Goal: Task Accomplishment & Management: Use online tool/utility

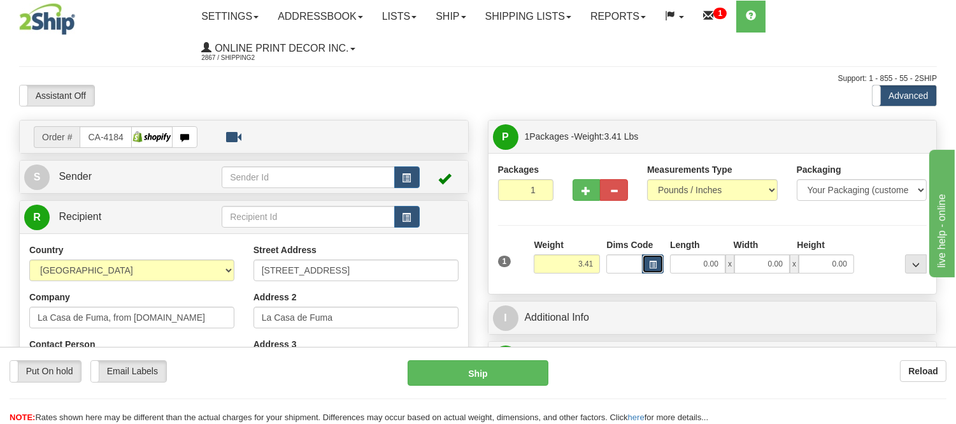
click at [652, 265] on span "button" at bounding box center [653, 264] width 8 height 7
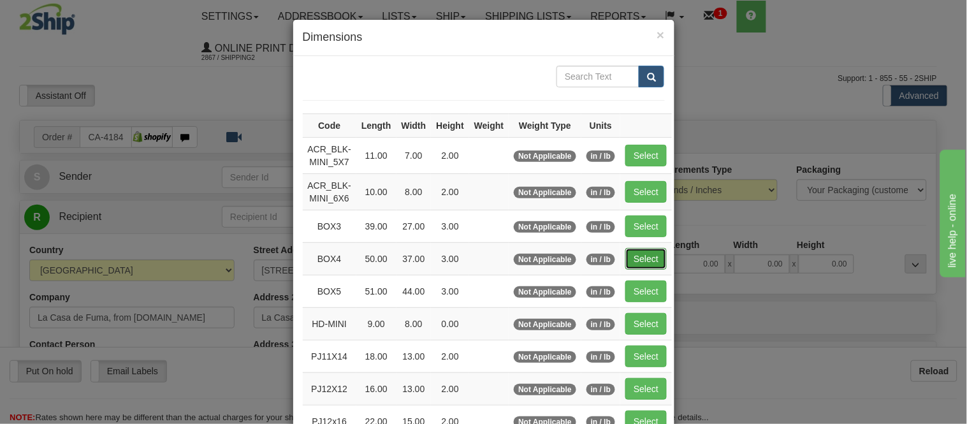
click at [627, 257] on button "Select" at bounding box center [645, 259] width 41 height 22
type input "BOX4"
type input "50.00"
type input "37.00"
type input "3.00"
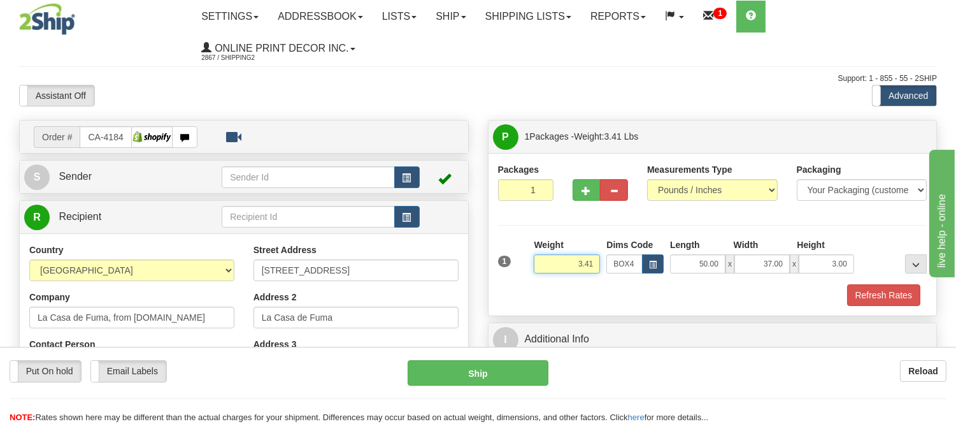
drag, startPoint x: 598, startPoint y: 264, endPoint x: 476, endPoint y: 254, distance: 122.2
click at [476, 120] on div "Order # CA-418430 S" at bounding box center [478, 120] width 937 height 0
type input "11.98"
click at [603, 185] on button "button" at bounding box center [614, 190] width 28 height 22
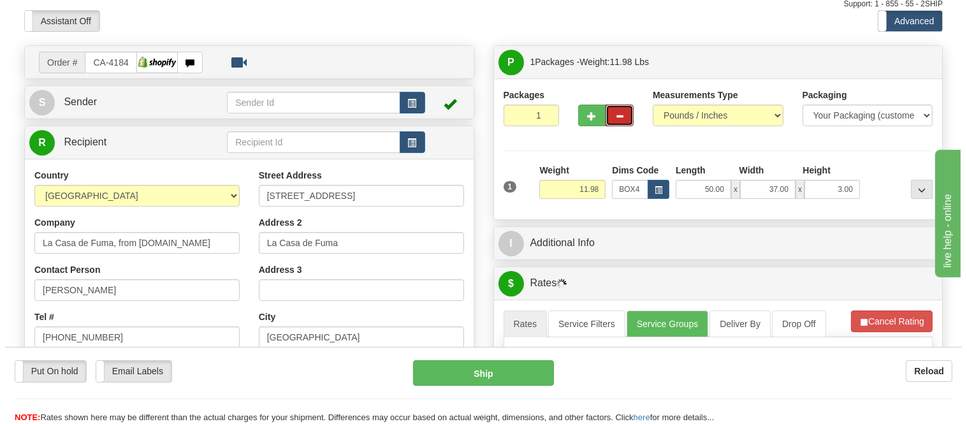
scroll to position [141, 0]
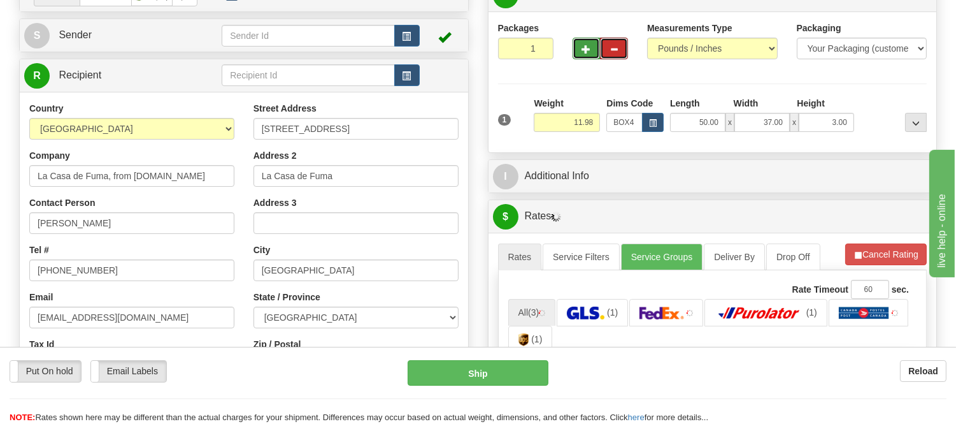
click at [585, 47] on span "button" at bounding box center [586, 49] width 9 height 8
radio input "true"
type input "2"
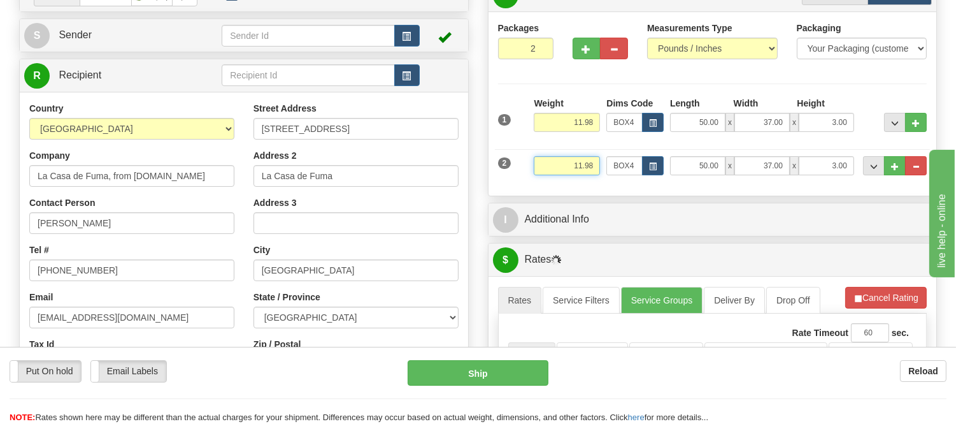
drag, startPoint x: 594, startPoint y: 164, endPoint x: 508, endPoint y: 156, distance: 86.4
click at [508, 156] on div "2 Weight 11.98 Dims Code BOX4 Length Width x" at bounding box center [713, 164] width 436 height 43
type input "2.29"
click at [648, 162] on button "button" at bounding box center [653, 165] width 22 height 19
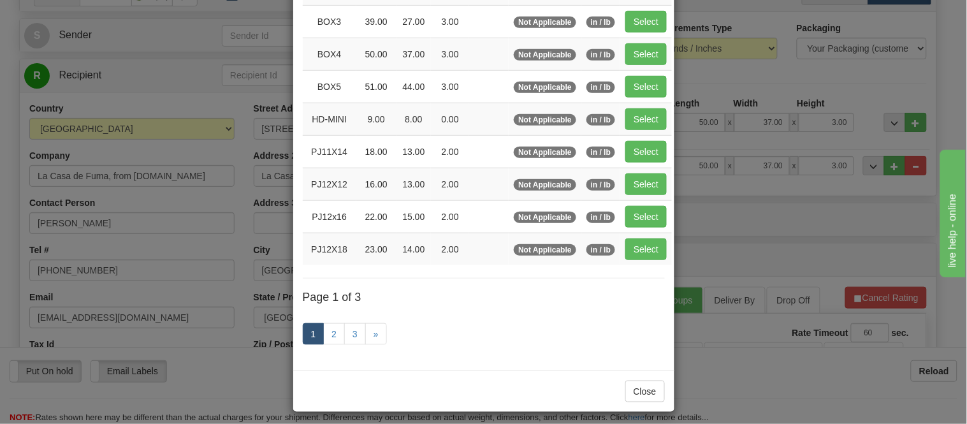
scroll to position [212, 0]
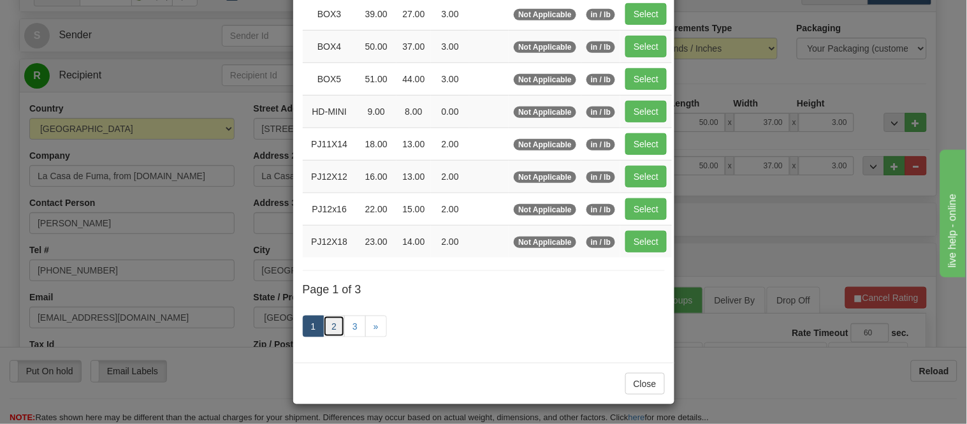
click at [335, 320] on link "2" at bounding box center [334, 326] width 22 height 22
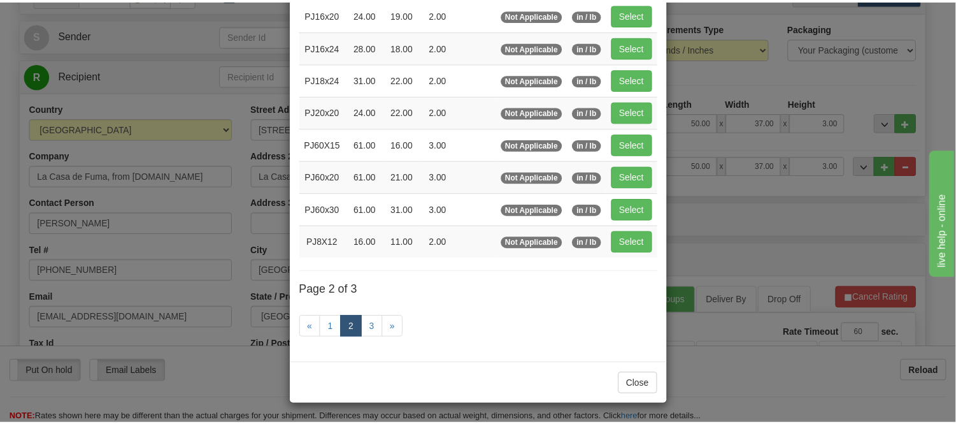
scroll to position [207, 0]
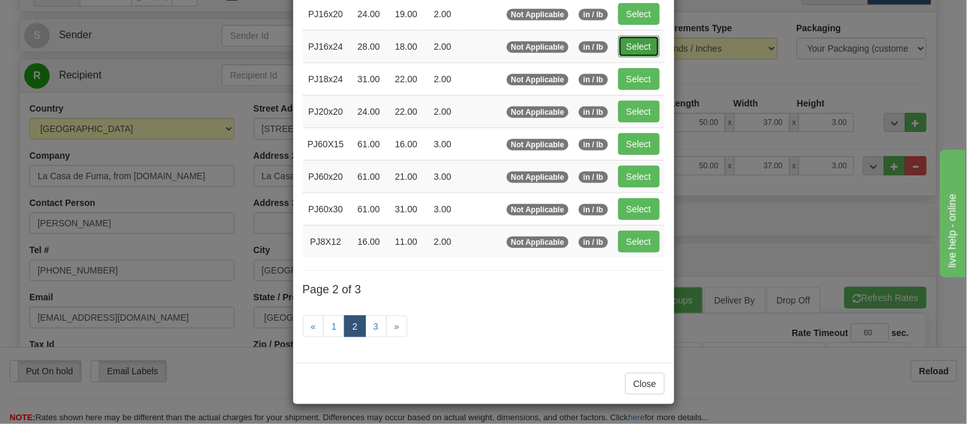
click at [635, 36] on button "Select" at bounding box center [638, 47] width 41 height 22
type input "PJ16x24"
type input "28.00"
type input "18.00"
type input "2.00"
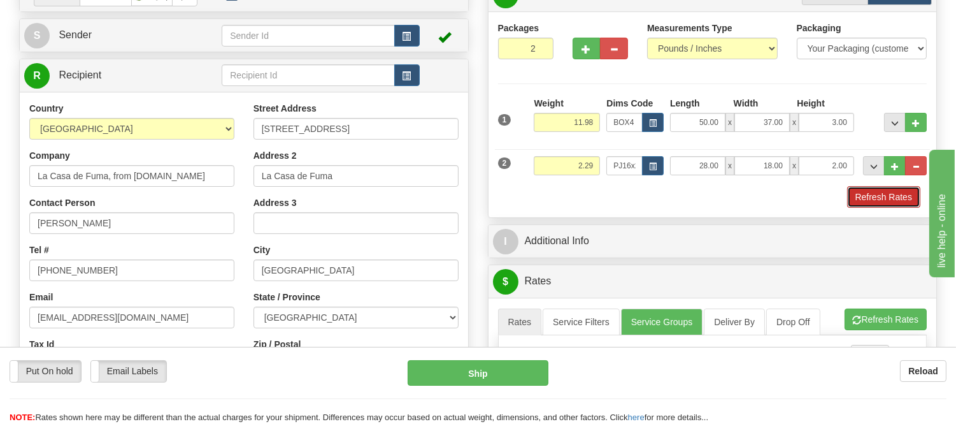
click at [905, 200] on button "Refresh Rates" at bounding box center [883, 197] width 73 height 22
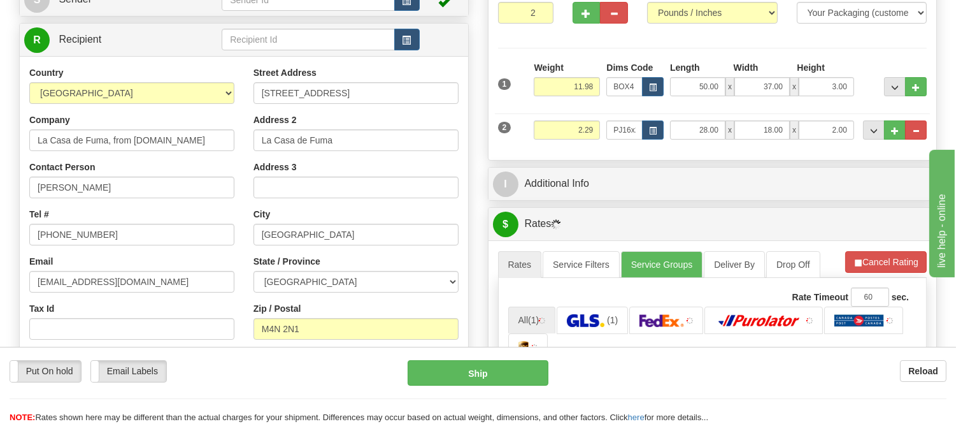
scroll to position [212, 0]
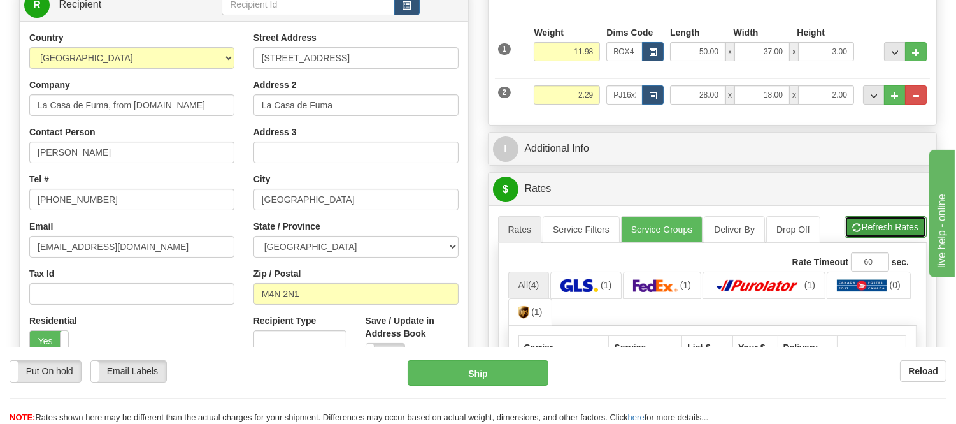
click at [886, 231] on button "Refresh Rates" at bounding box center [886, 227] width 82 height 22
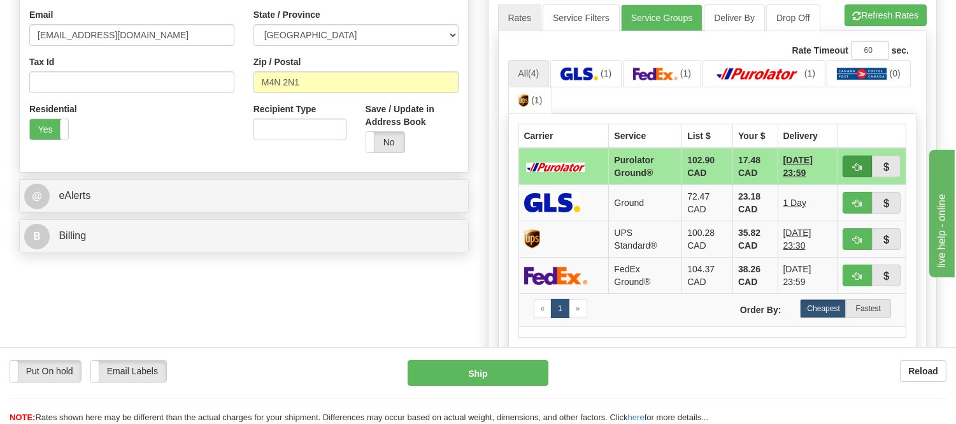
scroll to position [424, 0]
click at [889, 24] on button "Refresh Rates" at bounding box center [886, 15] width 82 height 22
click at [852, 171] on button "button" at bounding box center [857, 166] width 29 height 22
type input "260"
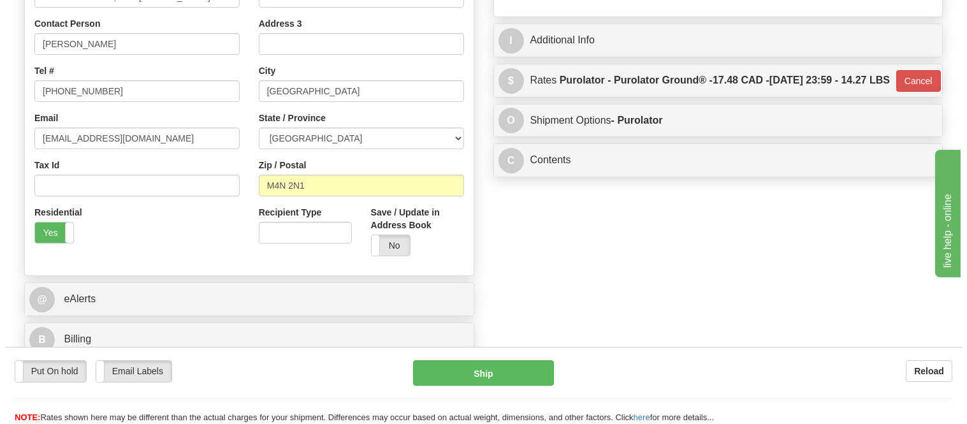
scroll to position [141, 0]
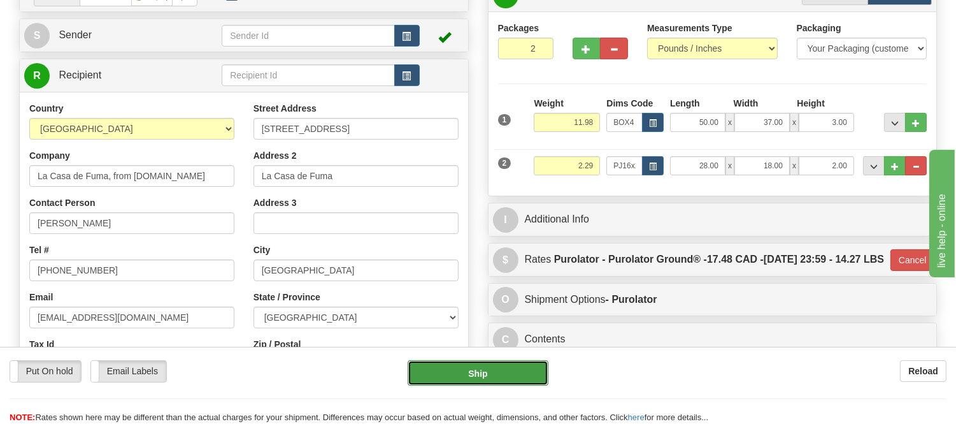
click at [454, 373] on button "Ship" at bounding box center [478, 372] width 140 height 25
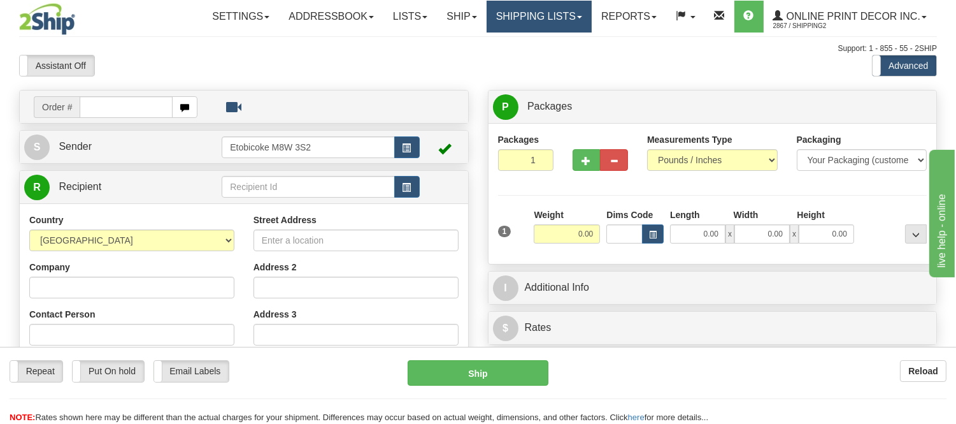
click at [569, 22] on link "Shipping lists" at bounding box center [539, 17] width 105 height 32
click at [551, 22] on link "Shipping lists" at bounding box center [539, 17] width 105 height 32
click at [535, 25] on link "Shipping lists" at bounding box center [539, 17] width 105 height 32
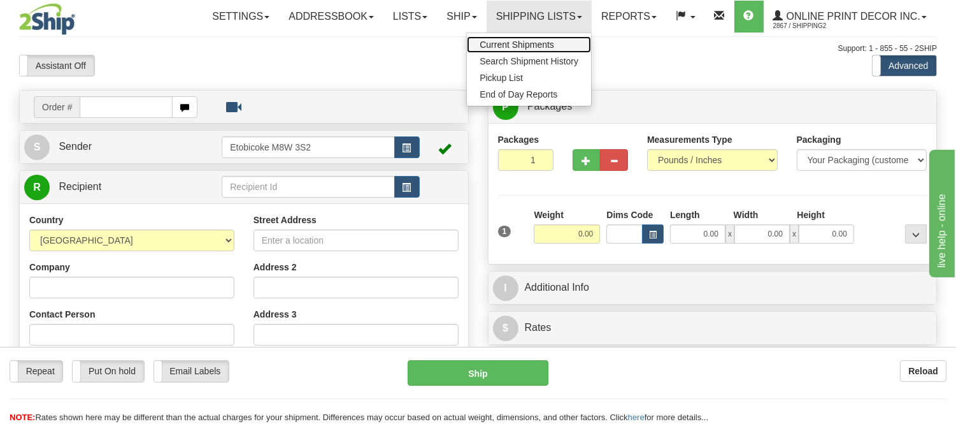
click at [531, 45] on span "Current Shipments" at bounding box center [517, 45] width 75 height 10
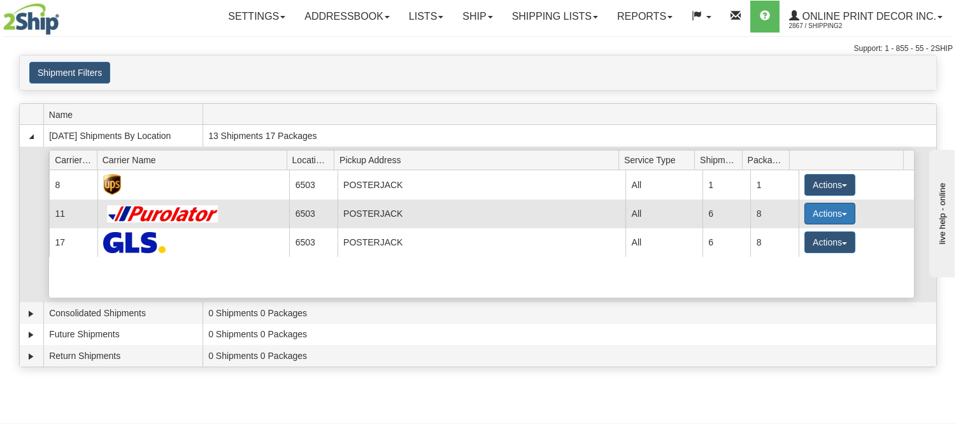
click at [805, 213] on button "Actions" at bounding box center [830, 214] width 51 height 22
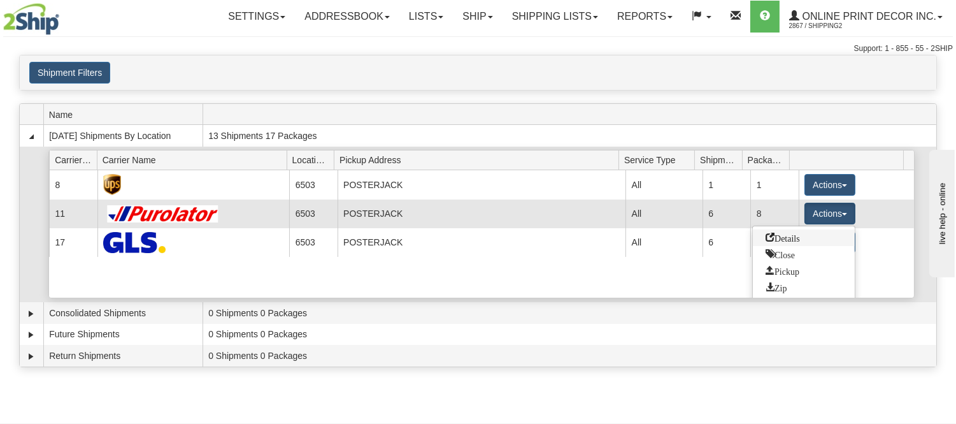
click at [794, 242] on link "Details" at bounding box center [804, 237] width 102 height 17
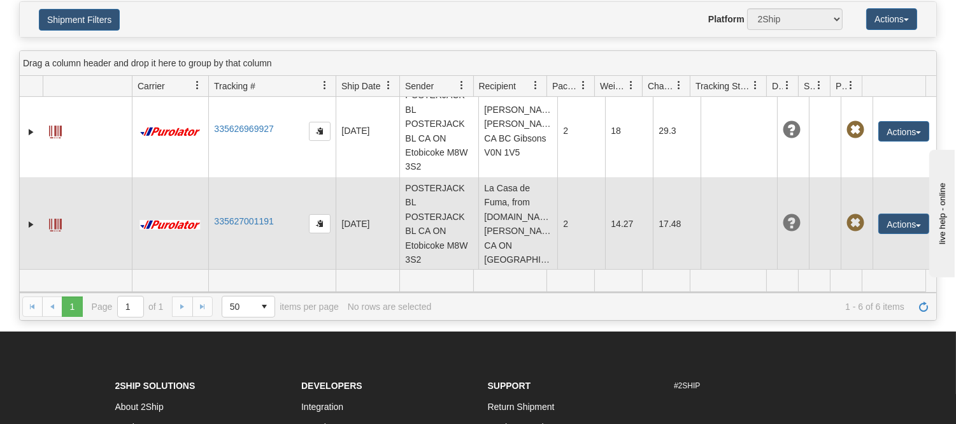
scroll to position [212, 0]
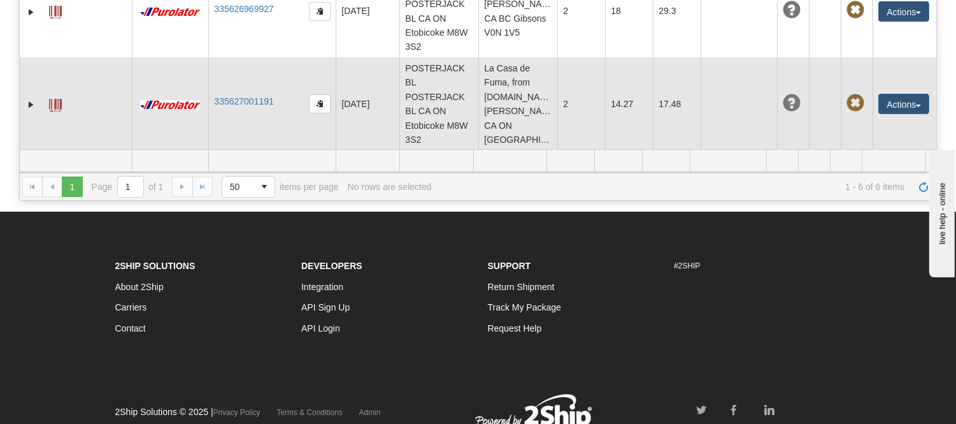
click at [503, 116] on td "La Casa de Fuma, from MrPhotoCanvas.com Freddy Asmar CA ON North York M4N 2N1" at bounding box center [518, 103] width 79 height 93
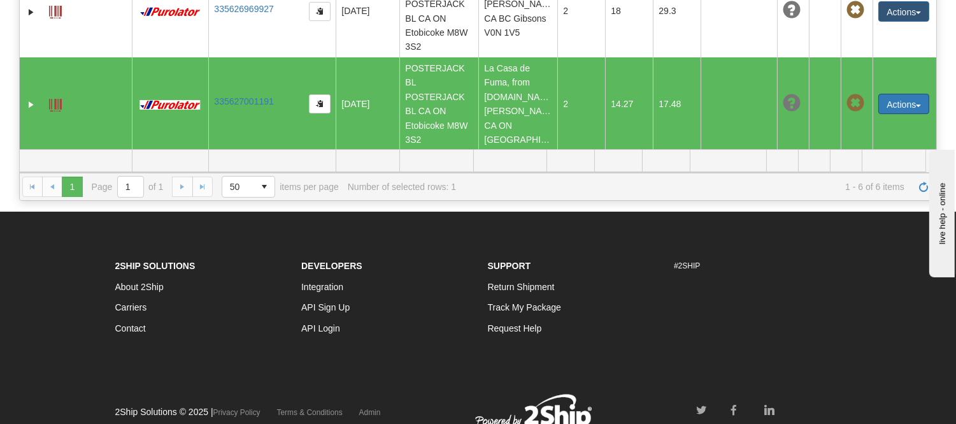
click at [911, 102] on button "Actions" at bounding box center [904, 104] width 51 height 20
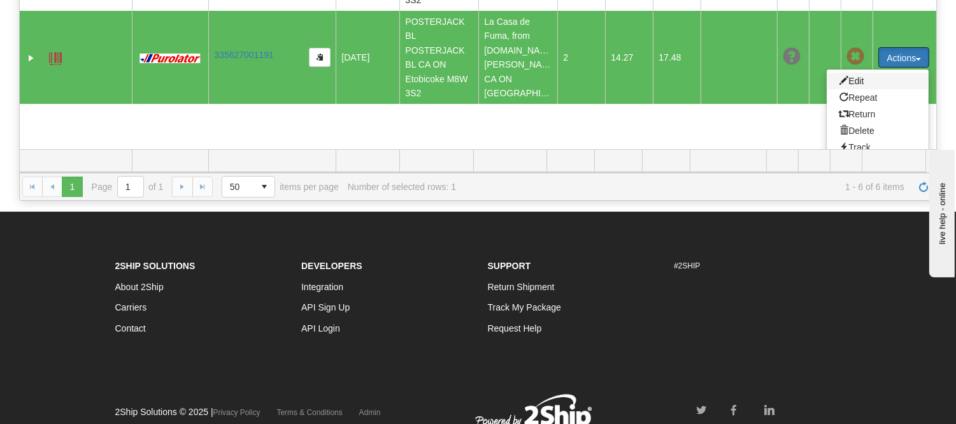
scroll to position [468, 0]
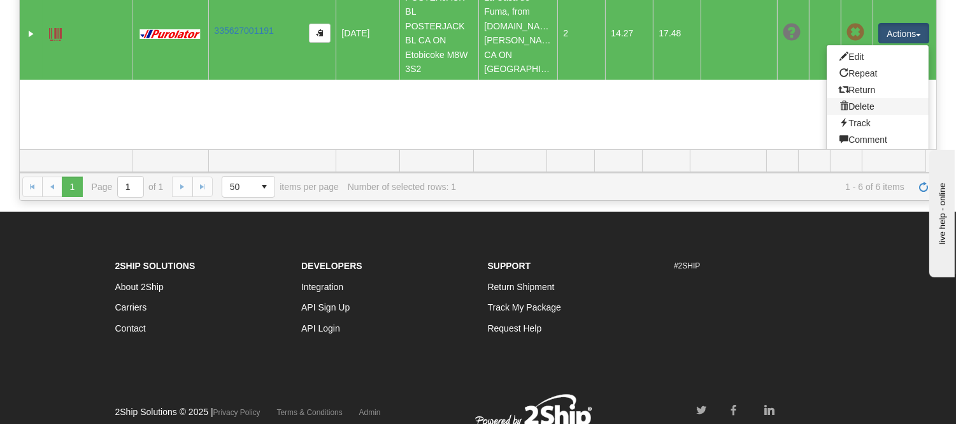
click at [856, 105] on link "Delete" at bounding box center [878, 106] width 102 height 17
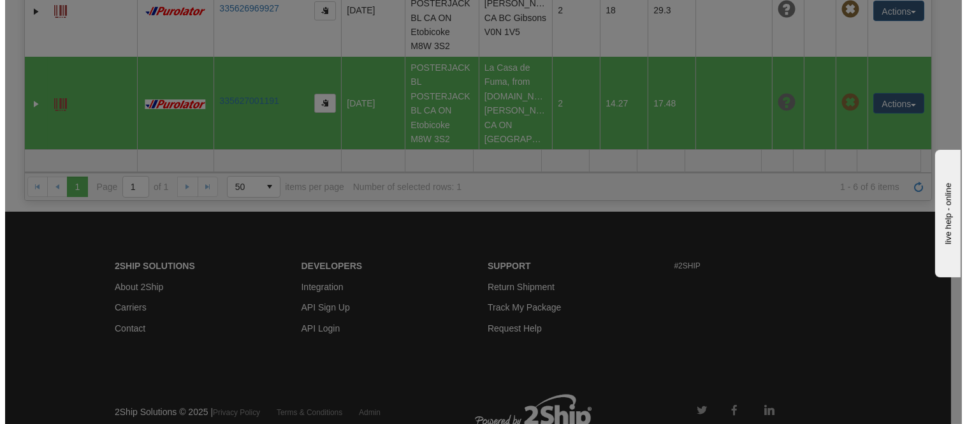
scroll to position [398, 0]
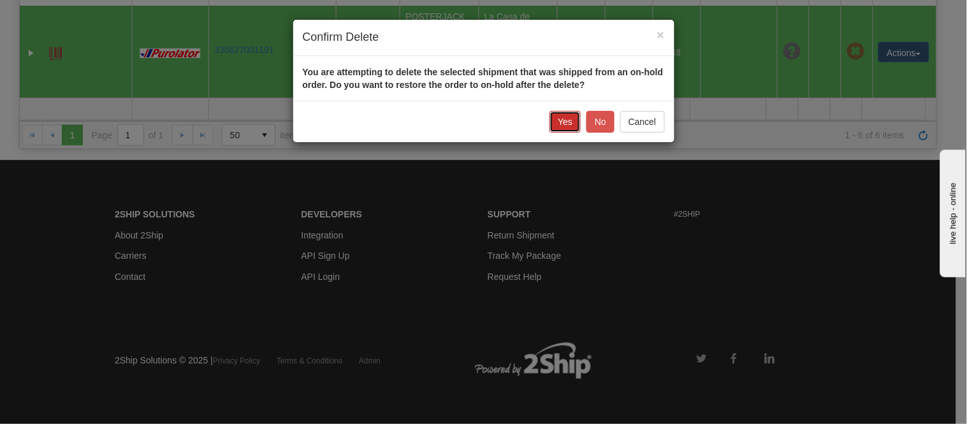
click at [567, 126] on button "Yes" at bounding box center [564, 122] width 31 height 22
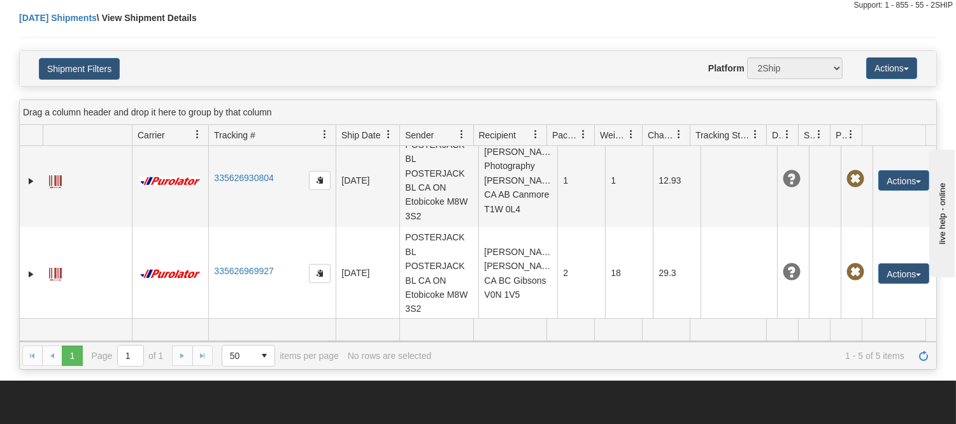
scroll to position [0, 0]
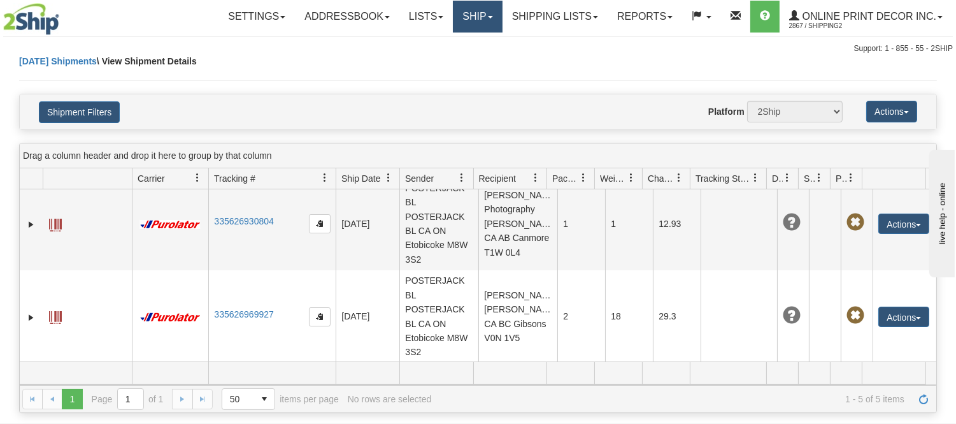
click at [489, 6] on link "Ship" at bounding box center [477, 17] width 49 height 32
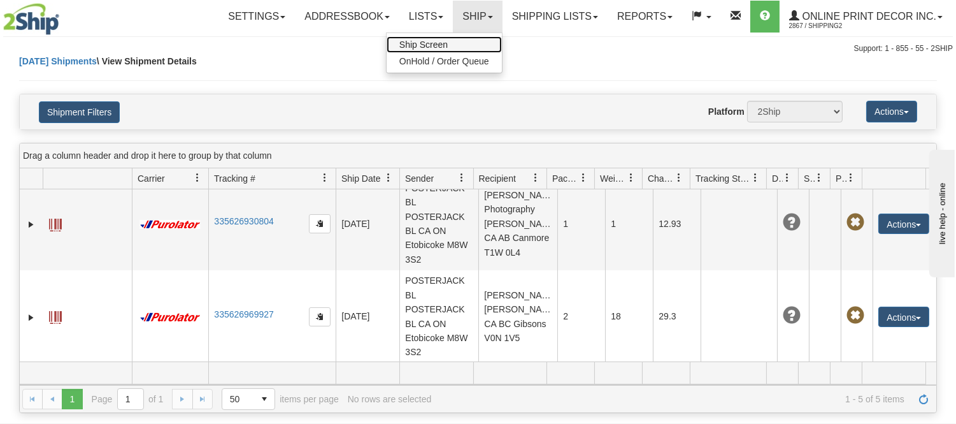
click at [448, 43] on link "Ship Screen" at bounding box center [444, 44] width 115 height 17
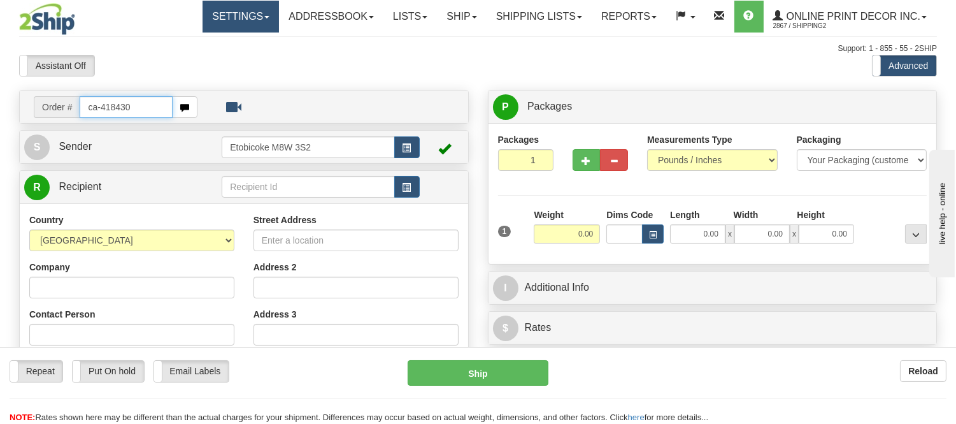
type input "ca-418430"
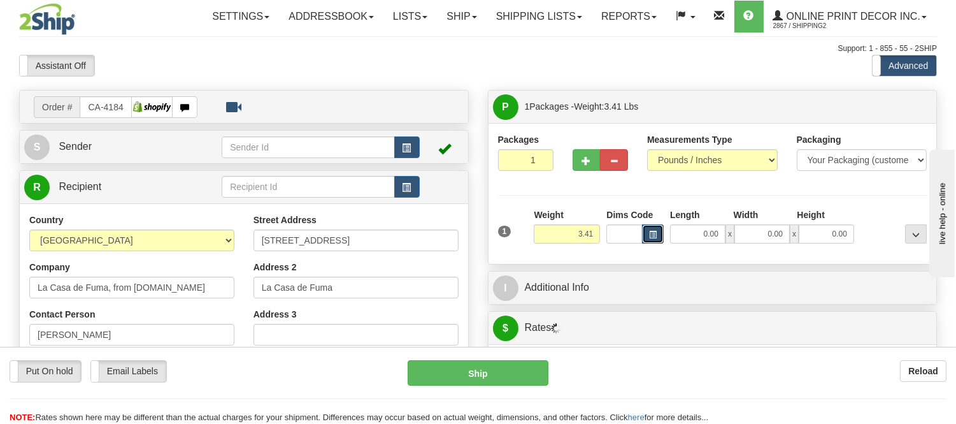
click at [654, 231] on span "button" at bounding box center [653, 234] width 8 height 7
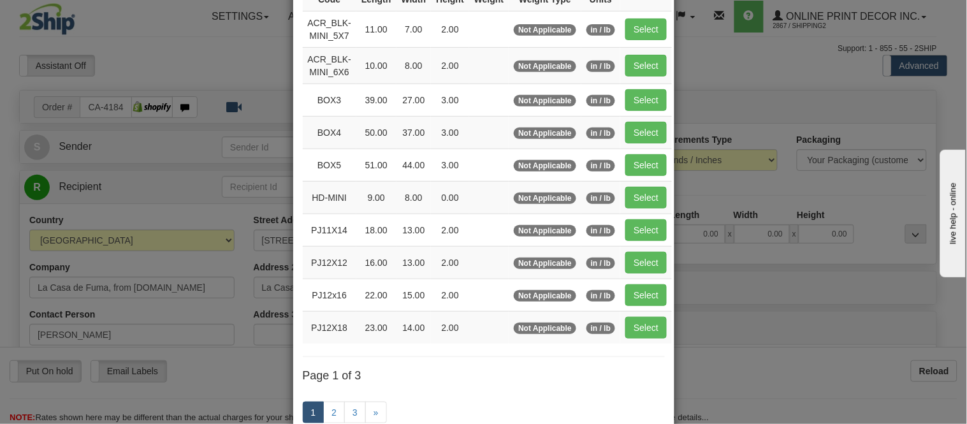
scroll to position [141, 0]
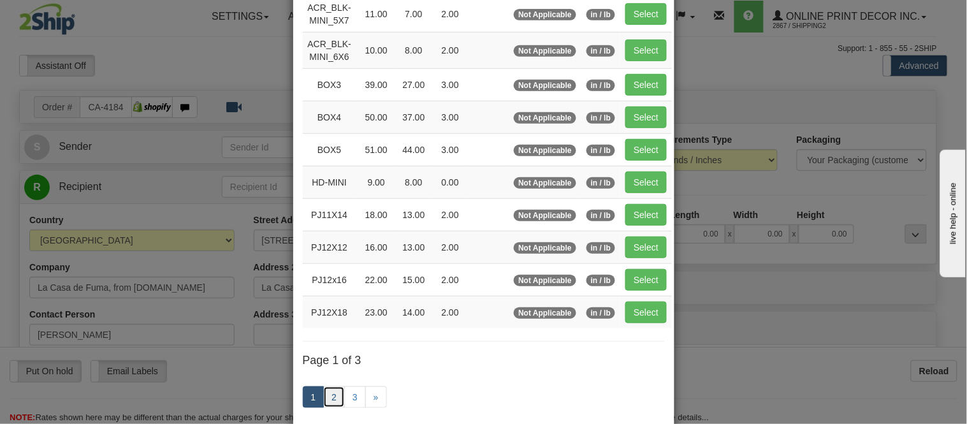
click at [328, 401] on link "2" at bounding box center [334, 397] width 22 height 22
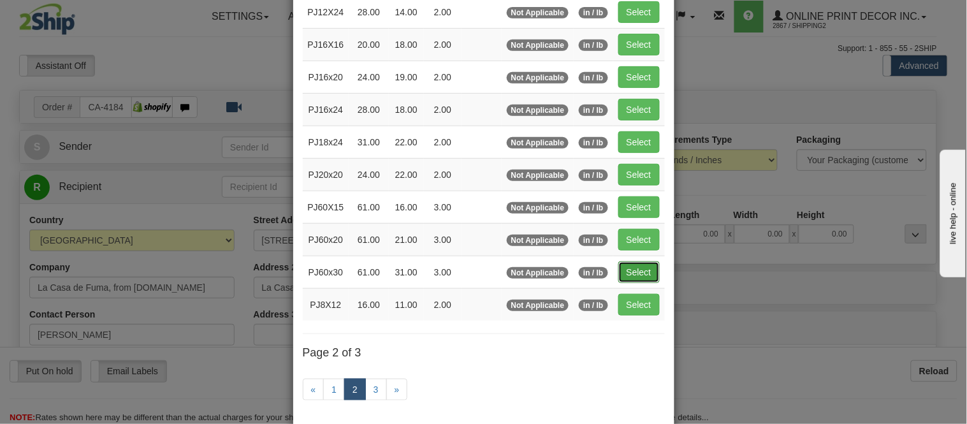
click at [639, 277] on button "Select" at bounding box center [638, 272] width 41 height 22
type input "PJ60x30"
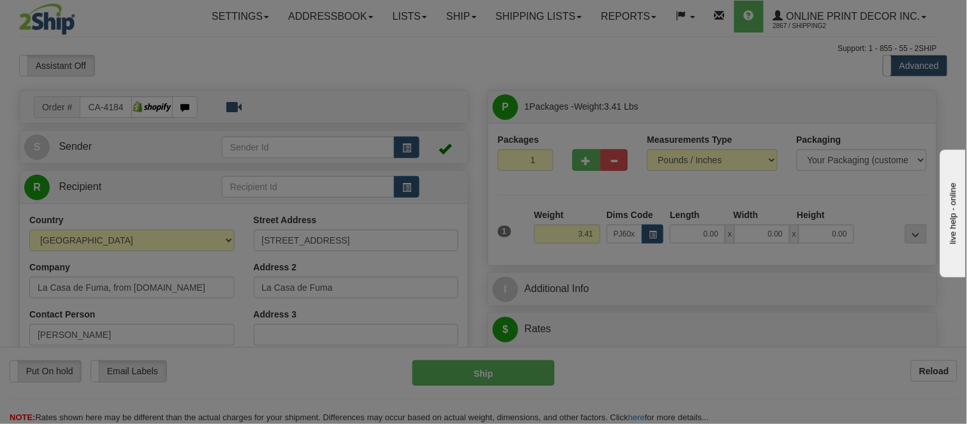
type input "61.00"
type input "31.00"
type input "3.00"
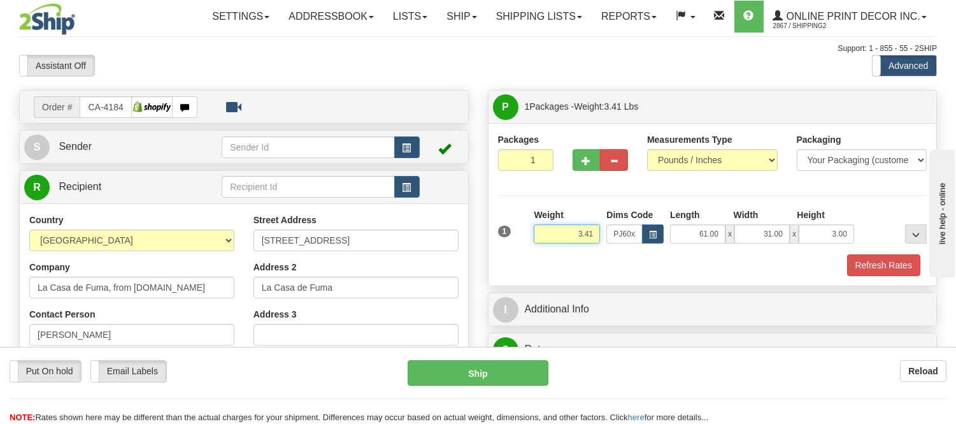
drag, startPoint x: 599, startPoint y: 236, endPoint x: 535, endPoint y: 257, distance: 66.9
click at [535, 257] on div "1 Weight 3.41 Dims Code PJ60x30 Length Width Height x x" at bounding box center [712, 242] width 429 height 68
type input "11.98"
click at [577, 161] on button "button" at bounding box center [587, 160] width 28 height 22
radio input "true"
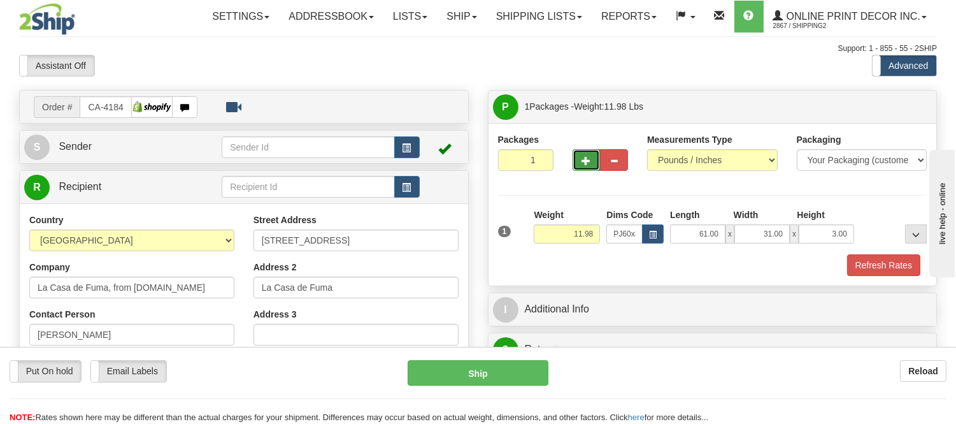
type input "2"
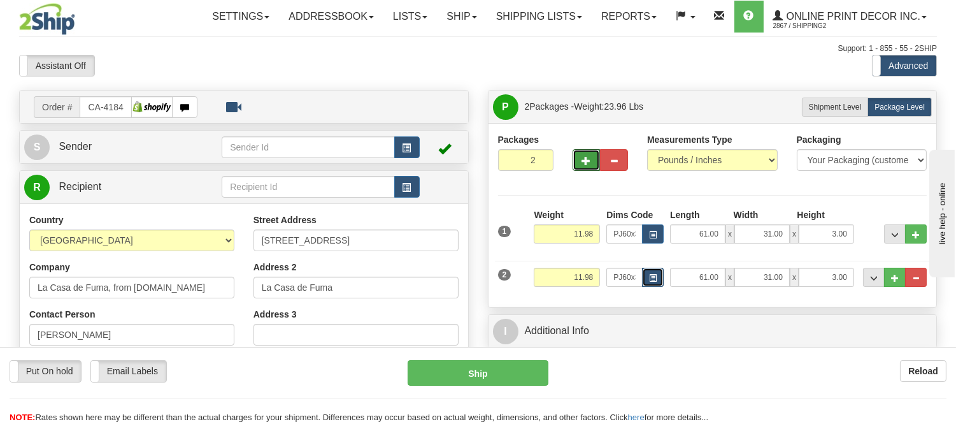
click at [647, 271] on button "button" at bounding box center [653, 277] width 22 height 19
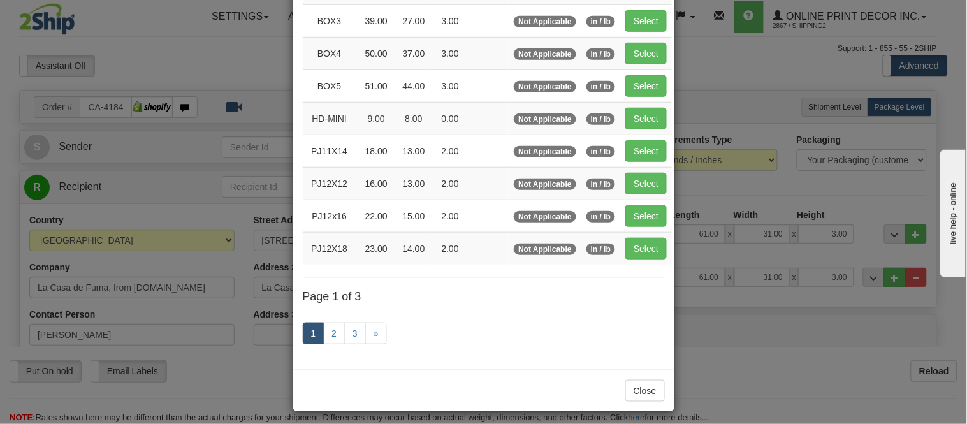
scroll to position [212, 0]
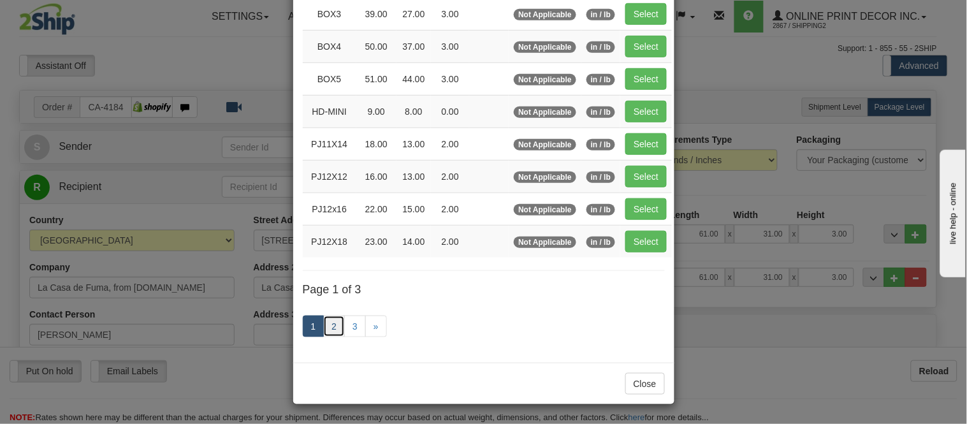
click at [323, 323] on link "2" at bounding box center [334, 326] width 22 height 22
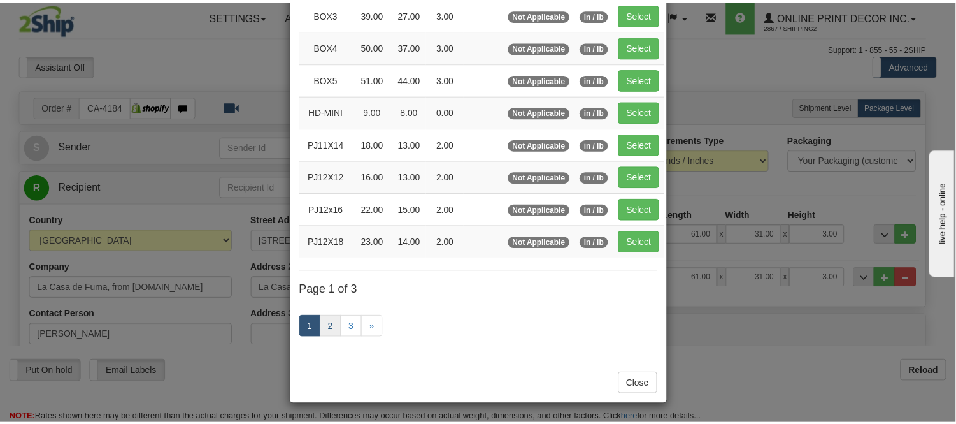
scroll to position [207, 0]
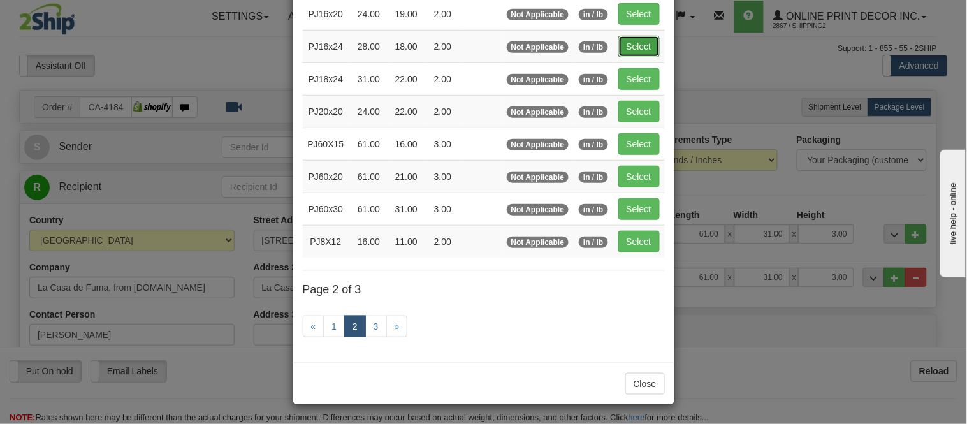
click at [645, 45] on button "Select" at bounding box center [638, 47] width 41 height 22
type input "PJ16x24"
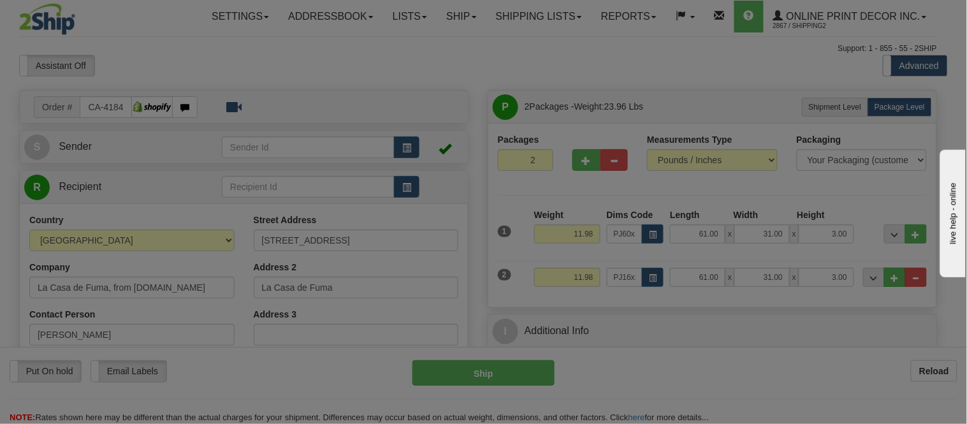
type input "28.00"
type input "18.00"
type input "2.00"
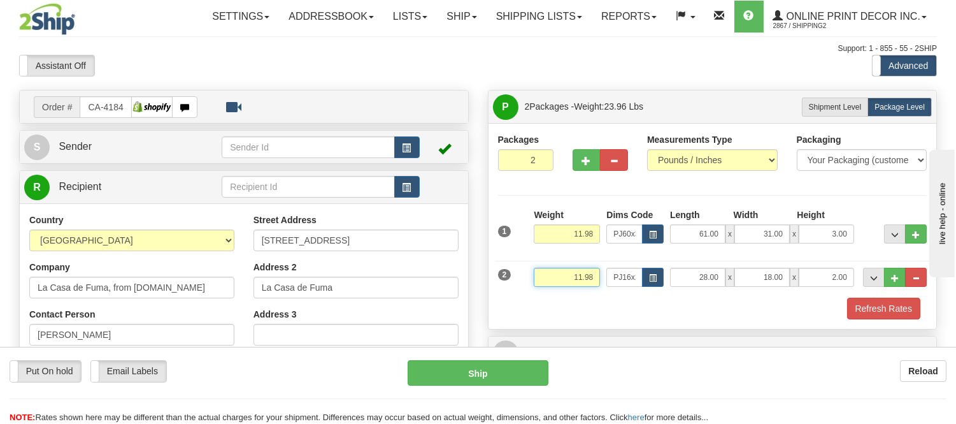
click at [579, 278] on input "11.98" at bounding box center [567, 277] width 66 height 19
type input "2.98"
click at [864, 308] on button "Refresh Rates" at bounding box center [883, 309] width 73 height 22
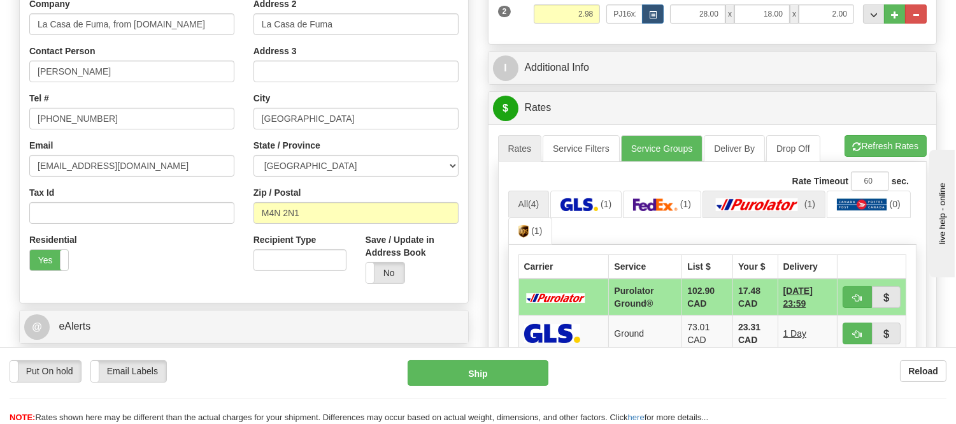
scroll to position [283, 0]
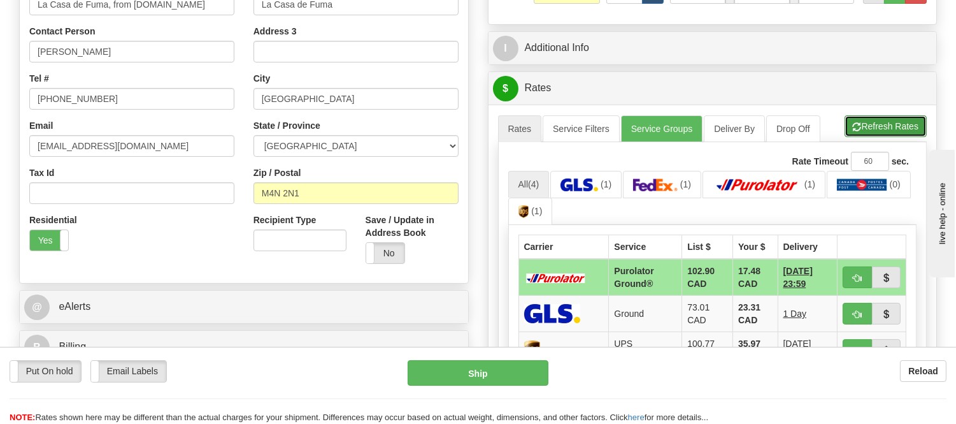
click at [874, 119] on button "Refresh Rates" at bounding box center [886, 126] width 82 height 22
click at [850, 277] on button "button" at bounding box center [857, 277] width 29 height 22
type input "260"
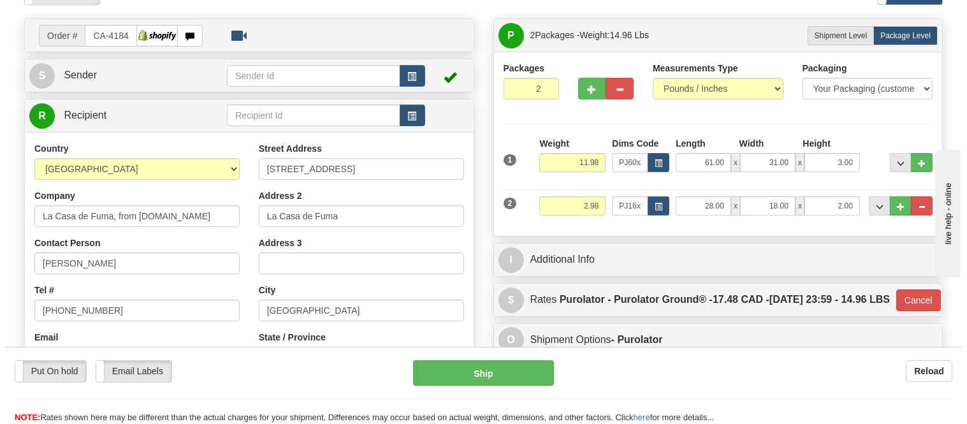
scroll to position [71, 0]
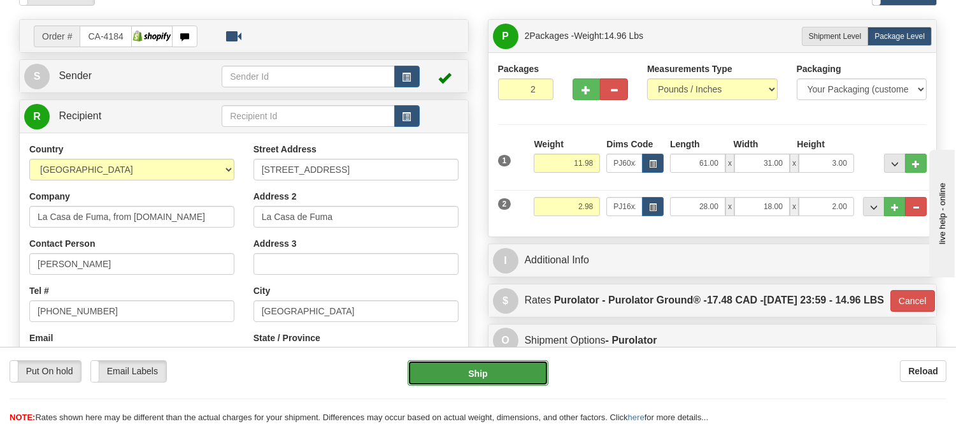
click at [498, 373] on button "Ship" at bounding box center [478, 372] width 140 height 25
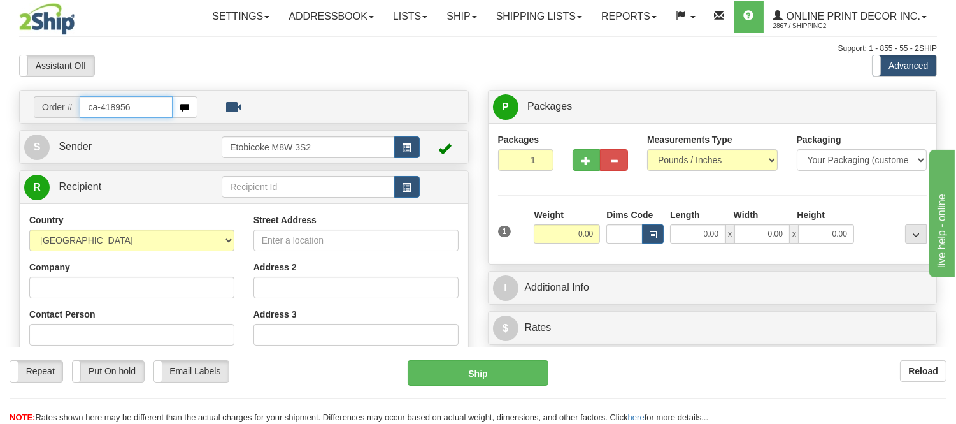
type input "ca-418956"
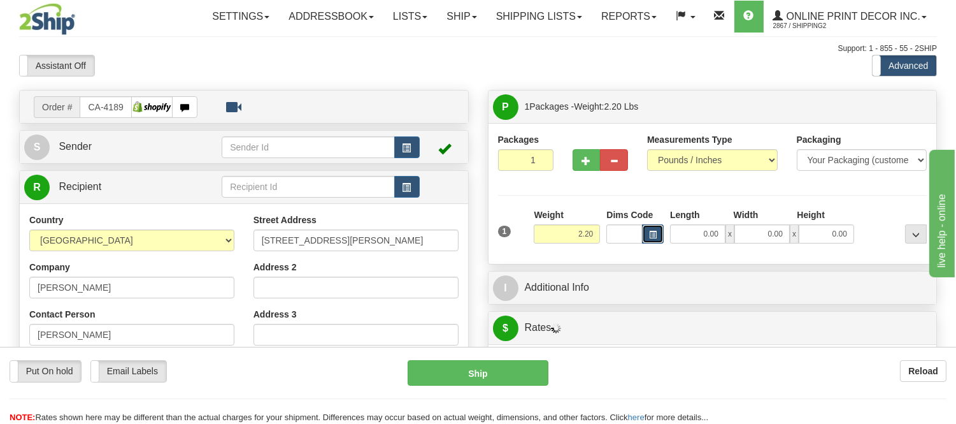
click at [656, 236] on span "button" at bounding box center [653, 234] width 8 height 7
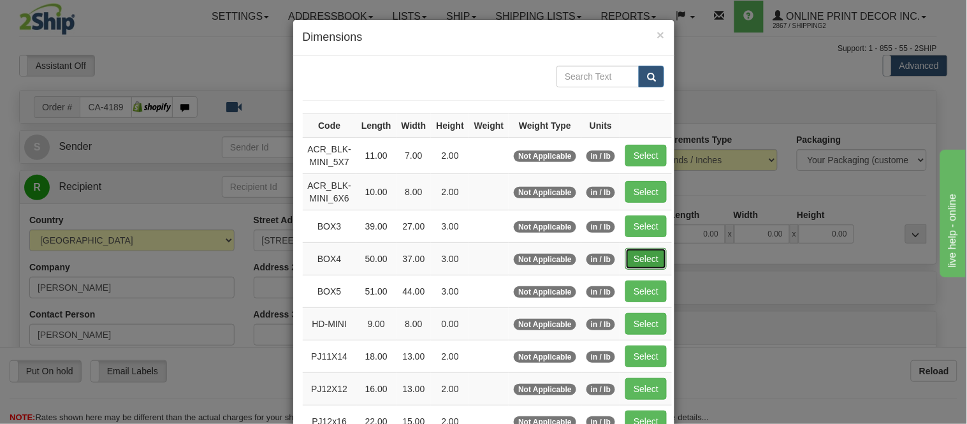
click at [631, 255] on button "Select" at bounding box center [645, 259] width 41 height 22
type input "BOX4"
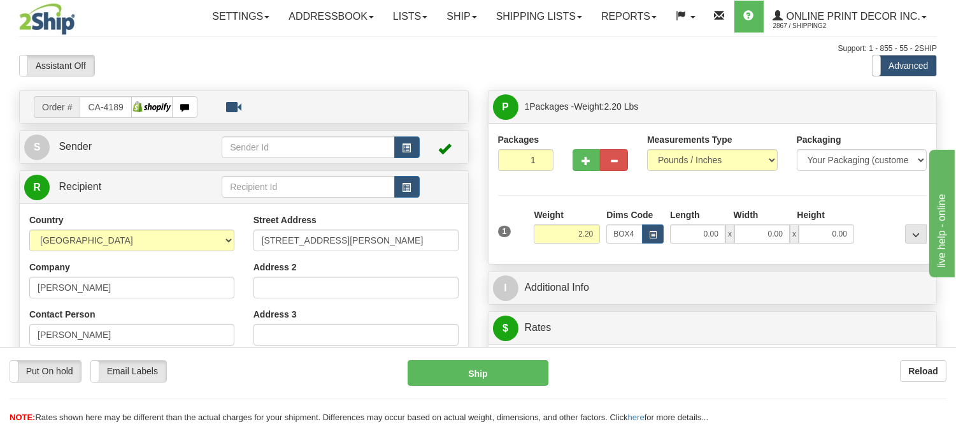
type input "50.00"
type input "37.00"
type input "3.00"
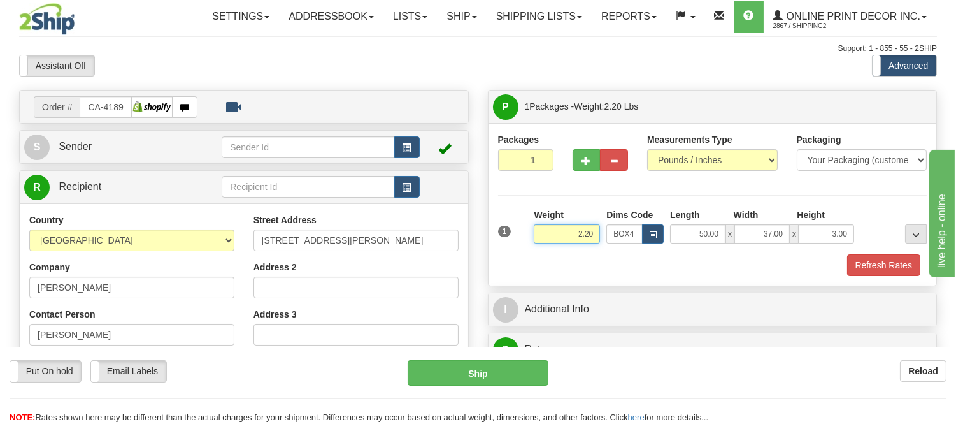
drag, startPoint x: 594, startPoint y: 234, endPoint x: 498, endPoint y: 251, distance: 97.1
click at [498, 251] on div "1 Weight 2.20 Dims Code BOX4" at bounding box center [713, 230] width 436 height 45
type input "13.98"
click at [863, 266] on button "Refresh Rates" at bounding box center [883, 265] width 73 height 22
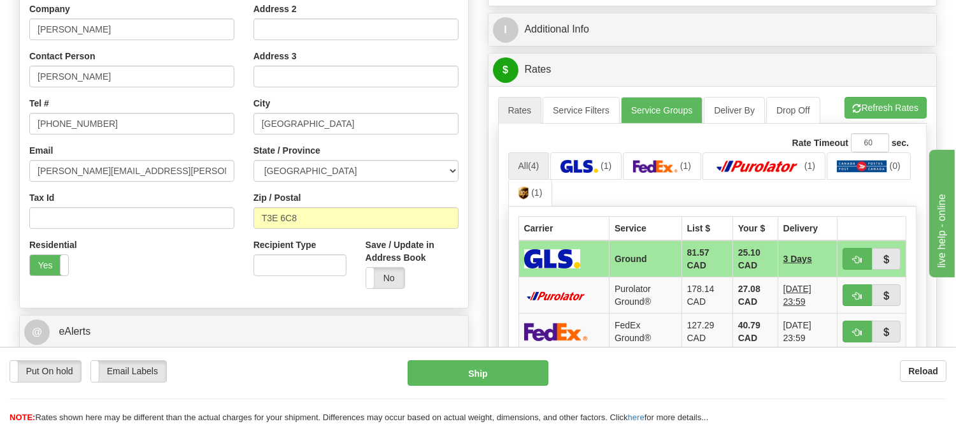
scroll to position [283, 0]
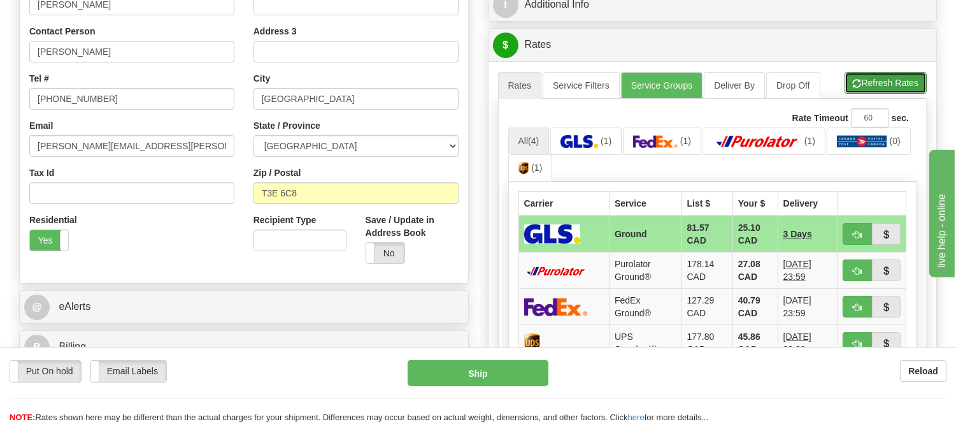
click at [867, 86] on button "Refresh Rates" at bounding box center [886, 83] width 82 height 22
click at [860, 231] on span "button" at bounding box center [857, 235] width 9 height 8
type input "1"
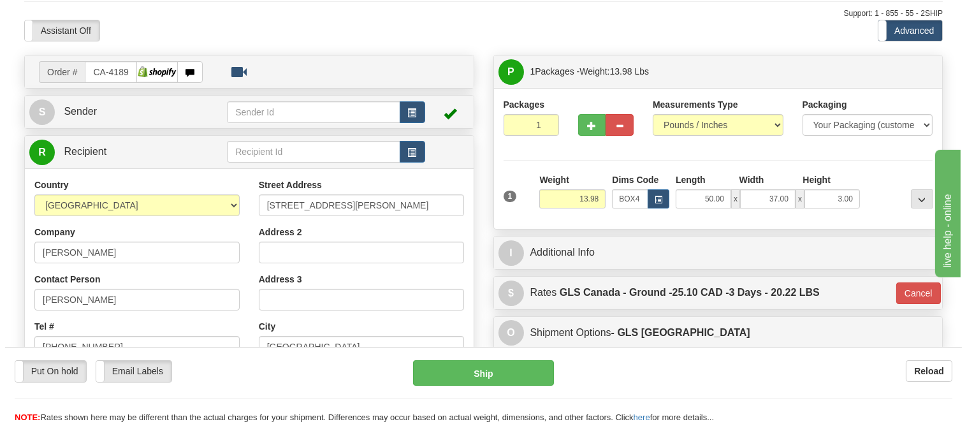
scroll to position [0, 0]
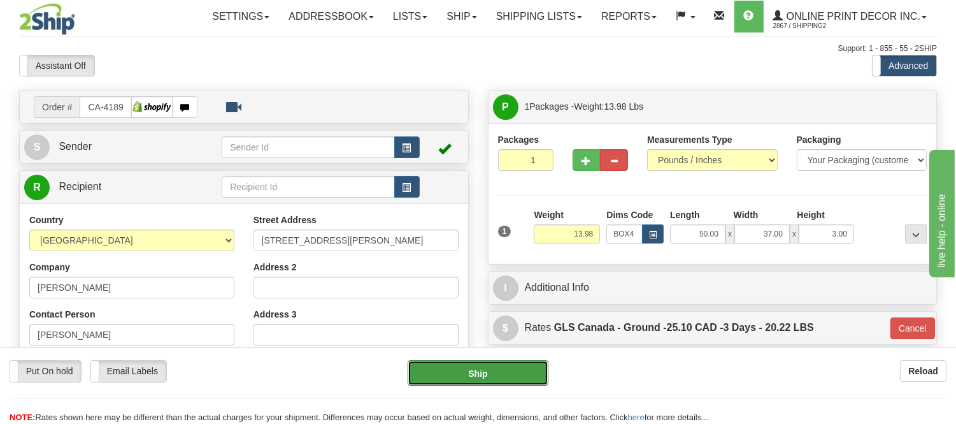
click at [517, 371] on button "Ship" at bounding box center [478, 372] width 140 height 25
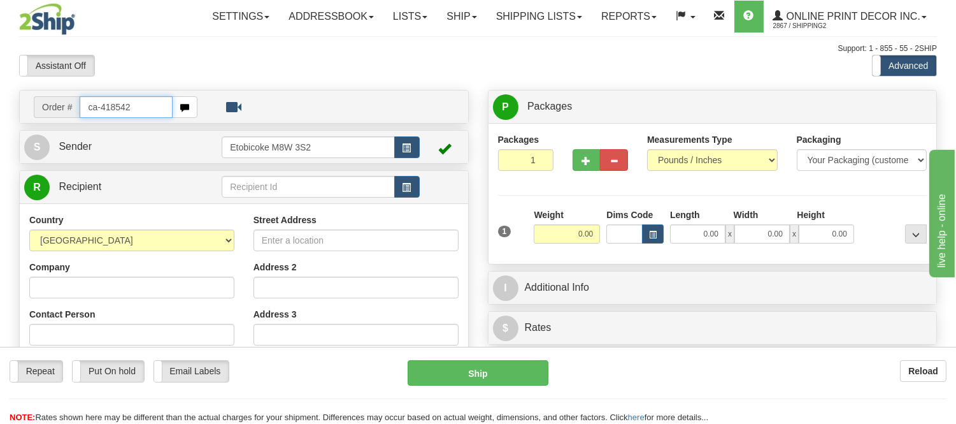
type input "ca-418542"
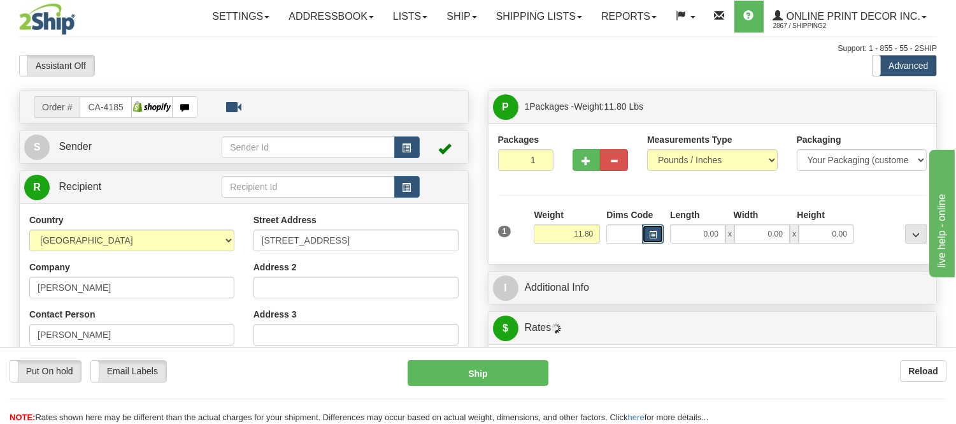
click at [652, 232] on span "button" at bounding box center [653, 234] width 8 height 7
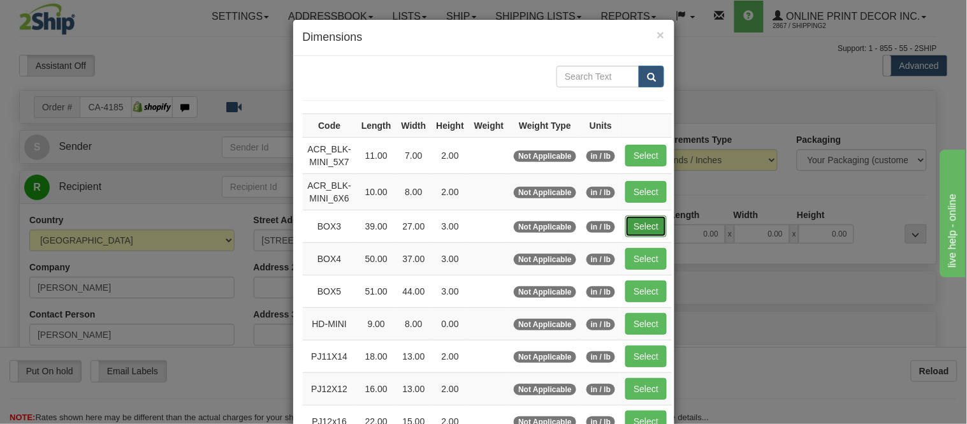
click at [636, 224] on button "Select" at bounding box center [645, 226] width 41 height 22
type input "BOX3"
type input "39.00"
type input "27.00"
type input "3.00"
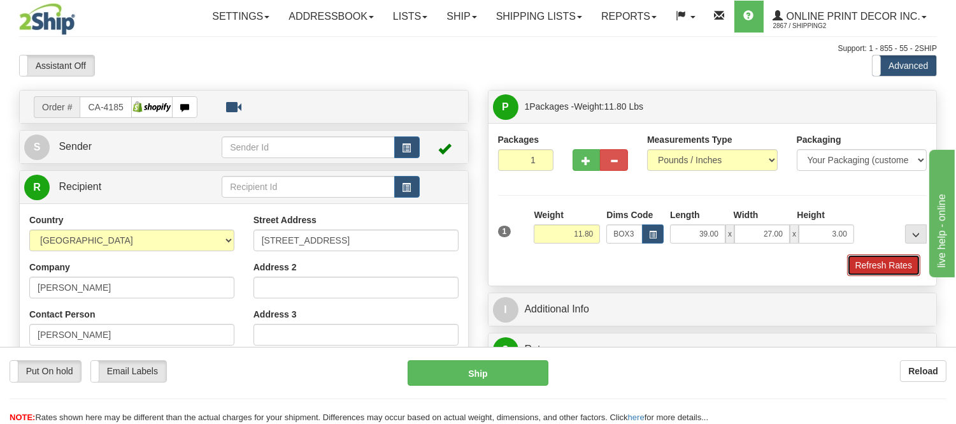
click at [884, 266] on button "Refresh Rates" at bounding box center [883, 265] width 73 height 22
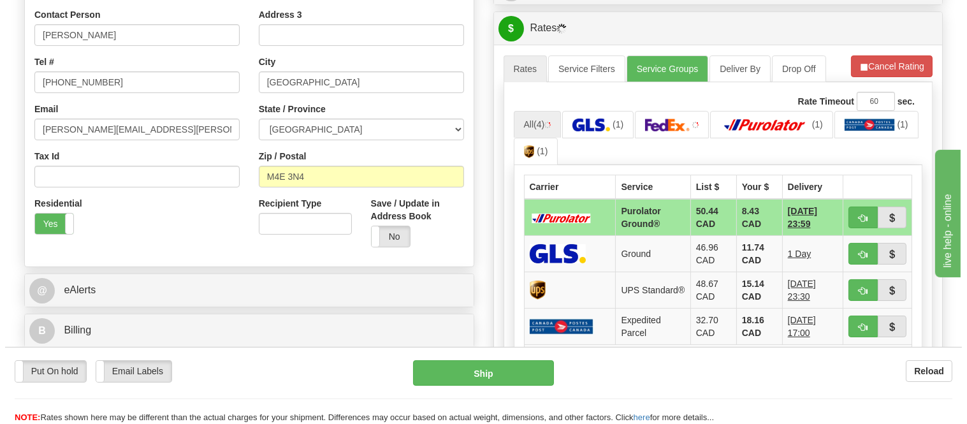
scroll to position [334, 0]
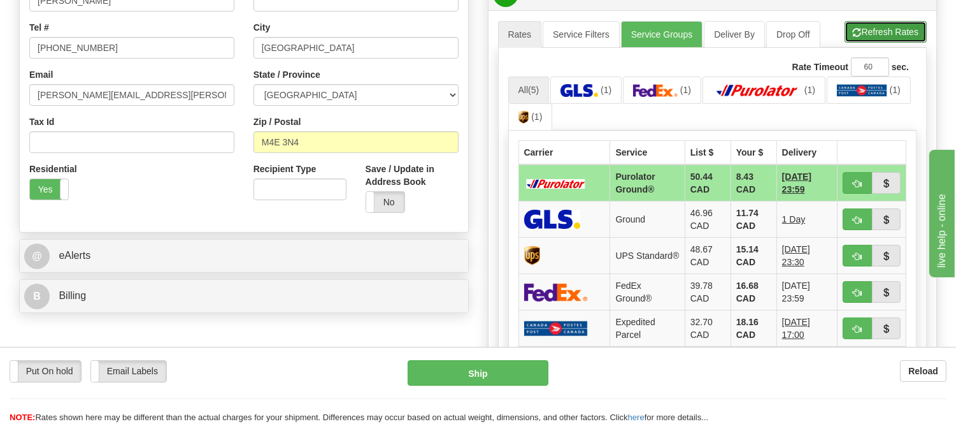
click at [895, 37] on button "Refresh Rates" at bounding box center [886, 32] width 82 height 22
click at [858, 185] on span "button" at bounding box center [857, 184] width 9 height 8
type input "260"
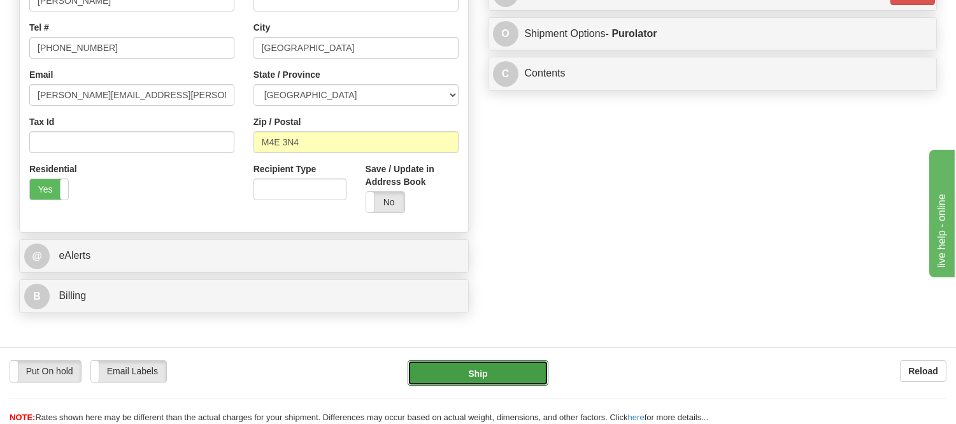
click at [473, 373] on button "Ship" at bounding box center [478, 372] width 140 height 25
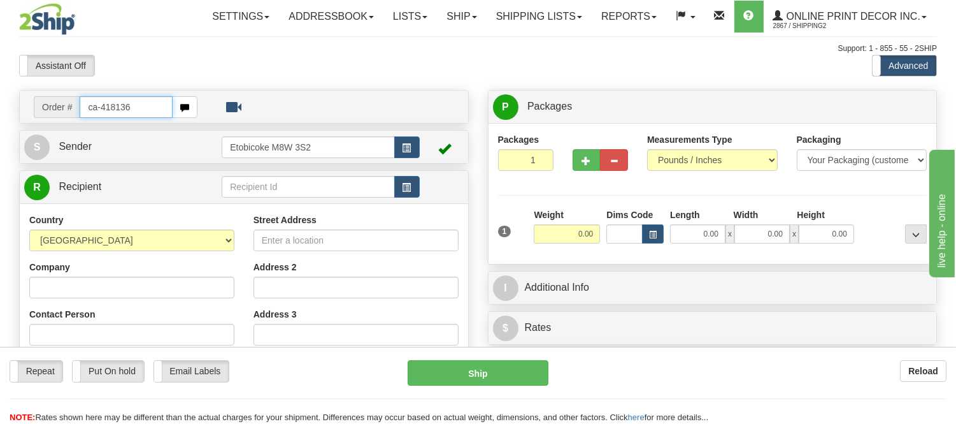
type input "ca-418136"
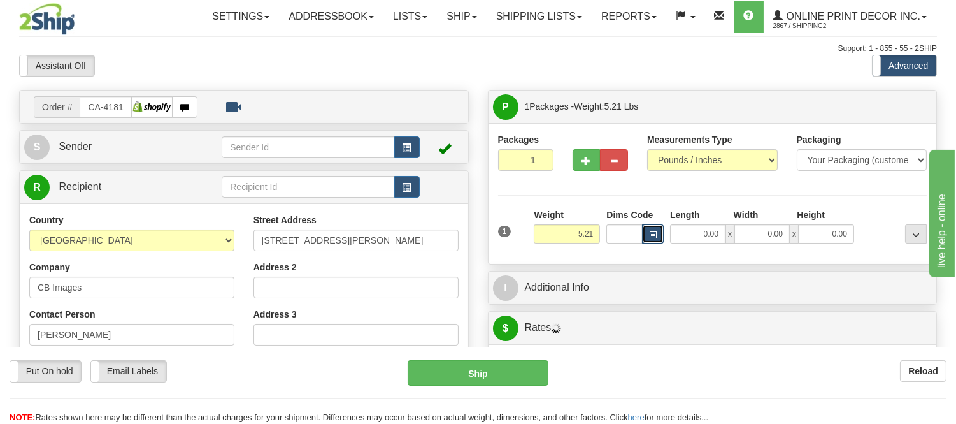
click at [654, 229] on button "button" at bounding box center [653, 233] width 22 height 19
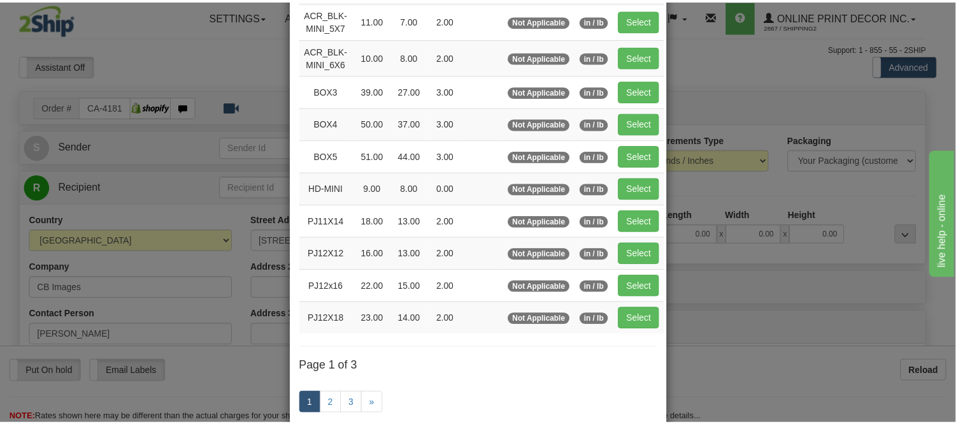
scroll to position [141, 0]
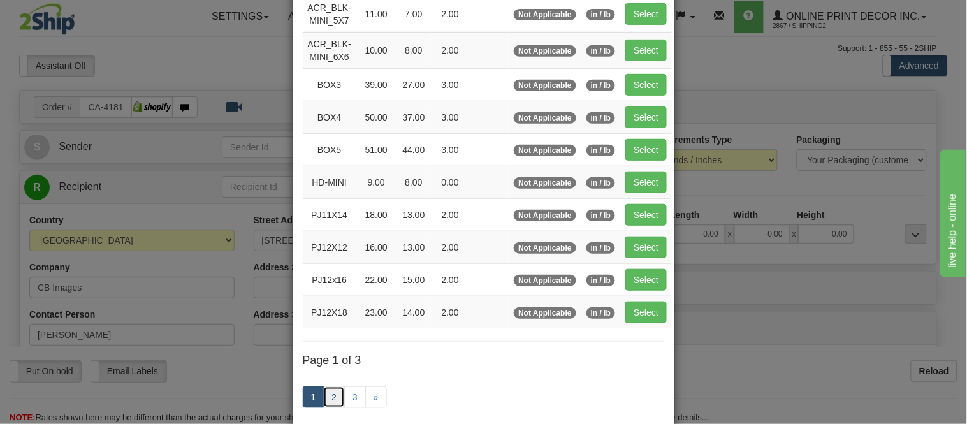
click at [323, 391] on link "2" at bounding box center [334, 397] width 22 height 22
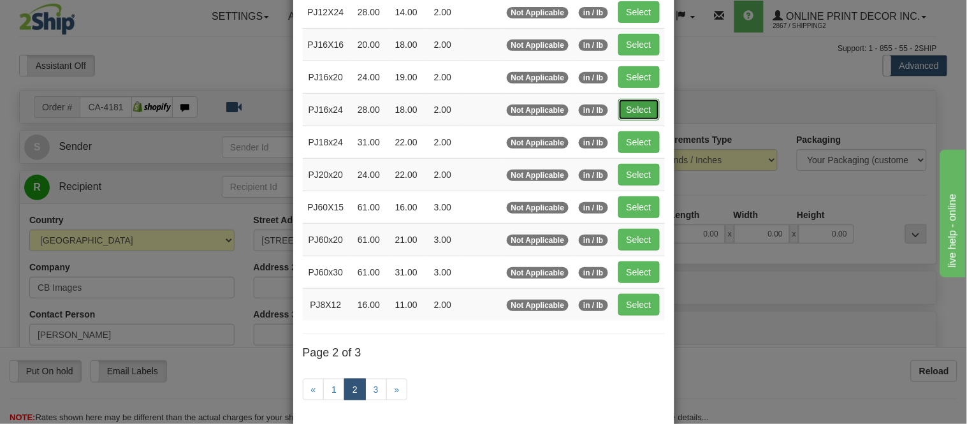
click at [626, 103] on button "Select" at bounding box center [638, 110] width 41 height 22
type input "PJ16x24"
type input "28.00"
type input "18.00"
type input "2.00"
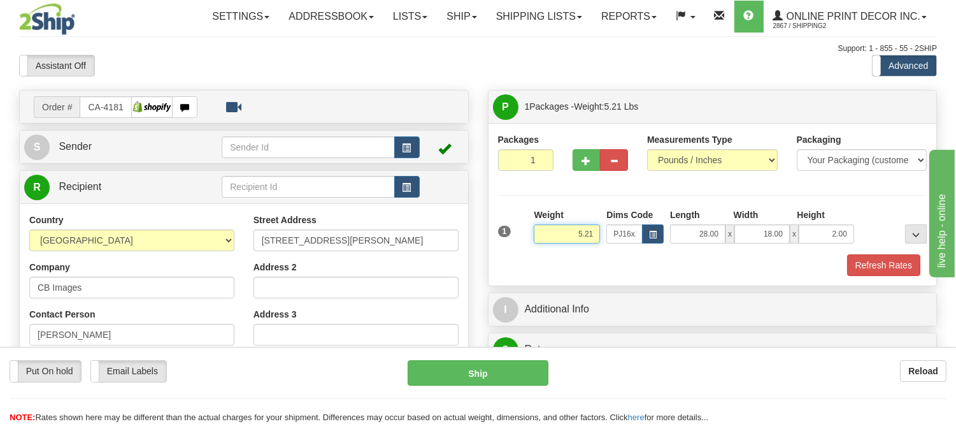
drag, startPoint x: 596, startPoint y: 233, endPoint x: 479, endPoint y: 227, distance: 117.4
click button "Delete" at bounding box center [0, 0] width 0 height 0
type input "6.00"
drag, startPoint x: 850, startPoint y: 234, endPoint x: 798, endPoint y: 243, distance: 53.0
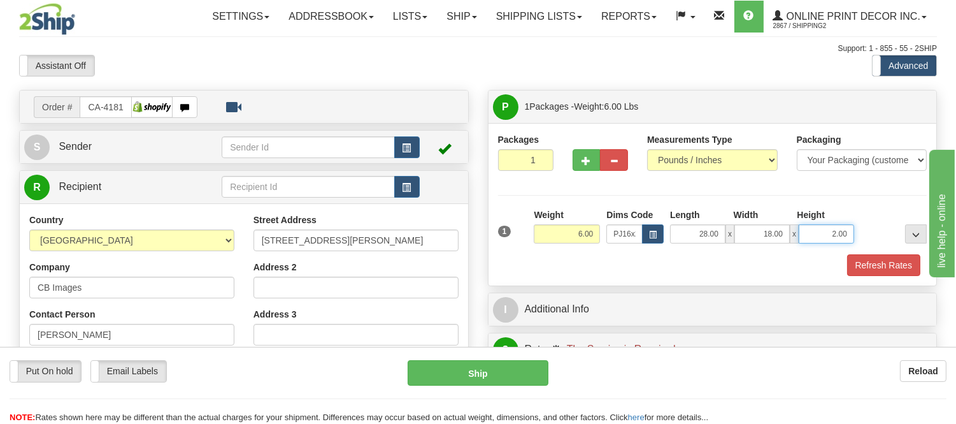
click at [798, 243] on div "28.00 x 18.00 x 2.00" at bounding box center [762, 233] width 184 height 19
click button "Delete" at bounding box center [0, 0] width 0 height 0
type input "4.00"
click at [872, 261] on button "Refresh Rates" at bounding box center [883, 265] width 73 height 22
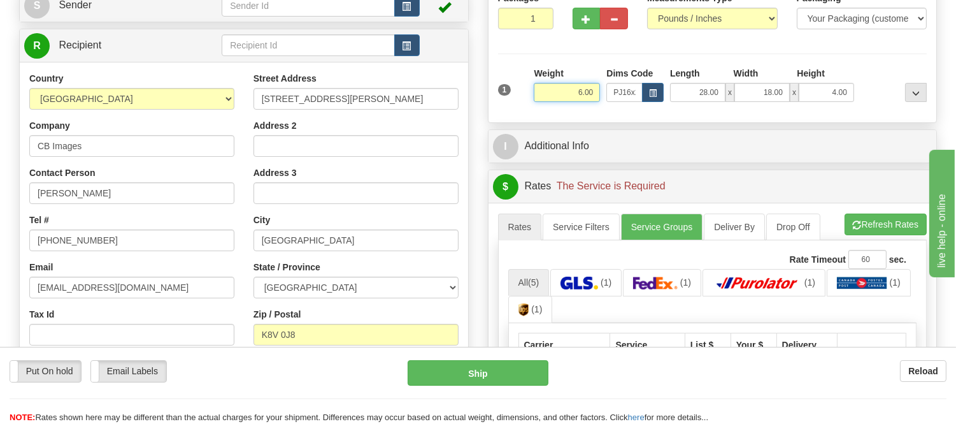
drag, startPoint x: 594, startPoint y: 92, endPoint x: 558, endPoint y: 91, distance: 35.7
click at [558, 91] on input "6.00" at bounding box center [567, 92] width 66 height 19
click button "Delete" at bounding box center [0, 0] width 0 height 0
type input "7.00"
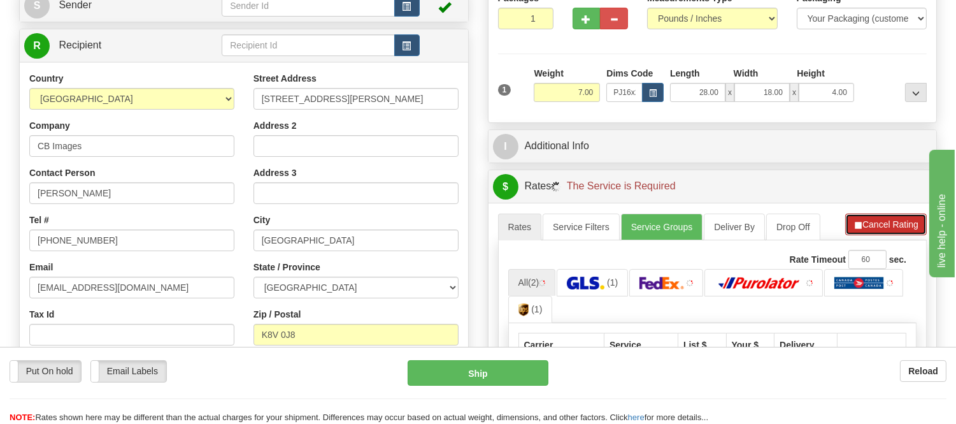
click at [883, 220] on button "Cancel Rating" at bounding box center [887, 224] width 82 height 22
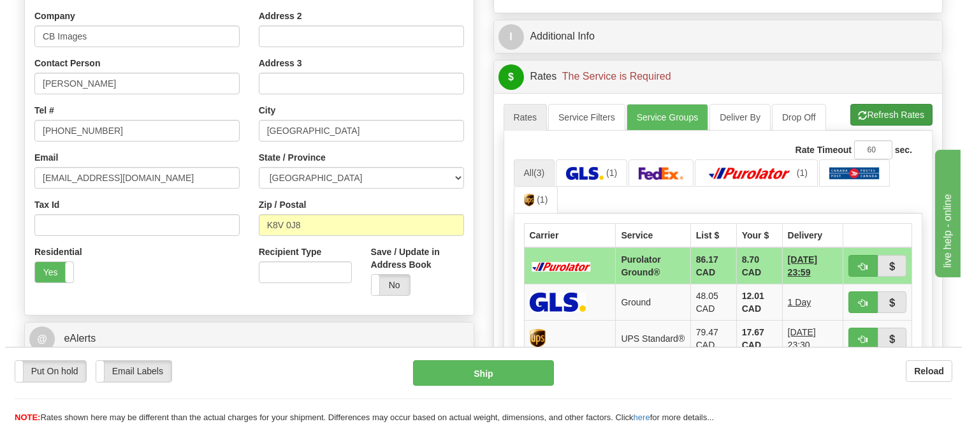
scroll to position [283, 0]
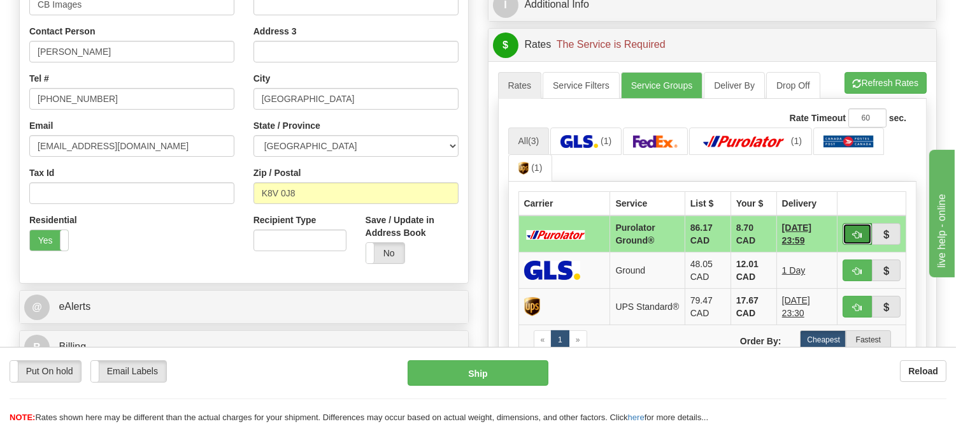
click at [856, 232] on span "button" at bounding box center [857, 235] width 9 height 8
type input "260"
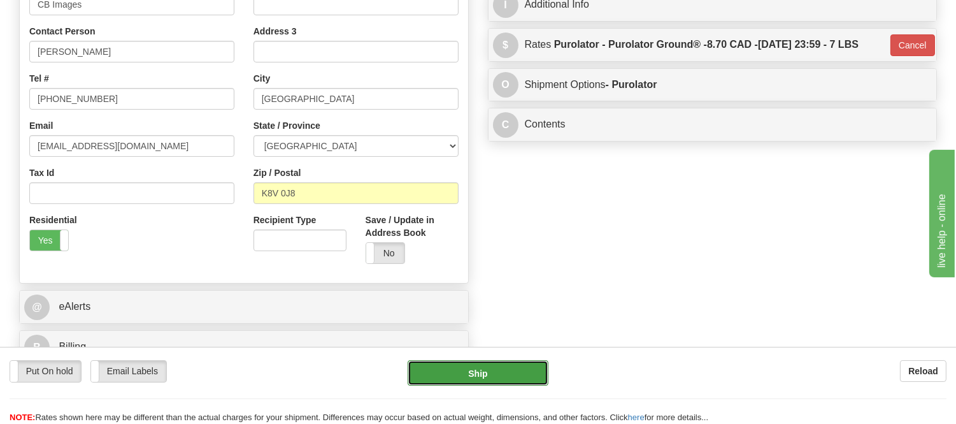
click at [512, 364] on button "Ship" at bounding box center [478, 372] width 140 height 25
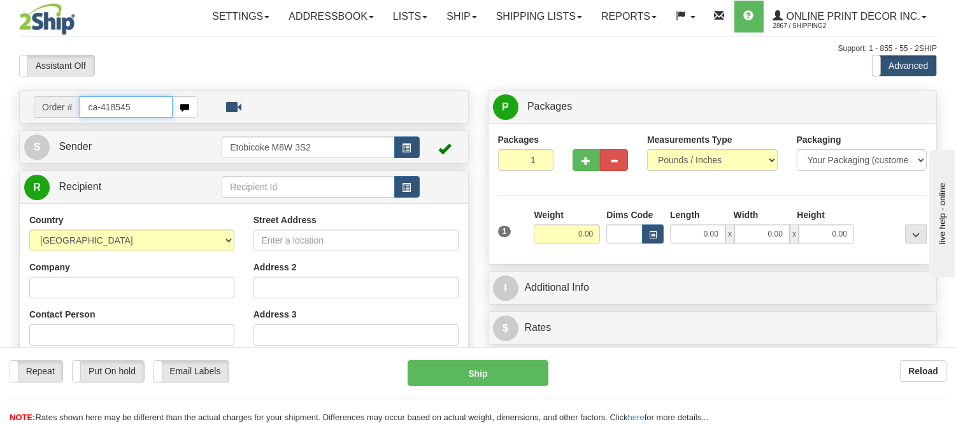
type input "ca-418545"
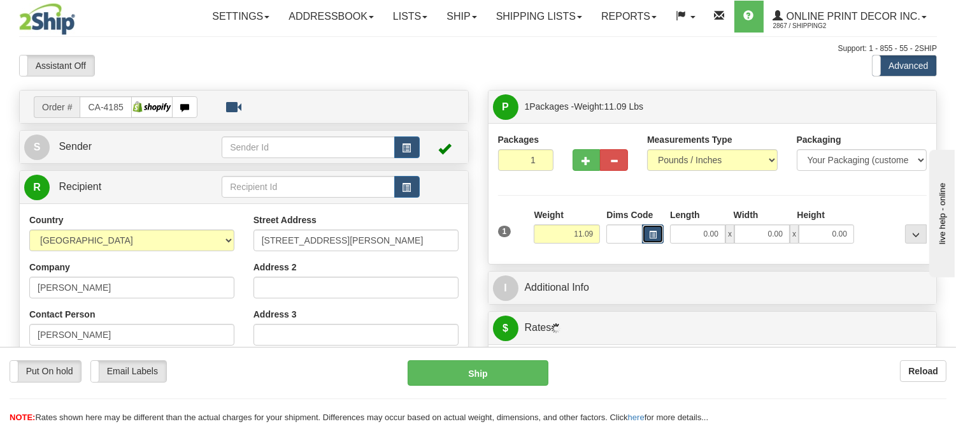
click at [658, 232] on button "button" at bounding box center [653, 233] width 22 height 19
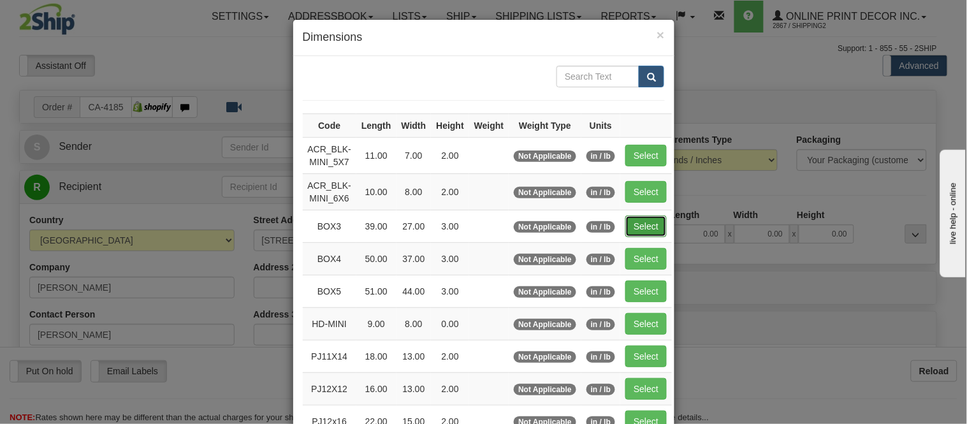
click at [645, 224] on button "Select" at bounding box center [645, 226] width 41 height 22
type input "BOX3"
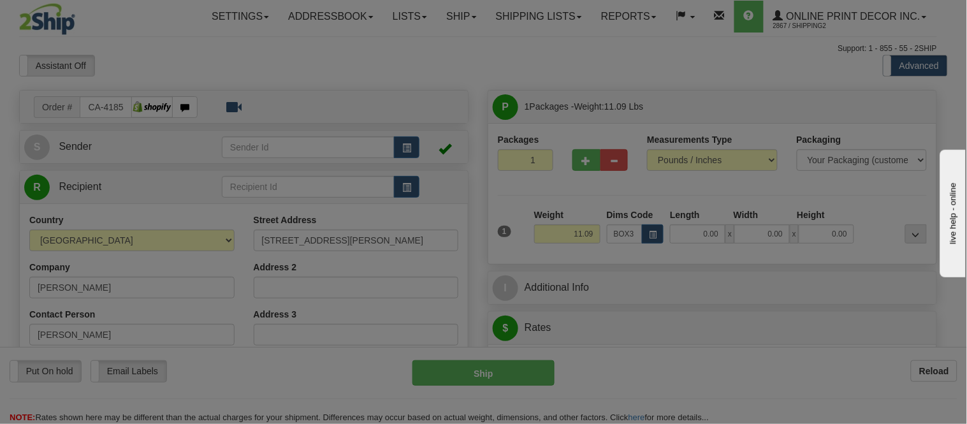
type input "39.00"
type input "27.00"
type input "3.00"
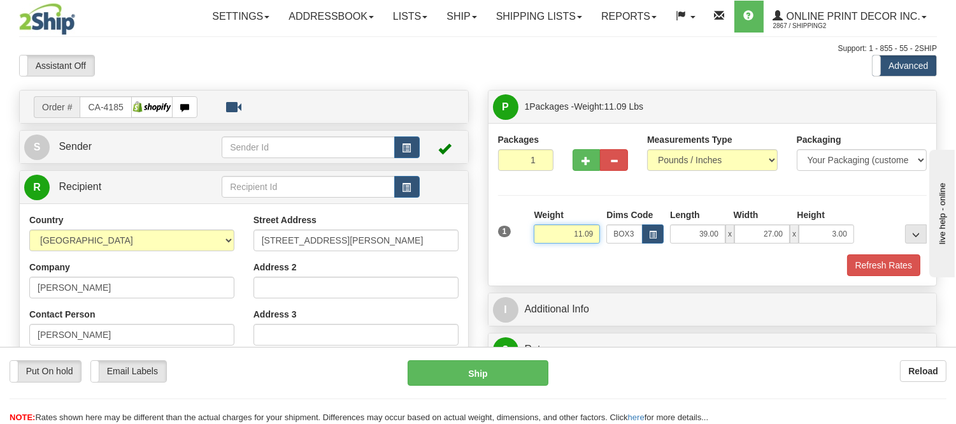
drag, startPoint x: 596, startPoint y: 234, endPoint x: 537, endPoint y: 234, distance: 59.3
click at [537, 234] on input "11.09" at bounding box center [567, 233] width 66 height 19
click at [864, 263] on button "Refresh Rates" at bounding box center [883, 265] width 73 height 22
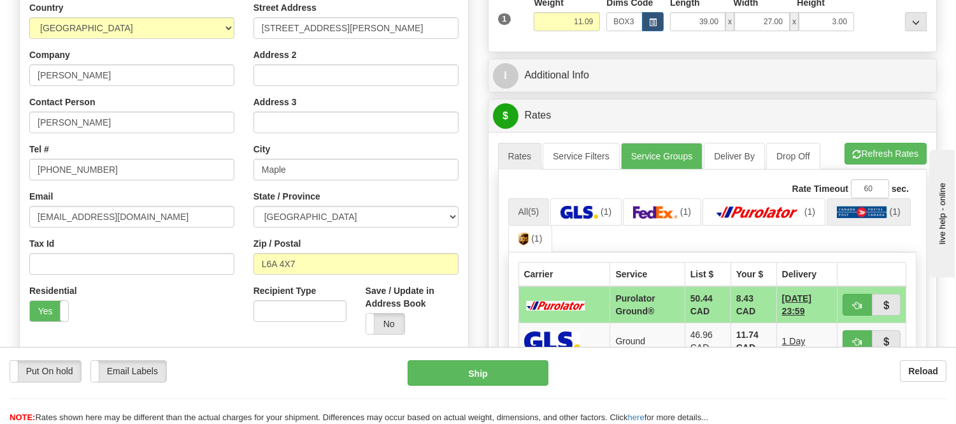
scroll to position [283, 0]
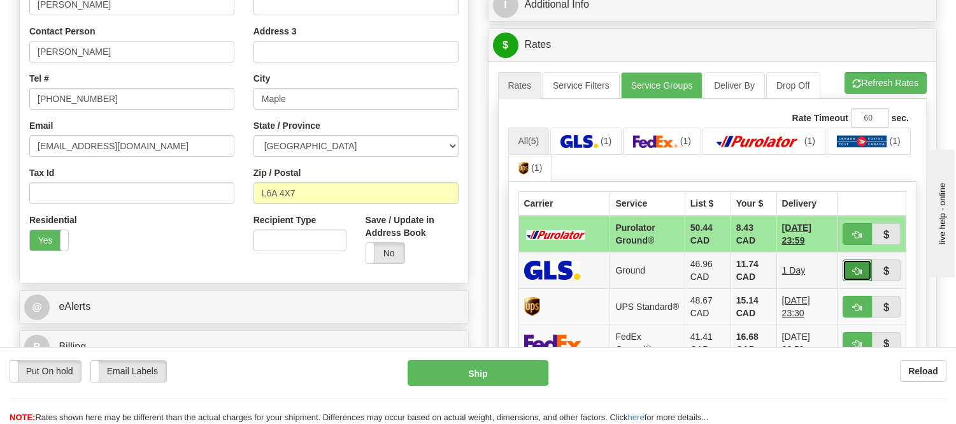
click at [849, 268] on button "button" at bounding box center [857, 270] width 29 height 22
type input "1"
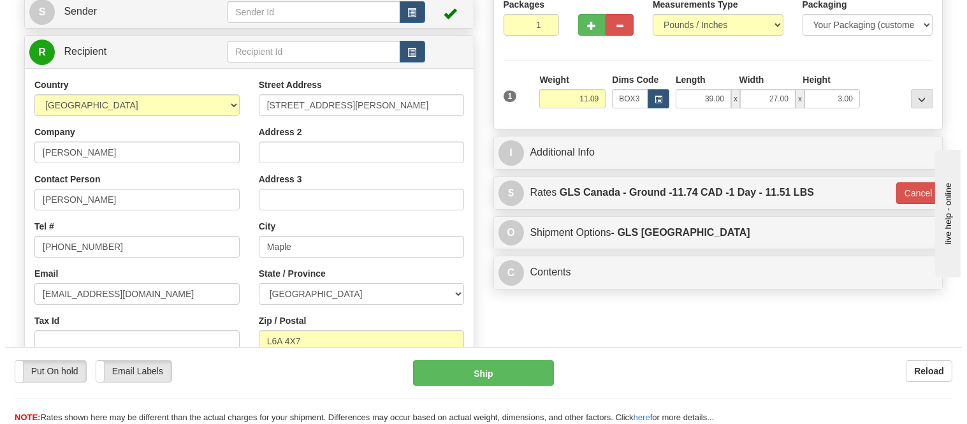
scroll to position [71, 0]
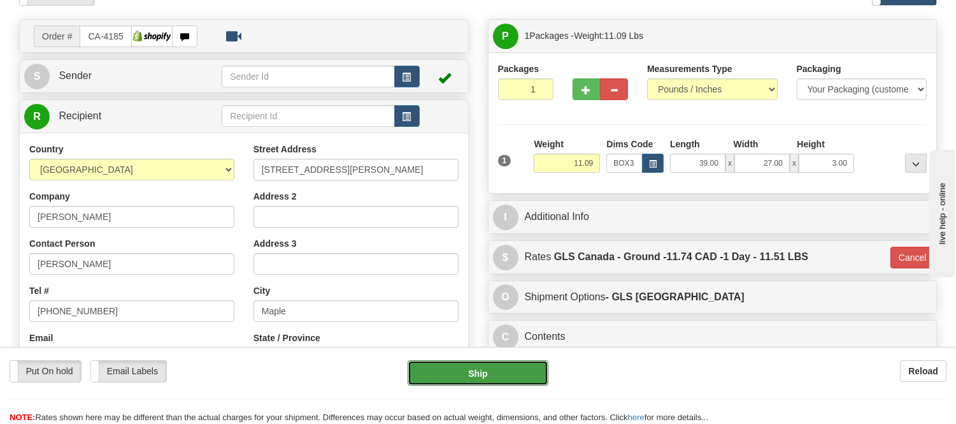
click at [441, 368] on button "Ship" at bounding box center [478, 372] width 140 height 25
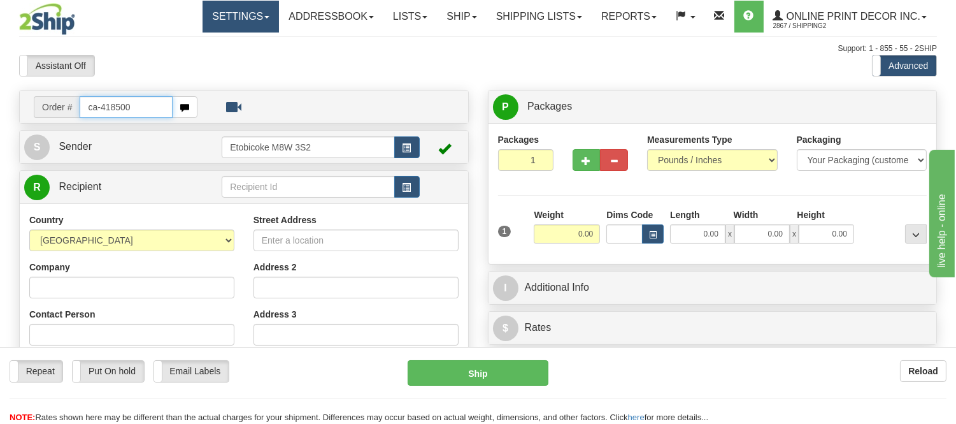
type input "ca-418500"
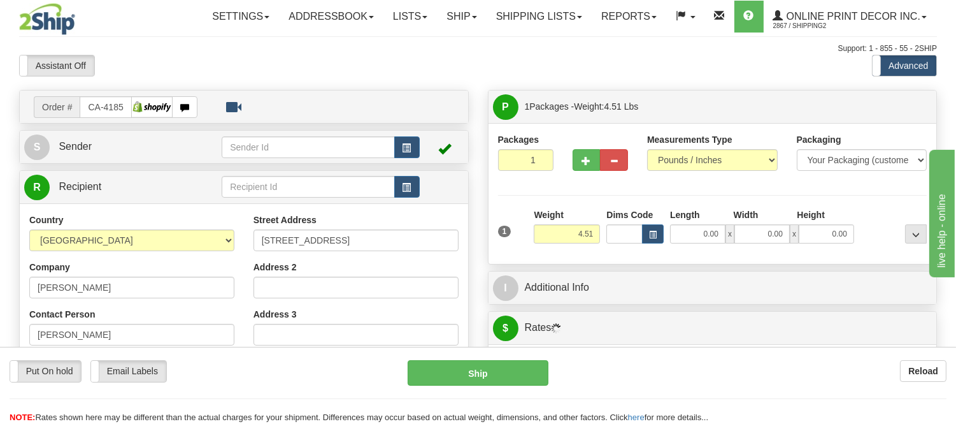
click at [652, 245] on div "1 Weight 4.51 Dims Code 0.00" at bounding box center [713, 230] width 436 height 45
click at [652, 238] on span "button" at bounding box center [653, 234] width 8 height 7
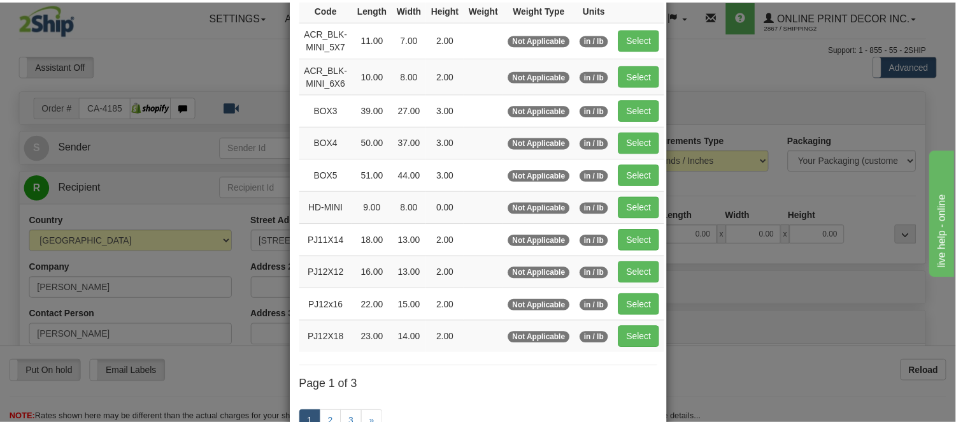
scroll to position [141, 0]
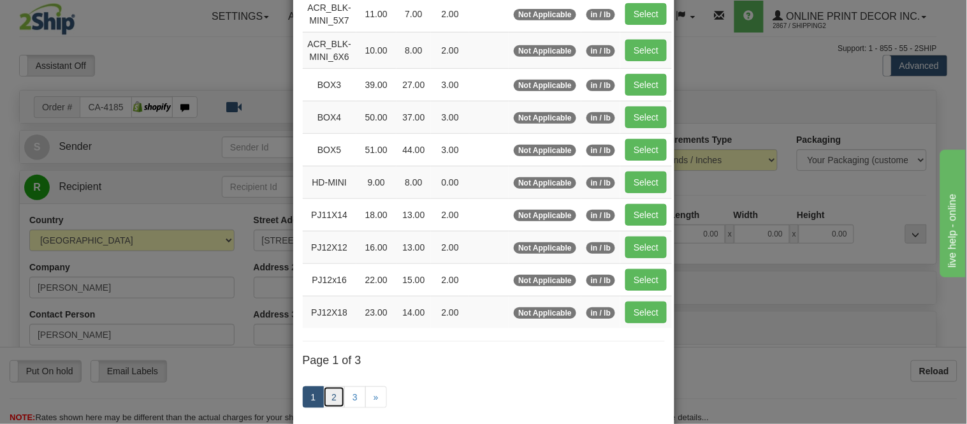
click at [333, 395] on link "2" at bounding box center [334, 397] width 22 height 22
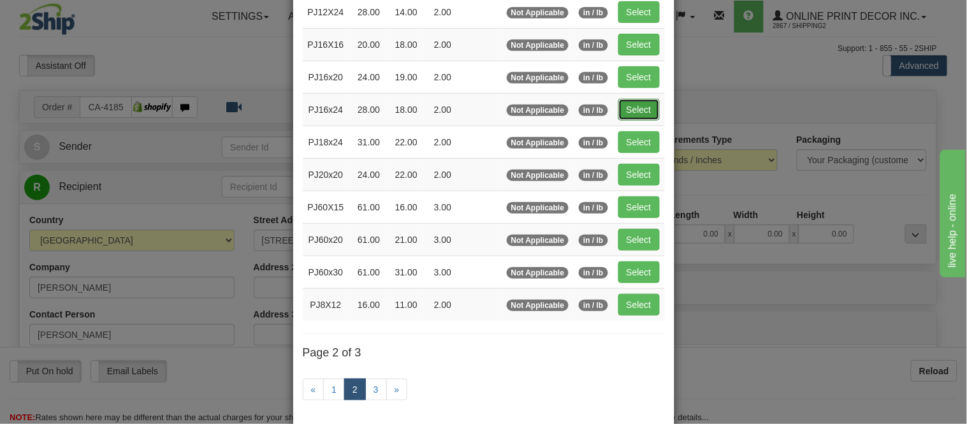
click at [622, 105] on button "Select" at bounding box center [638, 110] width 41 height 22
type input "PJ16x24"
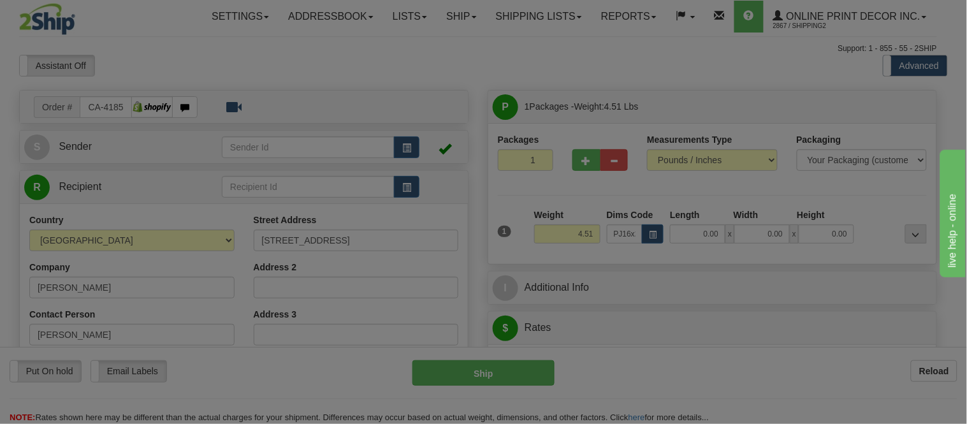
type input "28.00"
type input "18.00"
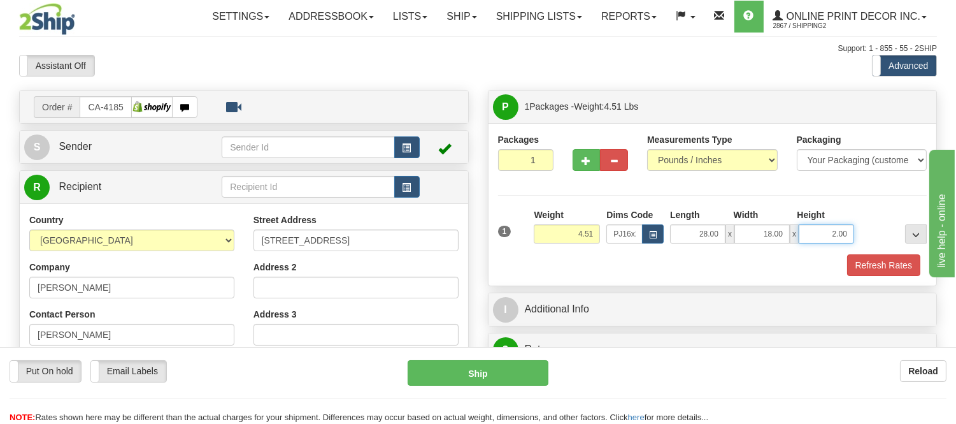
drag, startPoint x: 847, startPoint y: 226, endPoint x: 818, endPoint y: 241, distance: 32.8
click at [818, 241] on input "2.00" at bounding box center [826, 233] width 55 height 19
click button "Delete" at bounding box center [0, 0] width 0 height 0
click at [864, 256] on button "Refresh Rates" at bounding box center [883, 265] width 73 height 22
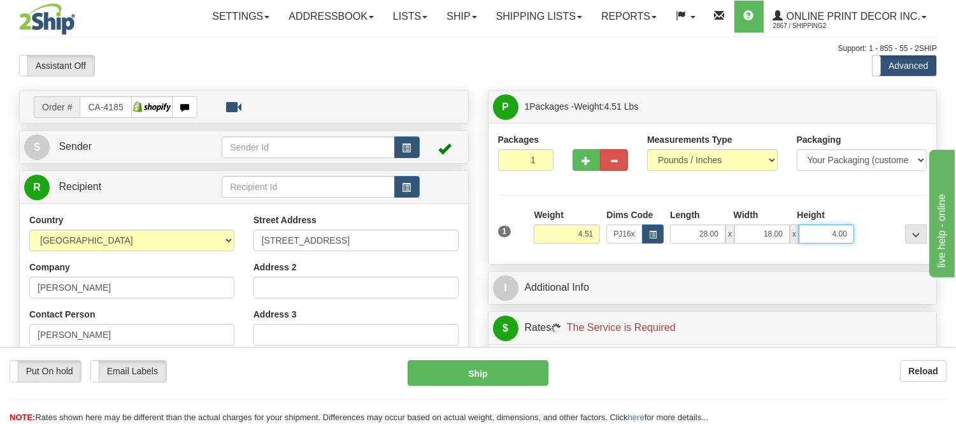
drag, startPoint x: 850, startPoint y: 231, endPoint x: 779, endPoint y: 243, distance: 72.4
click at [779, 243] on div "28.00 x 18.00 x 4.00" at bounding box center [762, 233] width 184 height 19
click button "Delete" at bounding box center [0, 0] width 0 height 0
type input "6.00"
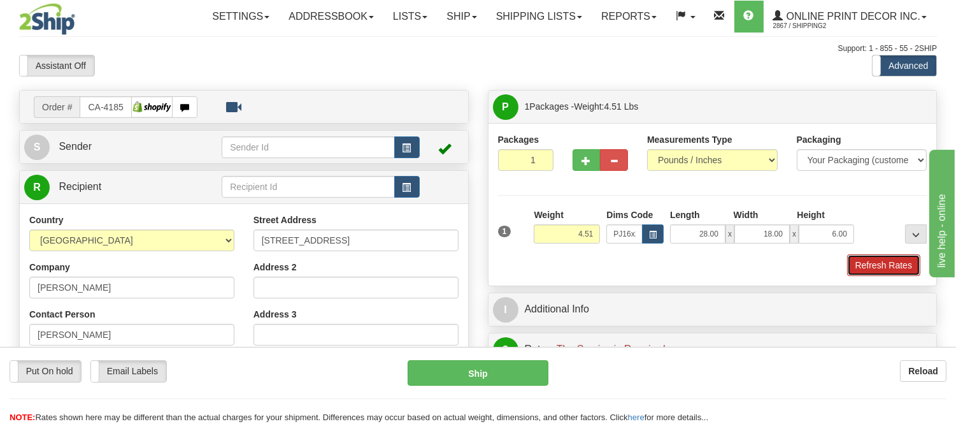
click at [874, 264] on button "Refresh Rates" at bounding box center [883, 265] width 73 height 22
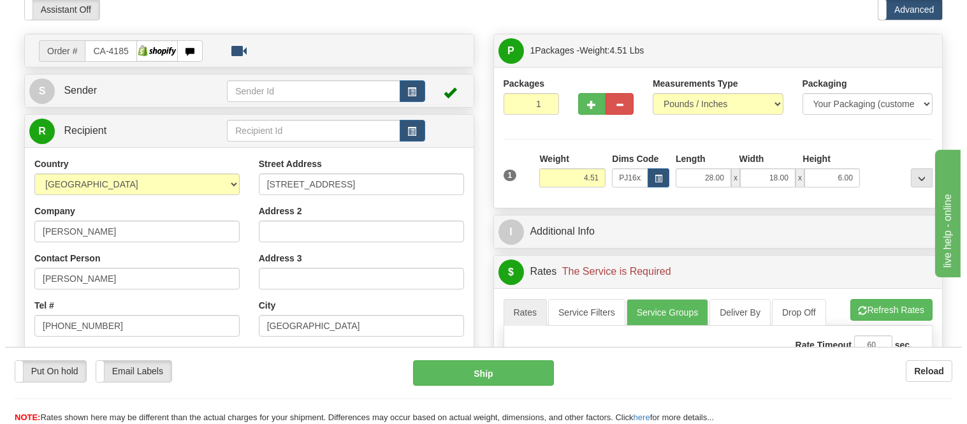
scroll to position [212, 0]
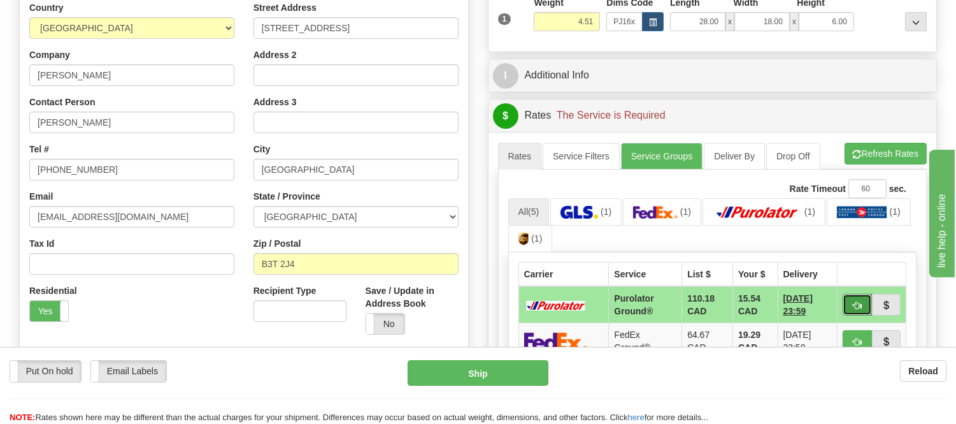
click at [859, 296] on button "button" at bounding box center [857, 305] width 29 height 22
type input "260"
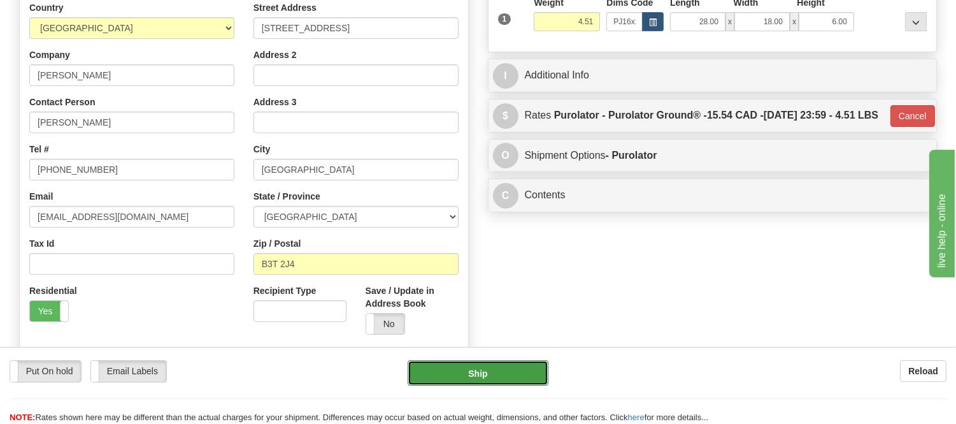
click at [483, 375] on button "Ship" at bounding box center [478, 372] width 140 height 25
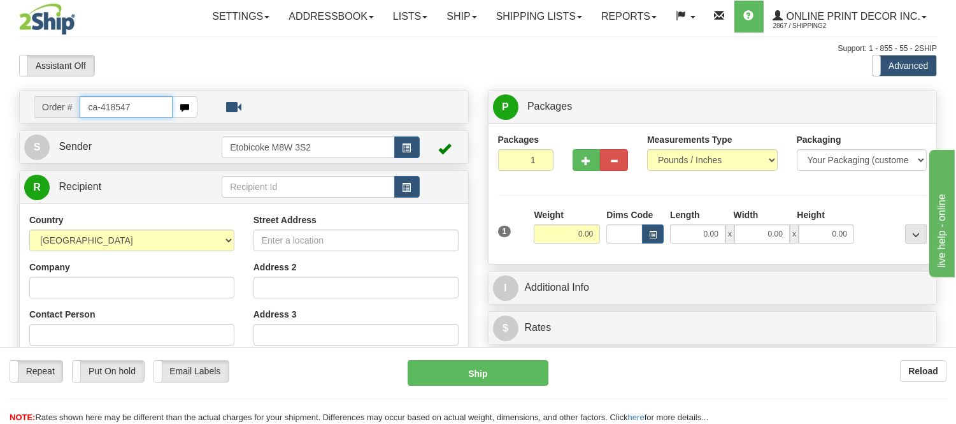
type input "ca-418547"
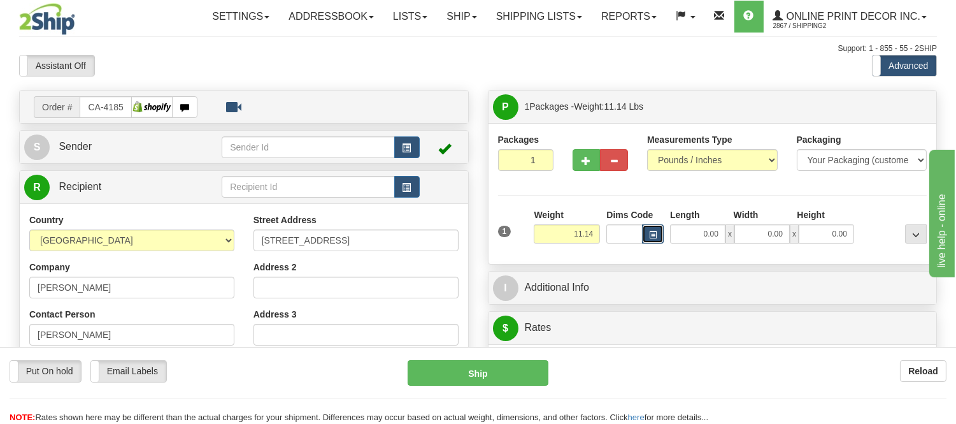
click at [646, 229] on button "button" at bounding box center [653, 233] width 22 height 19
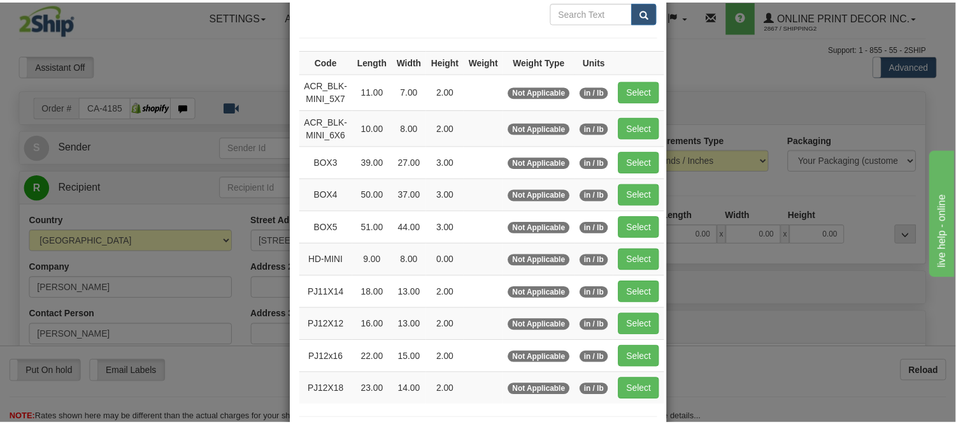
scroll to position [141, 0]
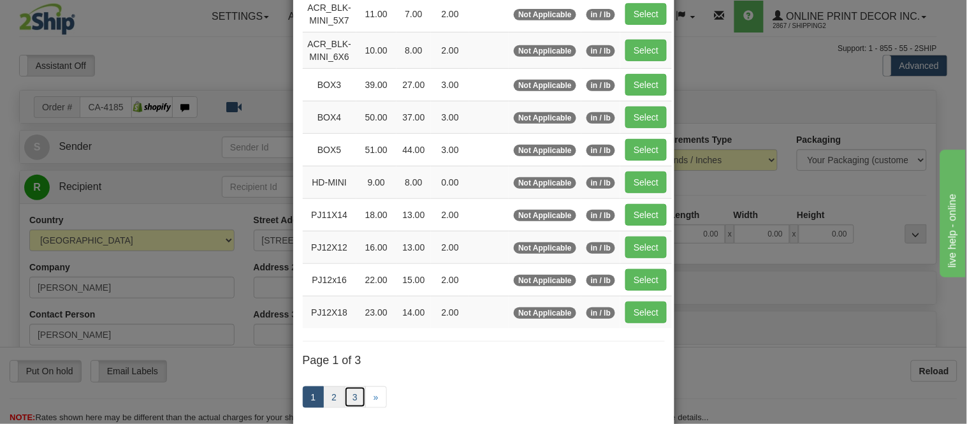
click at [336, 394] on ul "1 2 3 »" at bounding box center [345, 397] width 84 height 22
click at [326, 396] on link "2" at bounding box center [334, 397] width 22 height 22
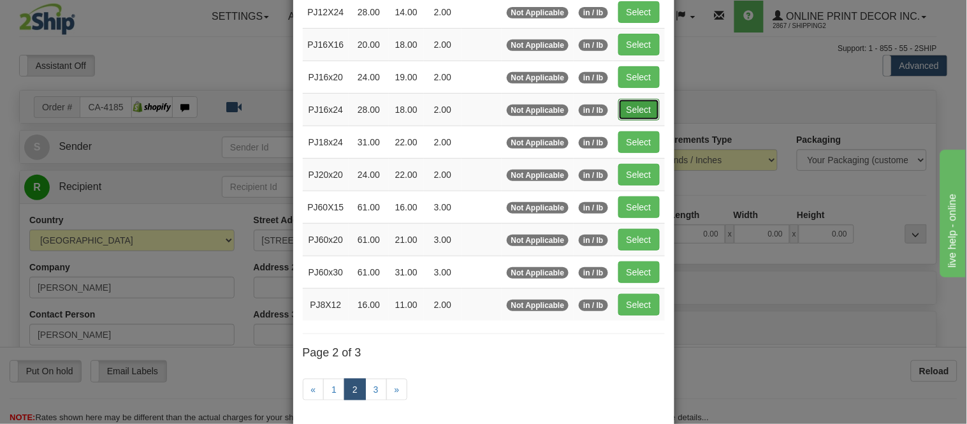
click at [620, 115] on button "Select" at bounding box center [638, 110] width 41 height 22
type input "PJ16x24"
type input "28.00"
type input "18.00"
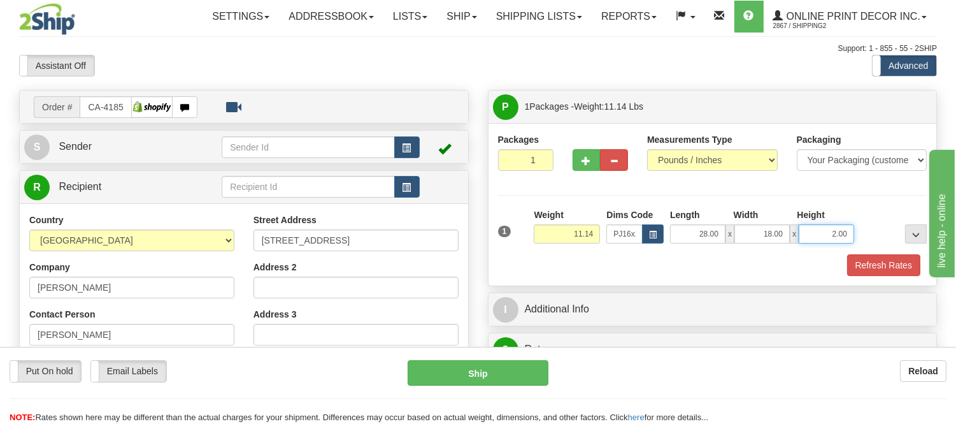
drag, startPoint x: 848, startPoint y: 234, endPoint x: 812, endPoint y: 249, distance: 38.8
click at [812, 249] on div "1 Weight 11.14 Dims Code x x" at bounding box center [713, 230] width 436 height 45
click button "Delete" at bounding box center [0, 0] width 0 height 0
type input "6.00"
click at [905, 266] on button "Refresh Rates" at bounding box center [883, 265] width 73 height 22
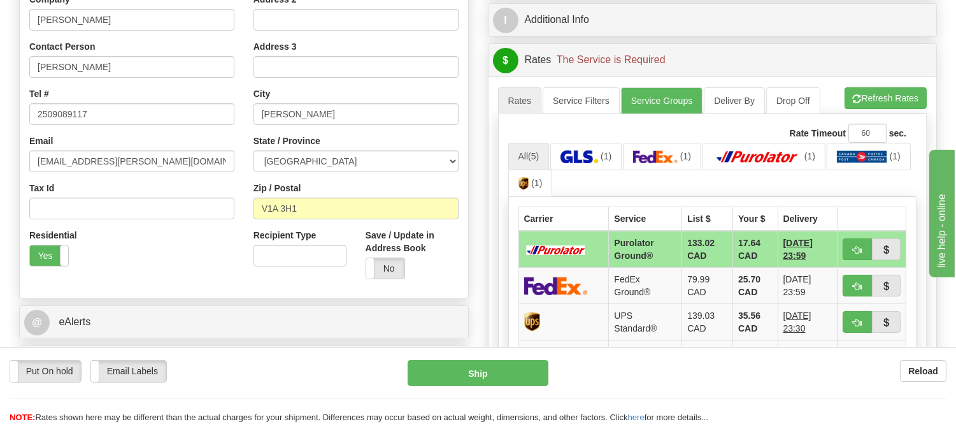
scroll to position [283, 0]
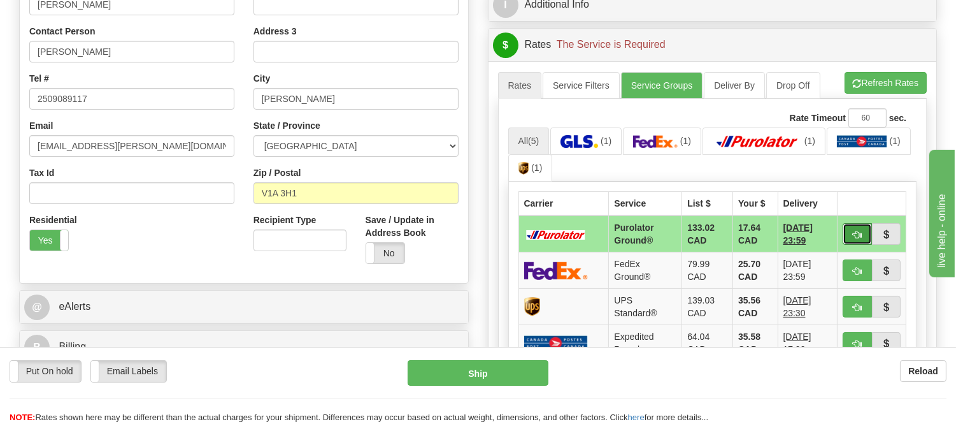
click at [862, 234] on button "button" at bounding box center [857, 234] width 29 height 22
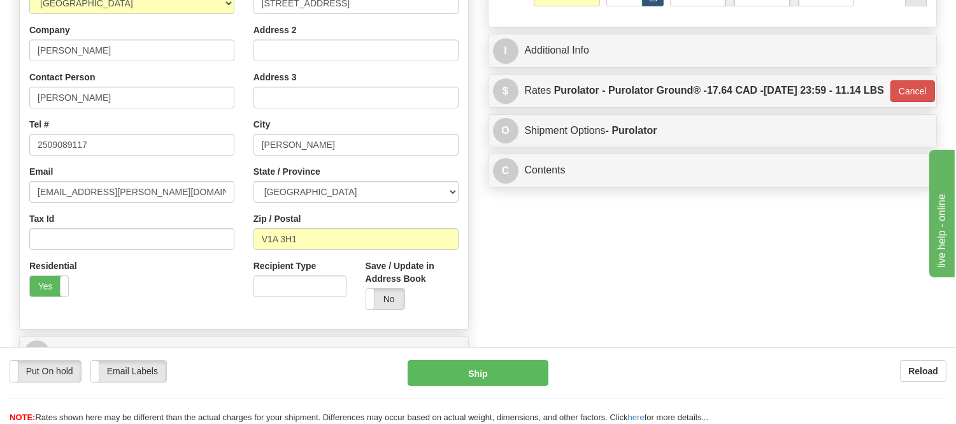
scroll to position [212, 0]
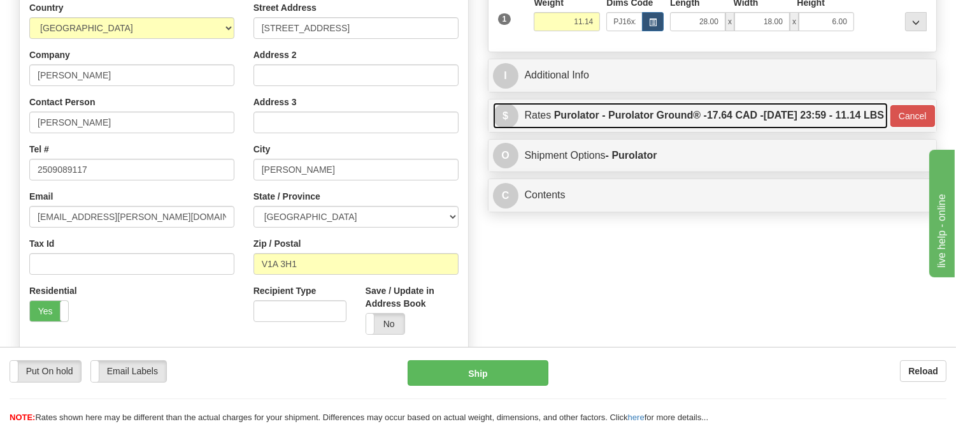
click at [640, 128] on label "Purolator - Purolator Ground® - 17.64 CAD - 08/19/2025 23:59 - 11.14 LBS" at bounding box center [719, 115] width 330 height 25
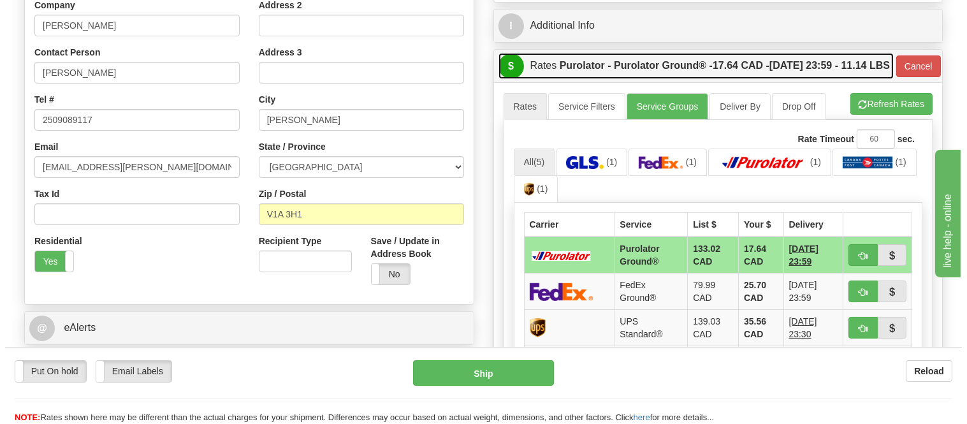
scroll to position [354, 0]
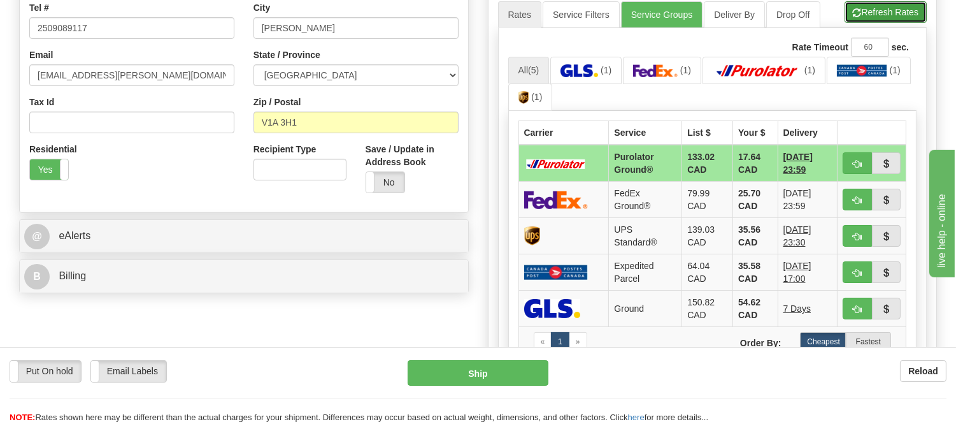
click at [881, 23] on button "Refresh Rates" at bounding box center [886, 12] width 82 height 22
type input "260"
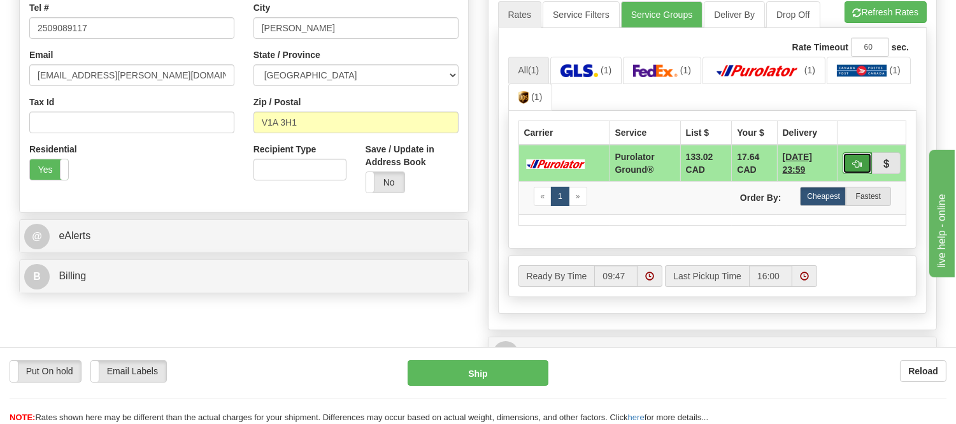
click at [846, 174] on button "button" at bounding box center [857, 163] width 29 height 22
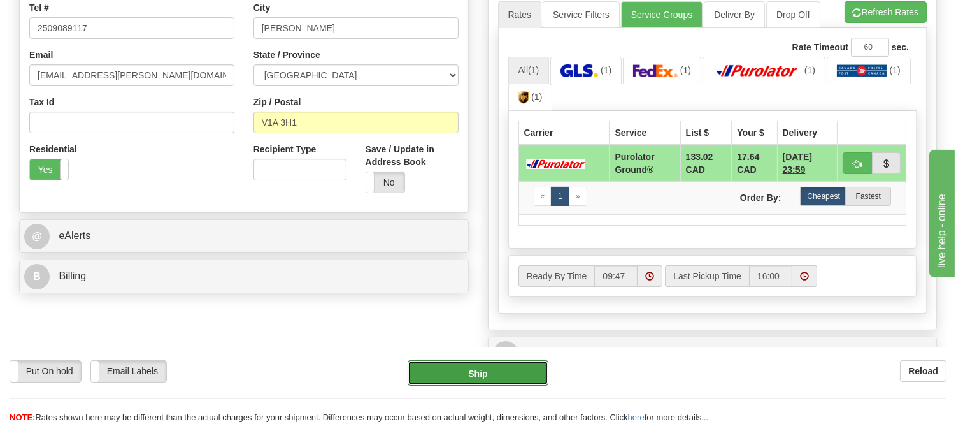
click at [486, 375] on button "Ship" at bounding box center [478, 372] width 140 height 25
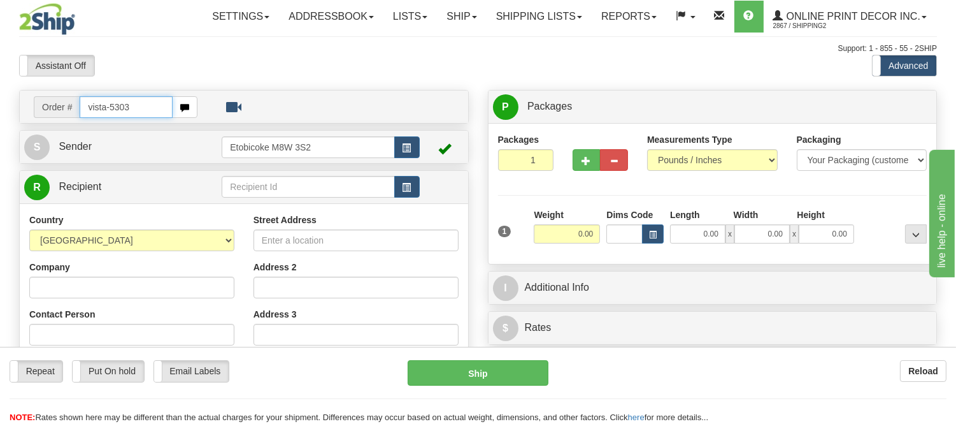
type input "vista-5303"
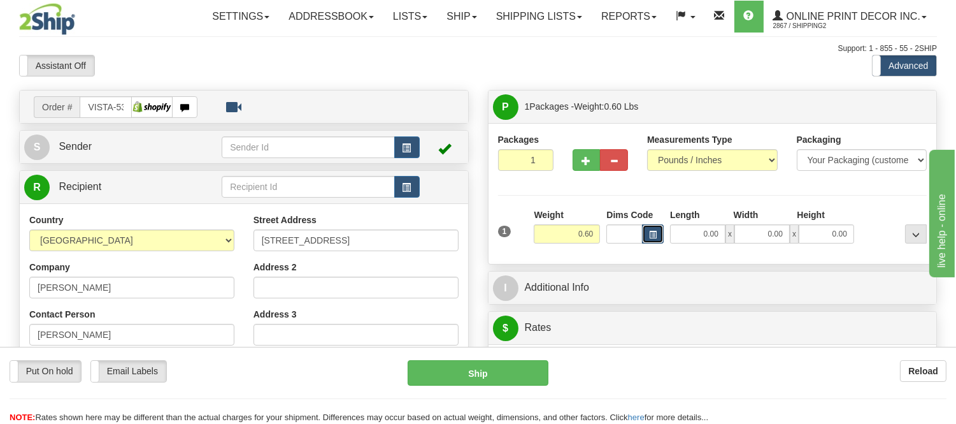
click at [659, 236] on button "button" at bounding box center [653, 233] width 22 height 19
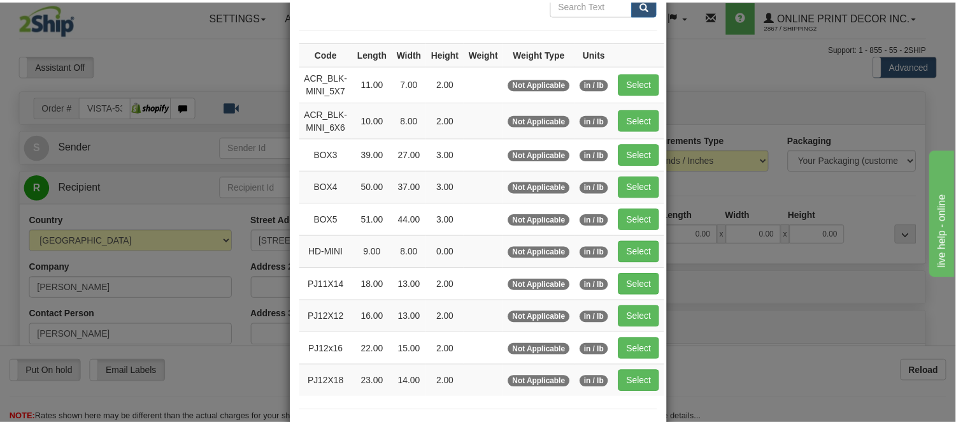
scroll to position [141, 0]
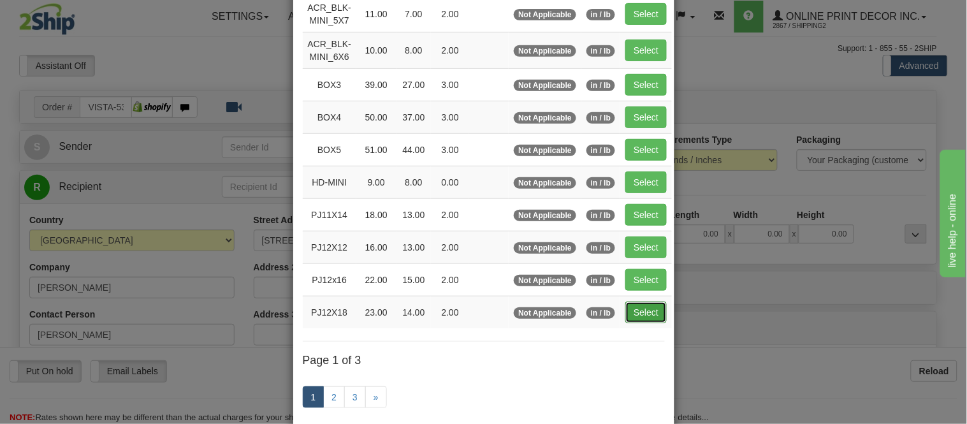
click at [627, 314] on button "Select" at bounding box center [645, 312] width 41 height 22
type input "PJ12X18"
type input "23.00"
type input "14.00"
type input "2.00"
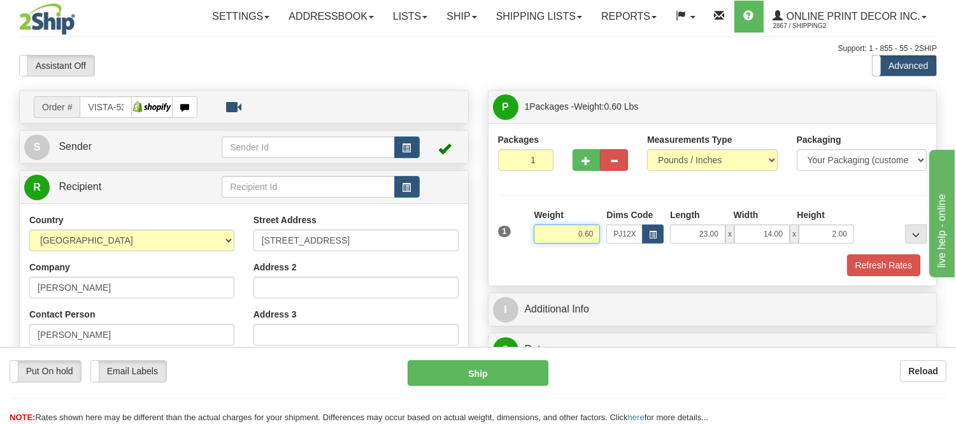
drag, startPoint x: 596, startPoint y: 233, endPoint x: 508, endPoint y: 230, distance: 88.6
click at [508, 230] on div "1 Weight 0.60 Dims Code x x" at bounding box center [713, 230] width 436 height 45
type input "1.10"
click at [890, 263] on button "Refresh Rates" at bounding box center [883, 265] width 73 height 22
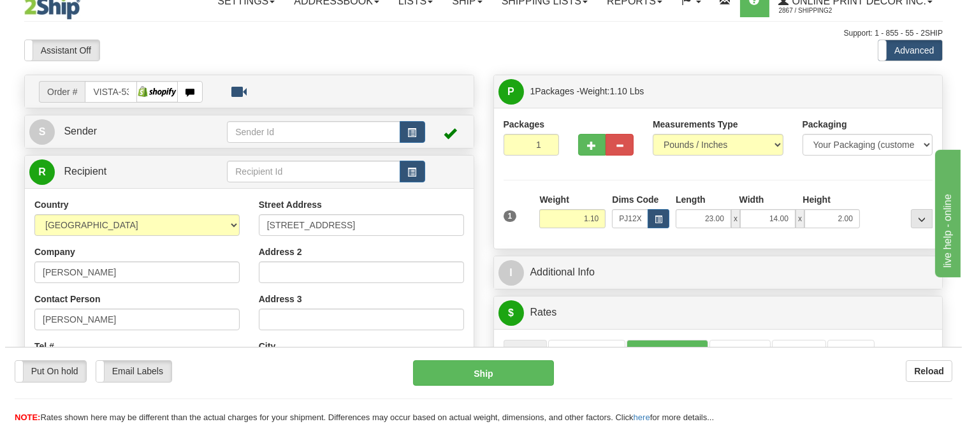
scroll to position [0, 0]
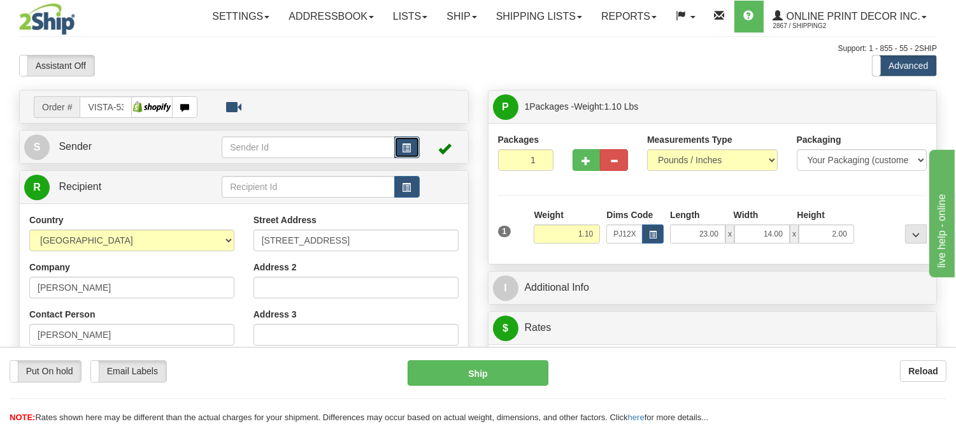
click at [410, 152] on button "button" at bounding box center [406, 147] width 25 height 22
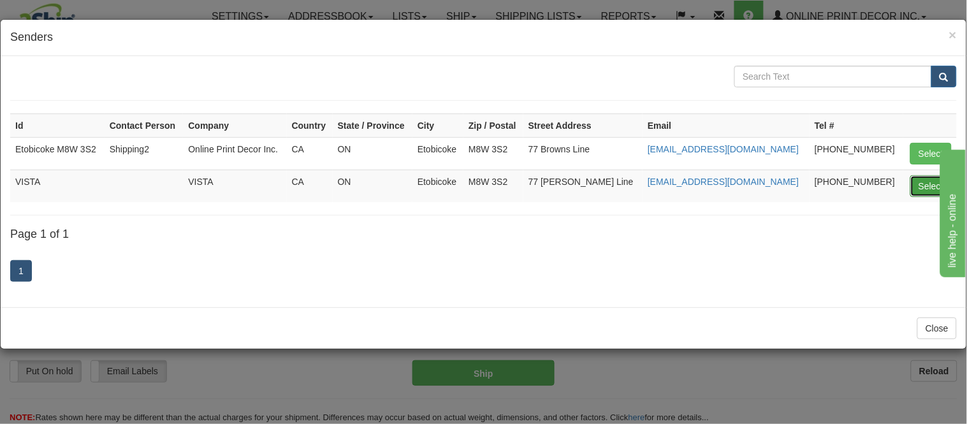
click at [925, 184] on button "Select" at bounding box center [930, 186] width 41 height 22
type input "VISTA"
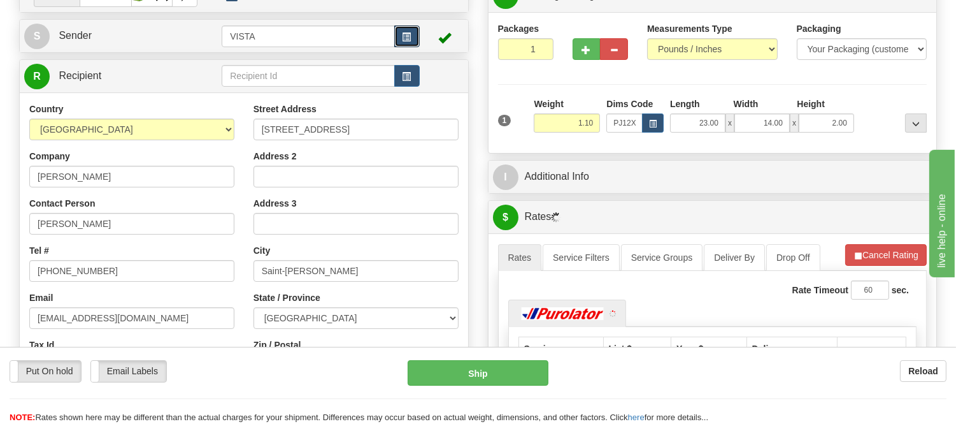
scroll to position [212, 0]
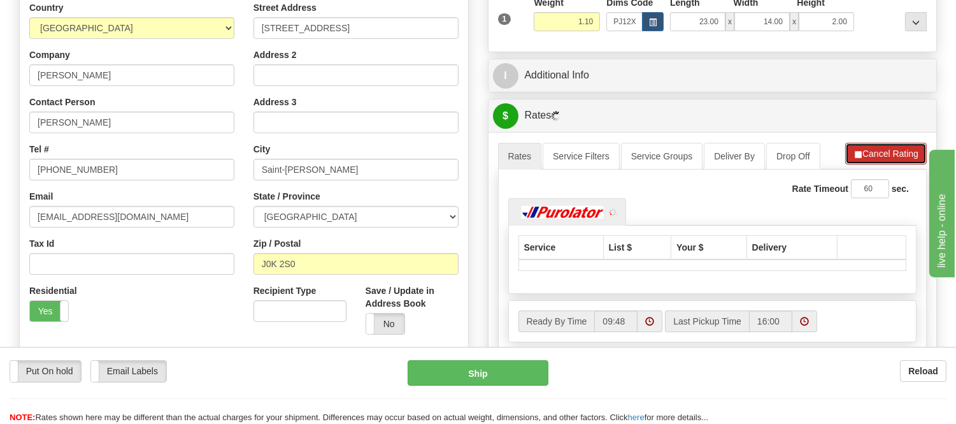
click at [869, 157] on button "Cancel Rating" at bounding box center [887, 154] width 82 height 22
click at [869, 157] on button "Refresh Rates" at bounding box center [886, 154] width 82 height 22
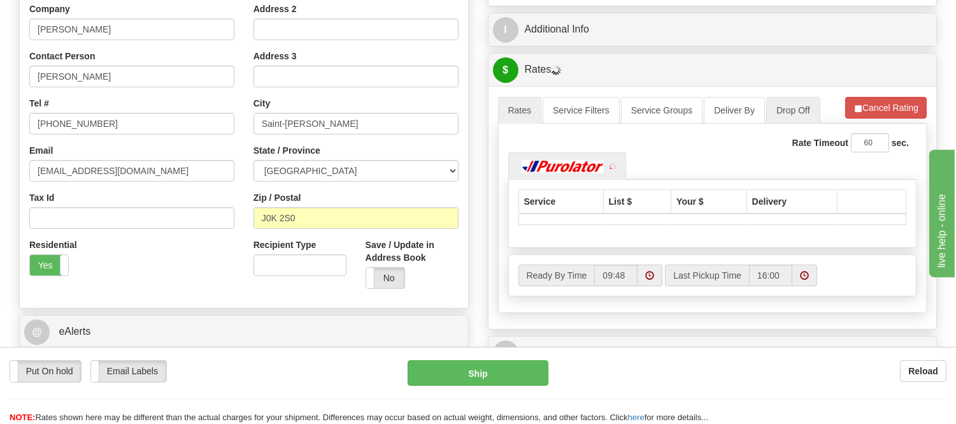
scroll to position [283, 0]
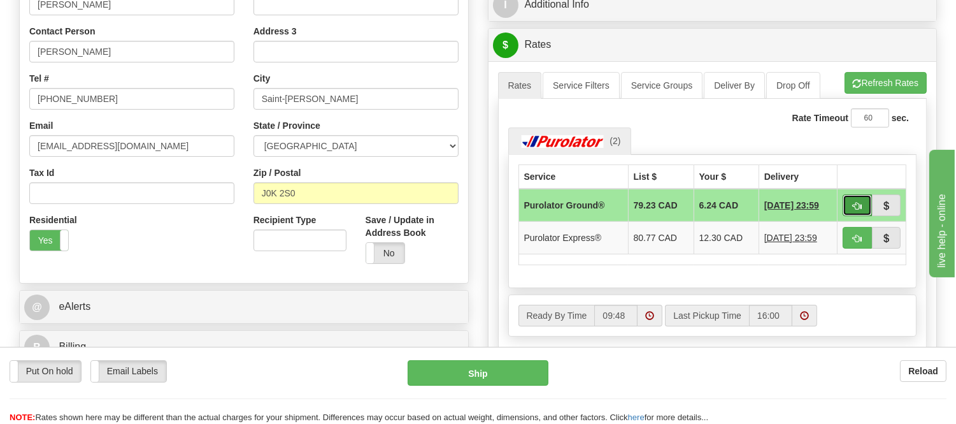
click at [863, 206] on button "button" at bounding box center [857, 205] width 29 height 22
type input "260"
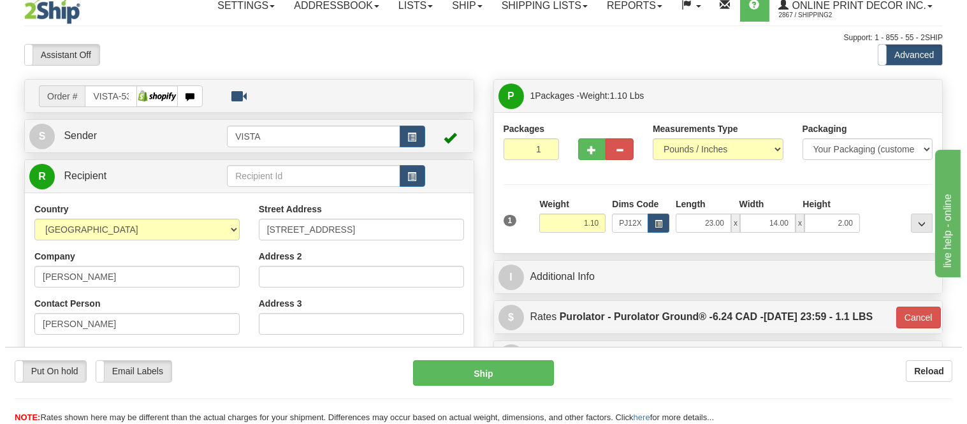
scroll to position [0, 0]
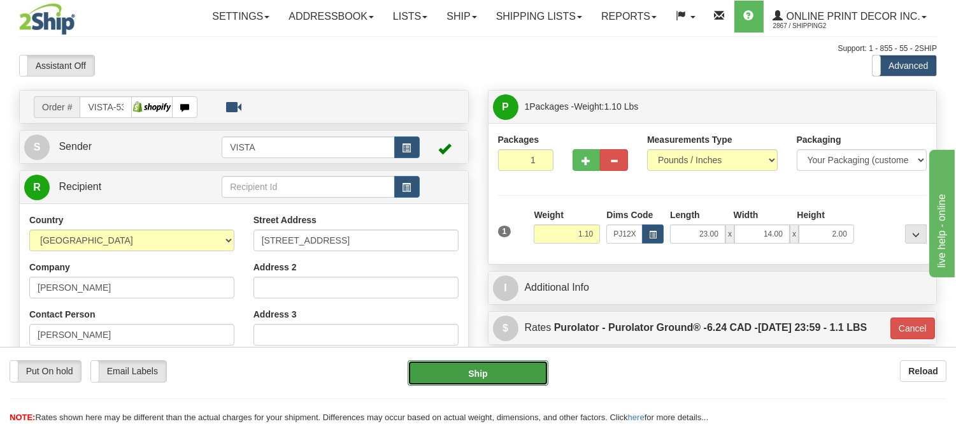
click at [515, 366] on button "Ship" at bounding box center [478, 372] width 140 height 25
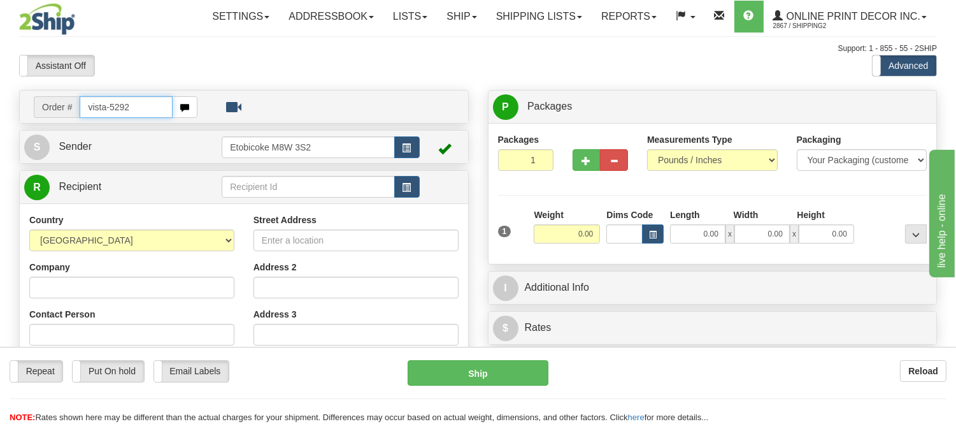
type input "vista-5292"
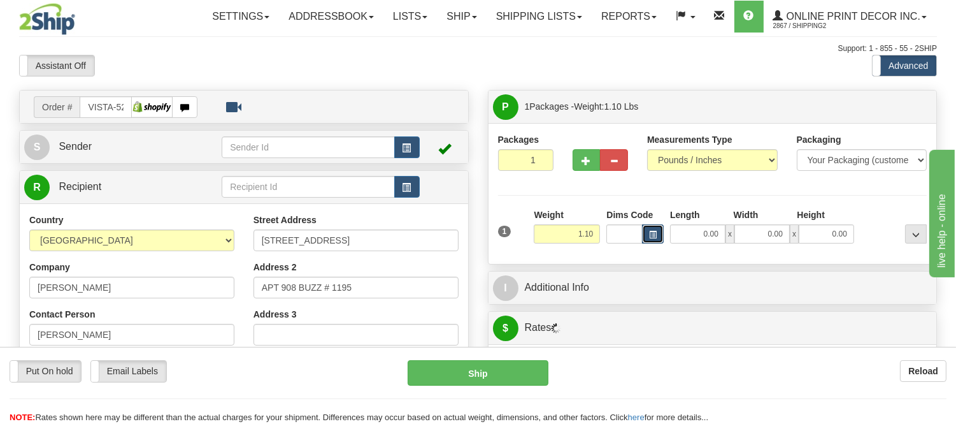
click at [655, 232] on span "button" at bounding box center [653, 234] width 8 height 7
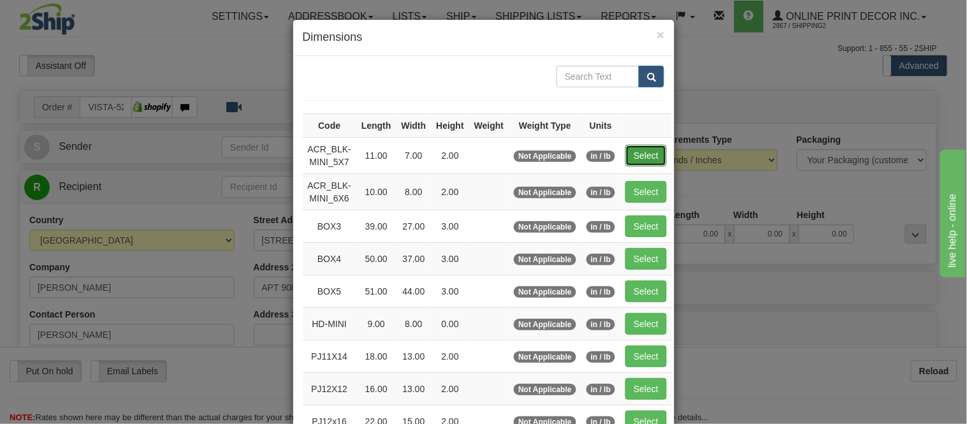
click at [633, 162] on button "Select" at bounding box center [645, 156] width 41 height 22
type input "ACR_BLK-MINI_5X7"
type input "11.00"
type input "7.00"
type input "2.00"
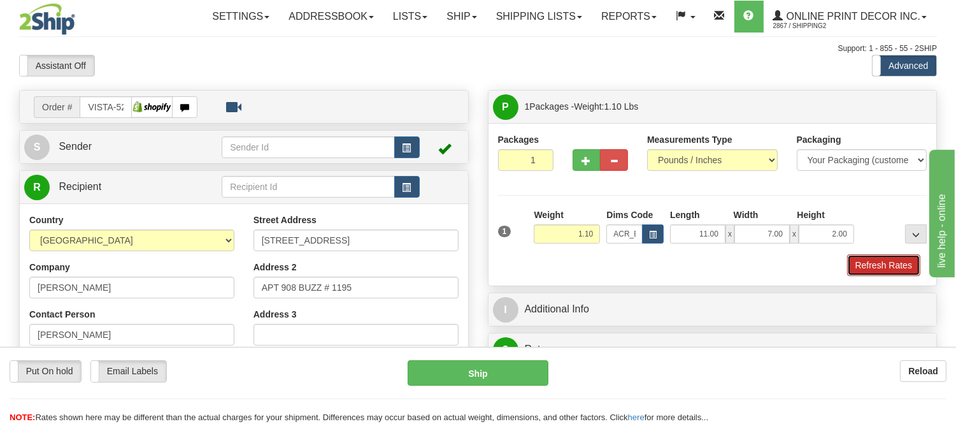
click at [862, 272] on button "Refresh Rates" at bounding box center [883, 265] width 73 height 22
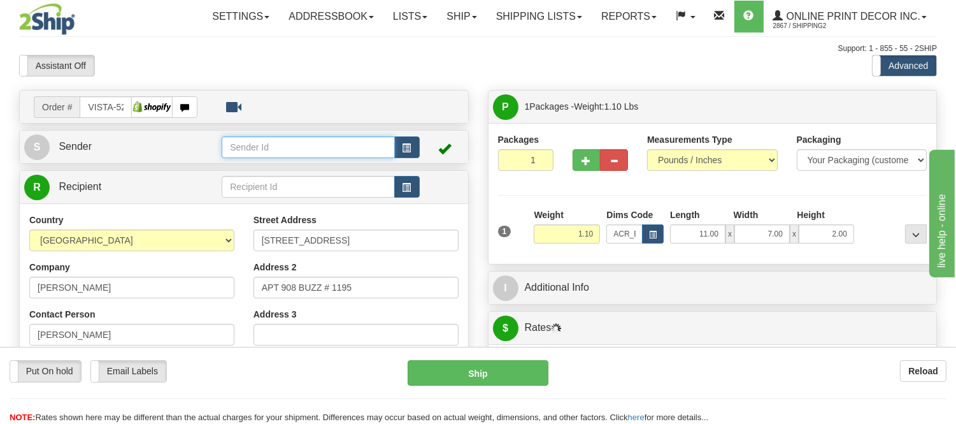
click at [392, 139] on input "text" at bounding box center [308, 147] width 173 height 22
click at [402, 138] on button "button" at bounding box center [406, 147] width 25 height 22
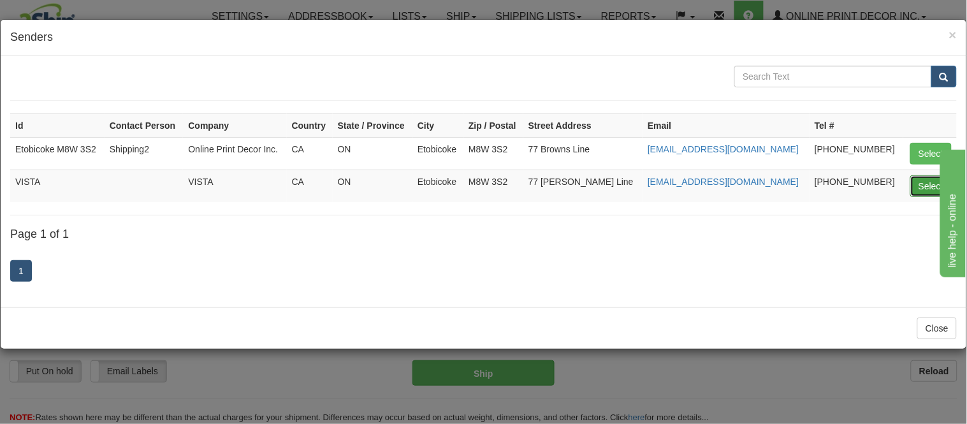
click at [921, 181] on button "Select" at bounding box center [930, 186] width 41 height 22
type input "VISTA"
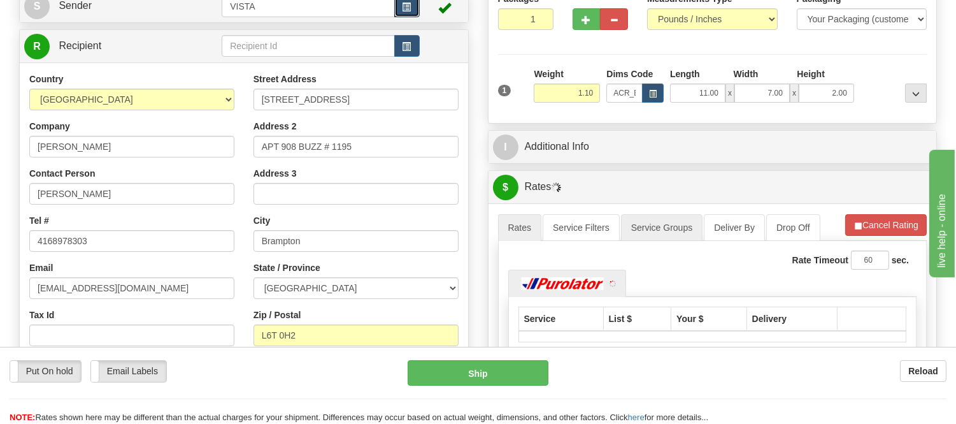
scroll to position [141, 0]
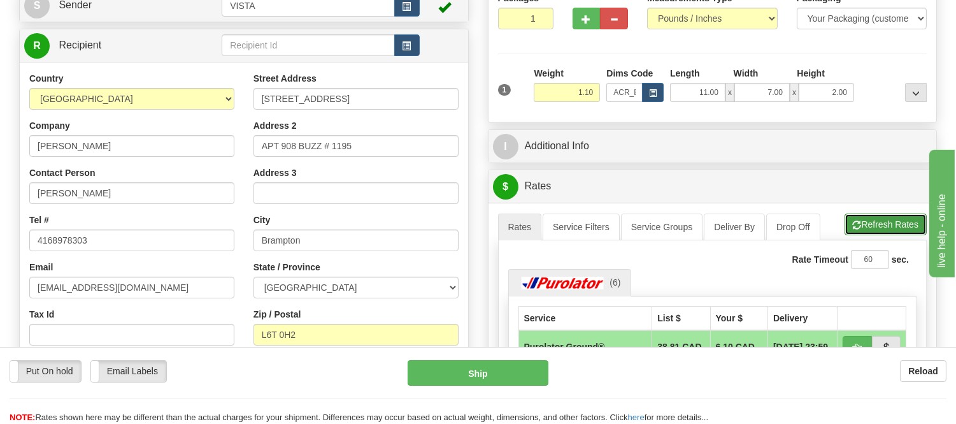
click at [874, 224] on button "Refresh Rates" at bounding box center [886, 224] width 82 height 22
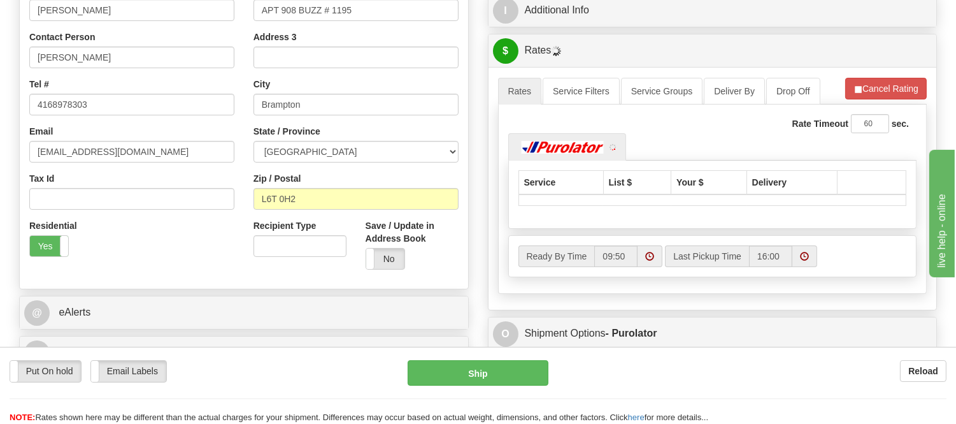
scroll to position [283, 0]
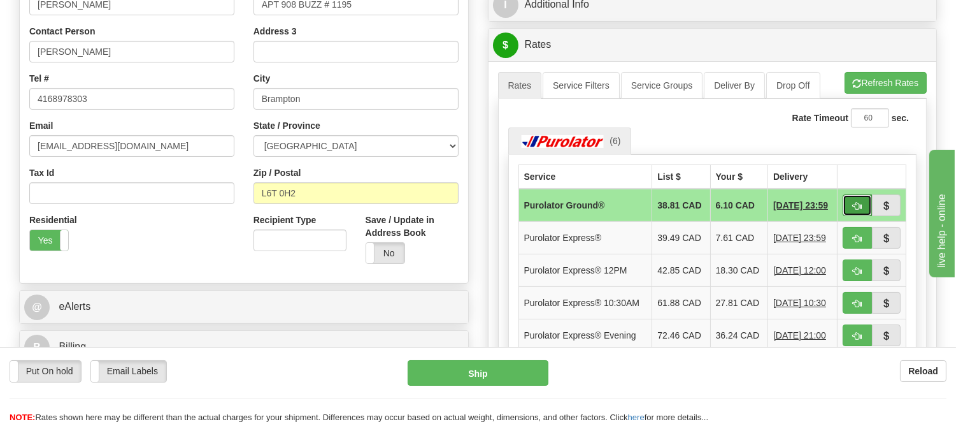
click at [851, 199] on button "button" at bounding box center [857, 205] width 29 height 22
type input "260"
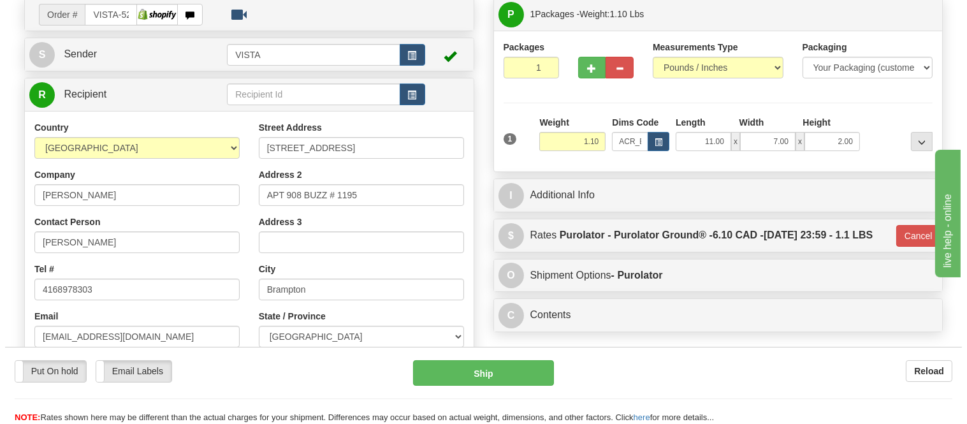
scroll to position [71, 0]
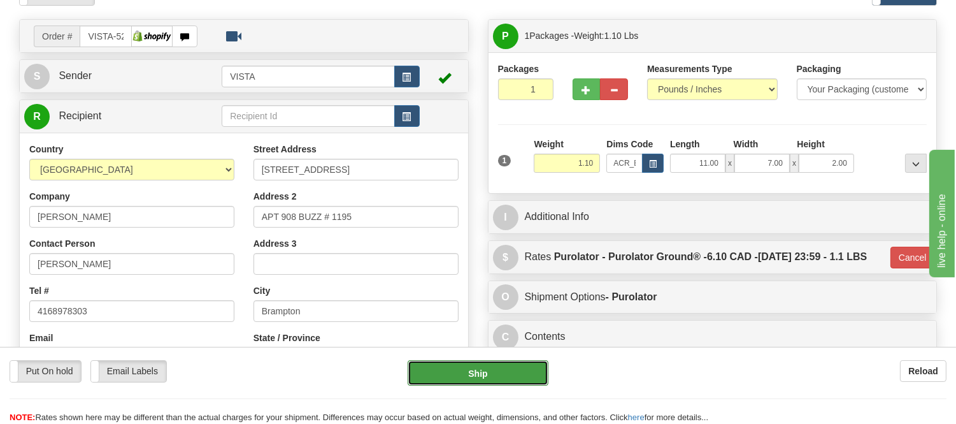
click at [521, 381] on button "Ship" at bounding box center [478, 372] width 140 height 25
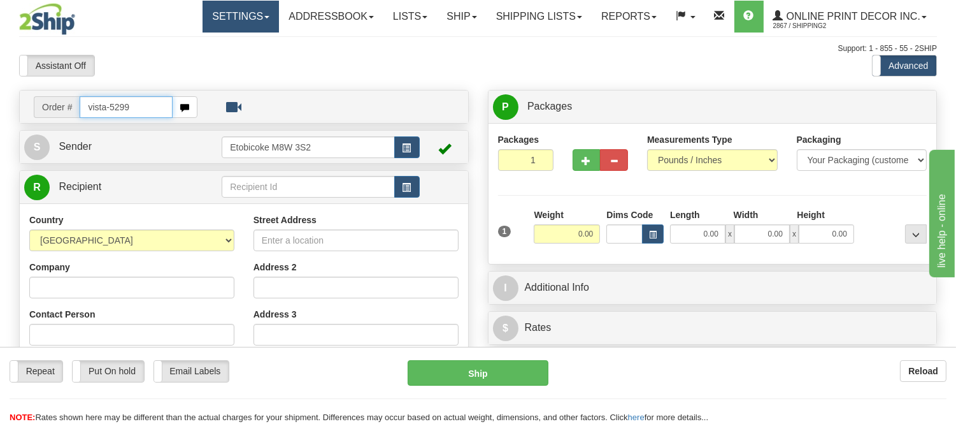
type input "vista-5299"
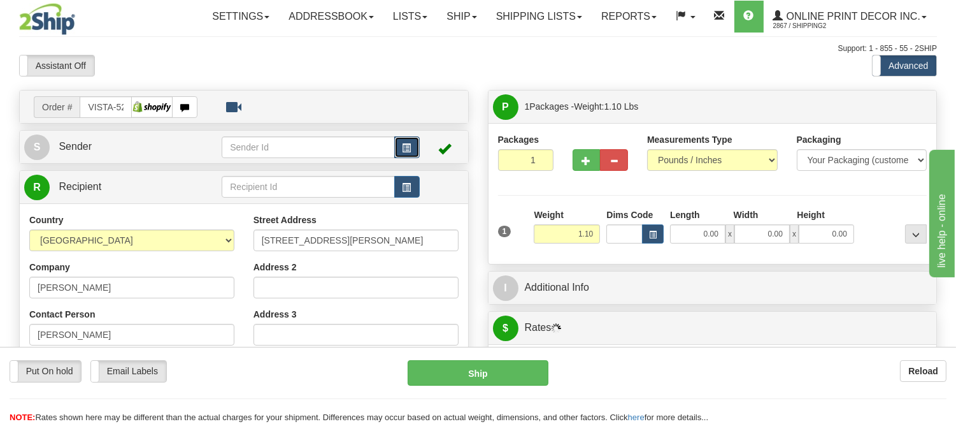
click at [412, 148] on button "button" at bounding box center [406, 147] width 25 height 22
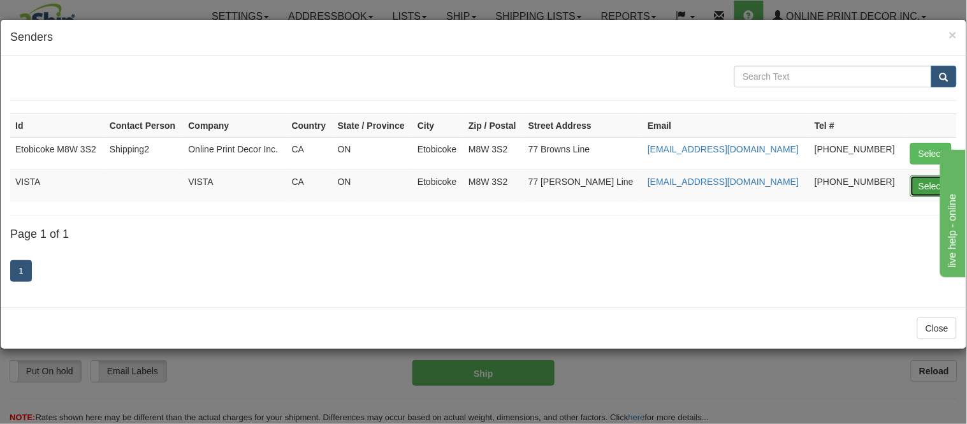
click at [925, 191] on button "Select" at bounding box center [930, 186] width 41 height 22
type input "VISTA"
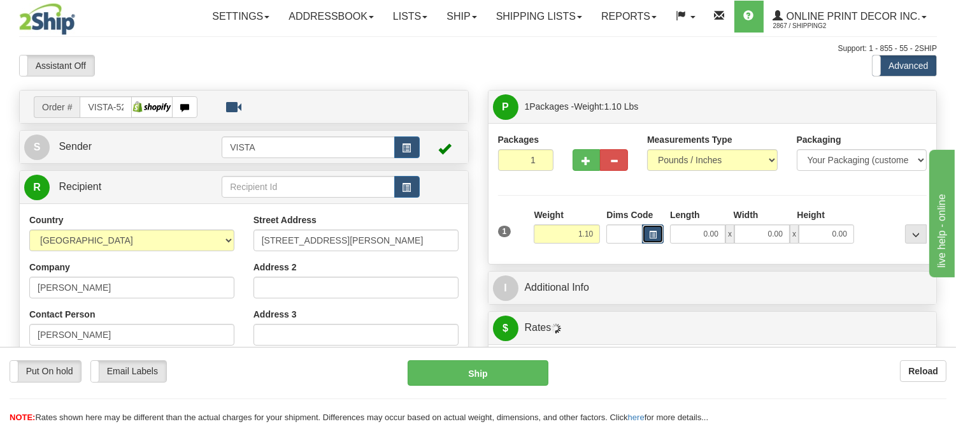
click at [646, 242] on button "button" at bounding box center [653, 233] width 22 height 19
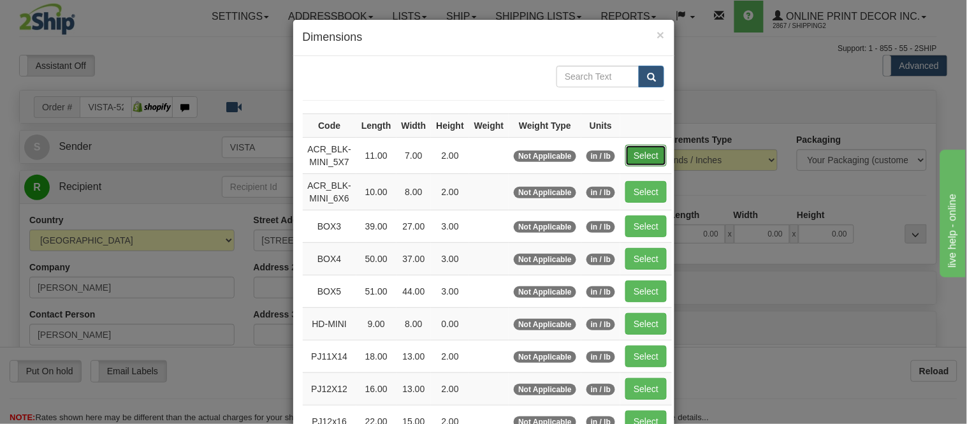
click at [644, 157] on button "Select" at bounding box center [645, 156] width 41 height 22
type input "ACR_BLK-MINI_5X7"
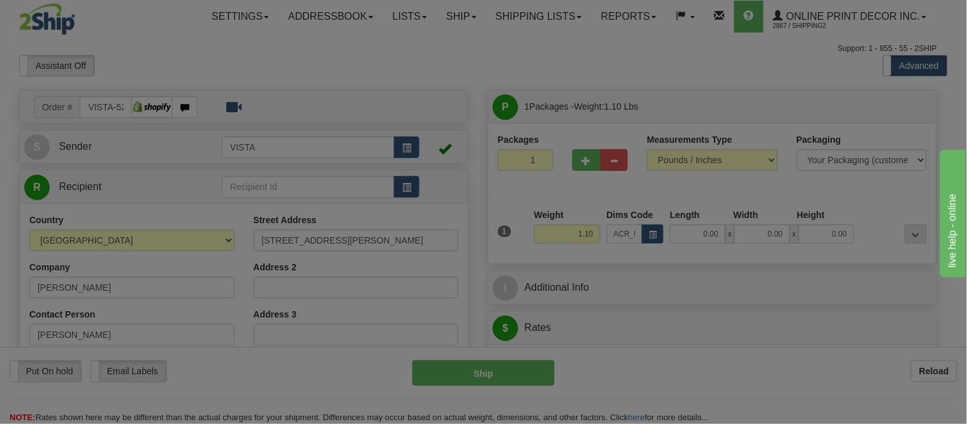
type input "11.00"
type input "7.00"
type input "2.00"
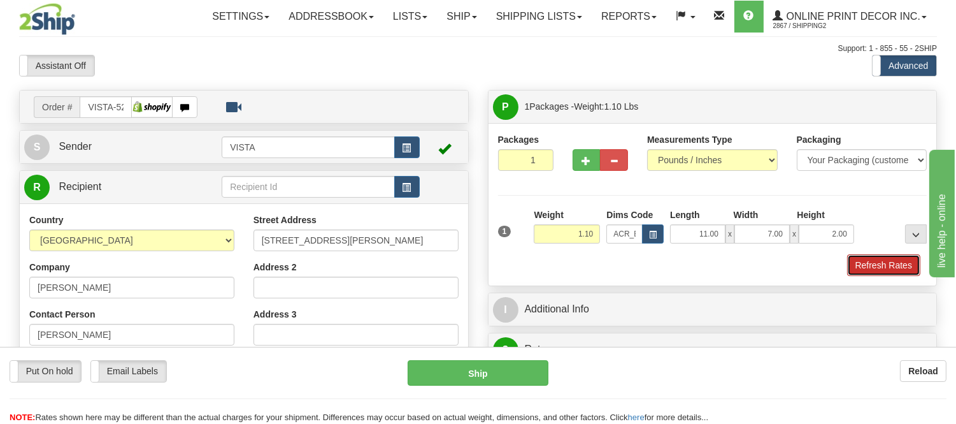
click at [895, 270] on button "Refresh Rates" at bounding box center [883, 265] width 73 height 22
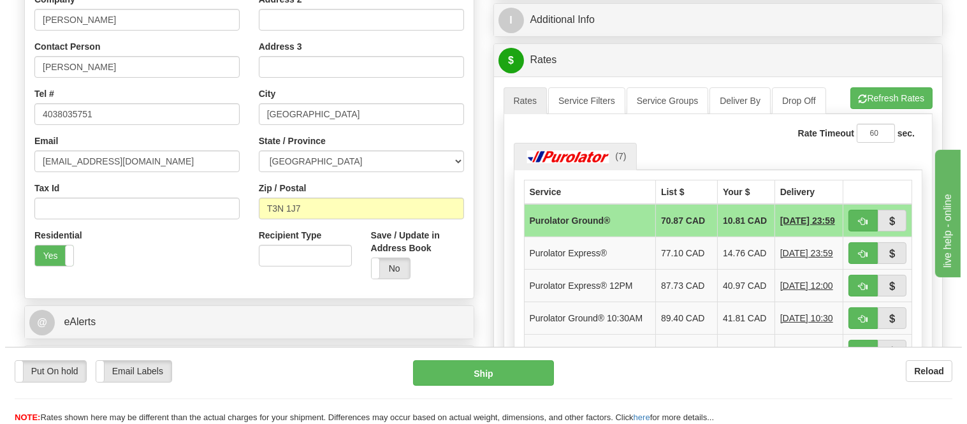
scroll to position [283, 0]
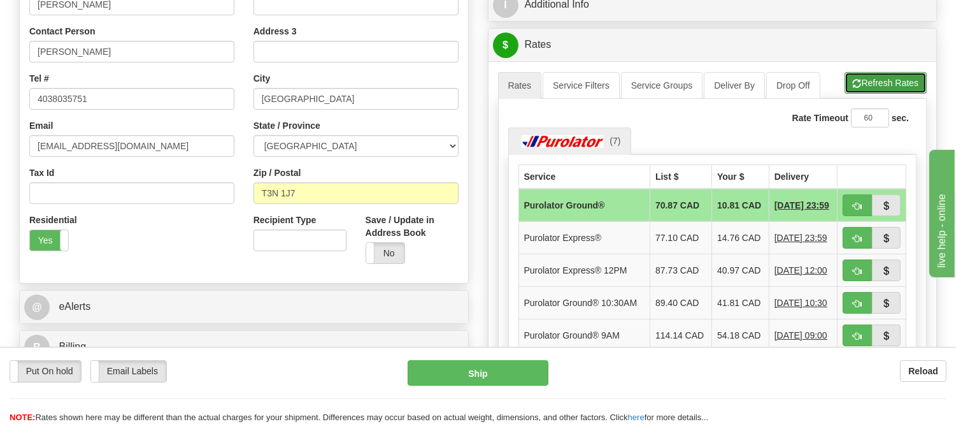
click at [882, 85] on button "Refresh Rates" at bounding box center [886, 83] width 82 height 22
click at [846, 240] on button "button" at bounding box center [857, 238] width 29 height 22
type input "202"
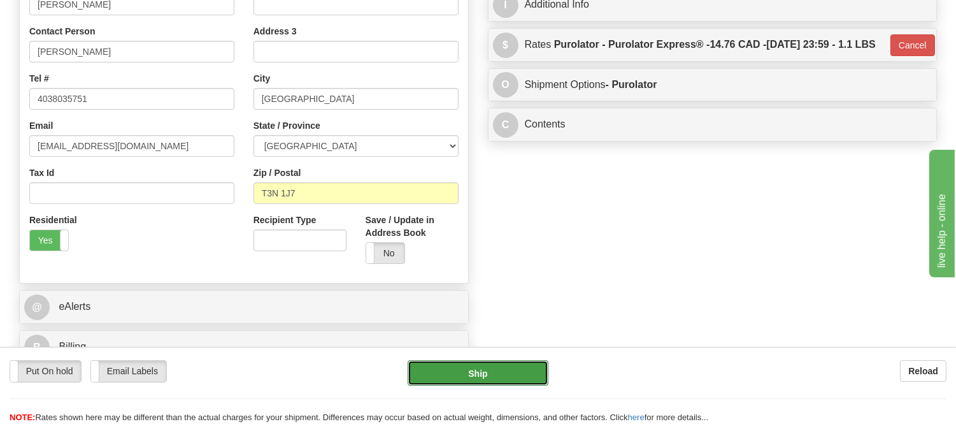
click at [489, 368] on button "Ship" at bounding box center [478, 372] width 140 height 25
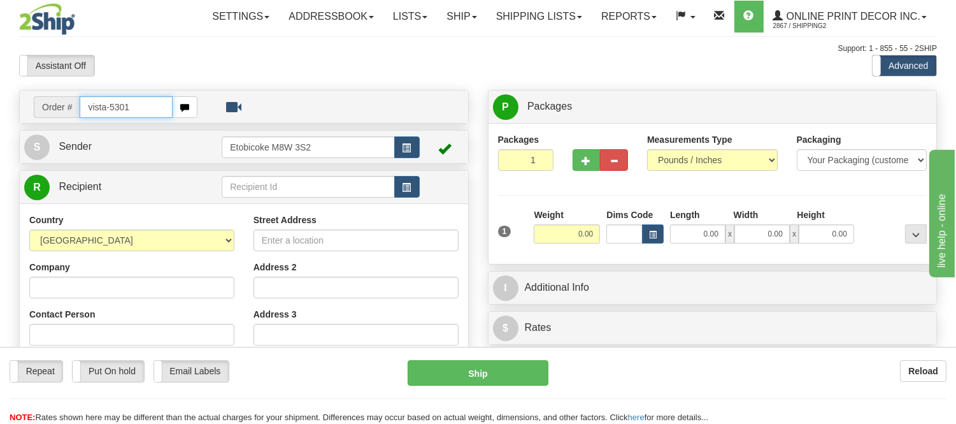
type input "vista-5301"
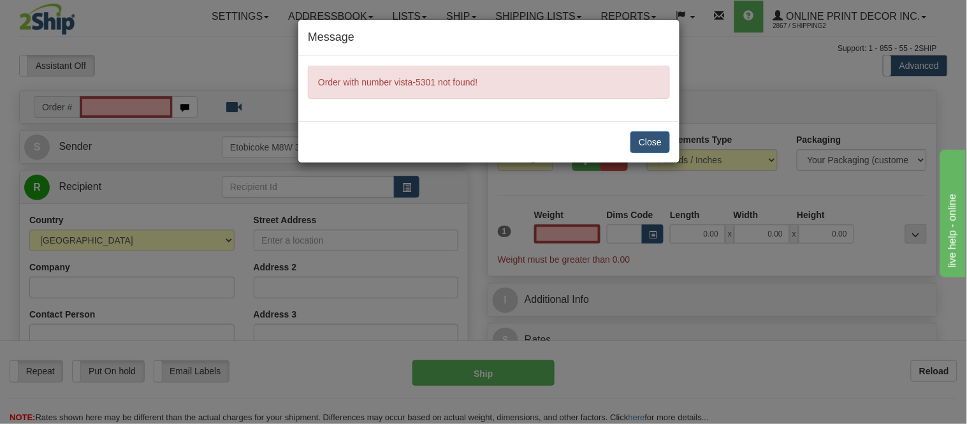
type input "0.00"
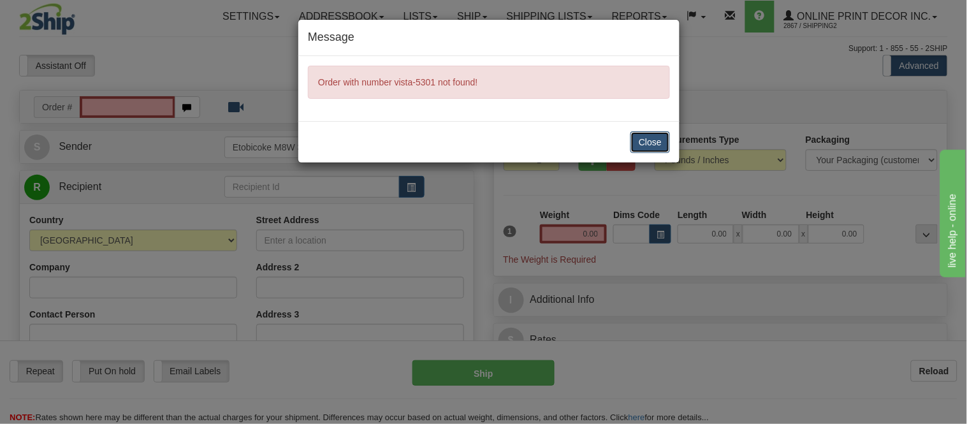
click at [647, 139] on button "Close" at bounding box center [650, 142] width 40 height 22
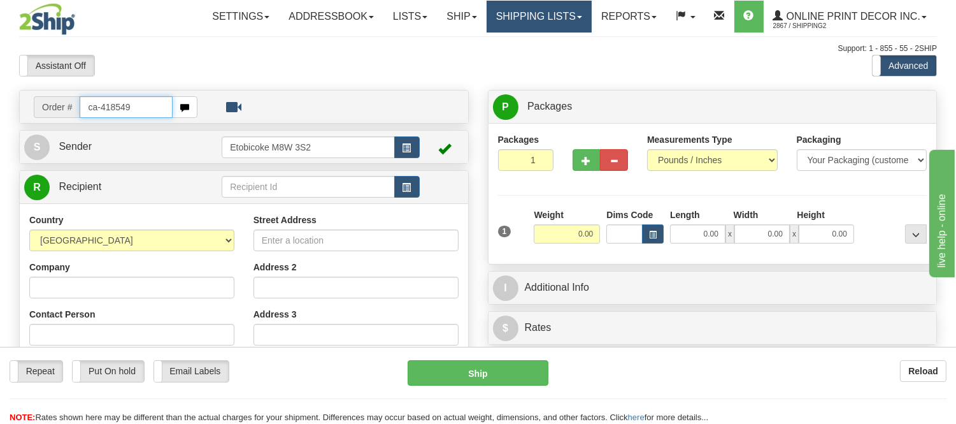
type input "ca-418549"
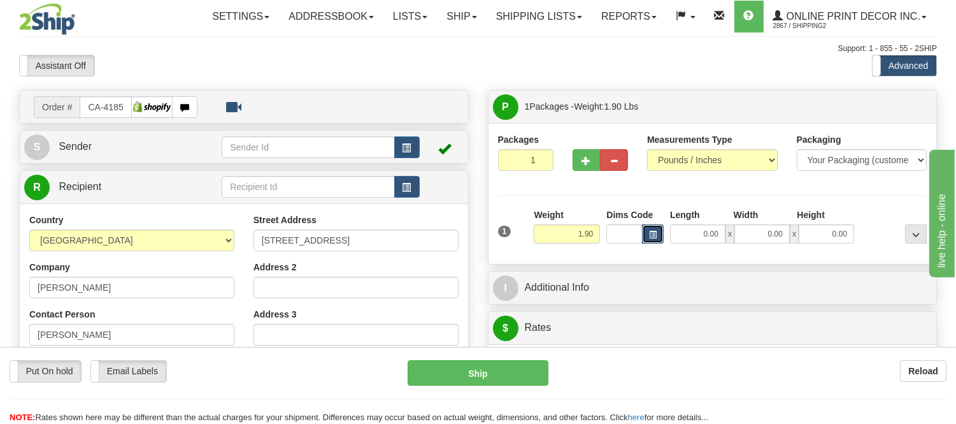
click at [657, 233] on button "button" at bounding box center [653, 233] width 22 height 19
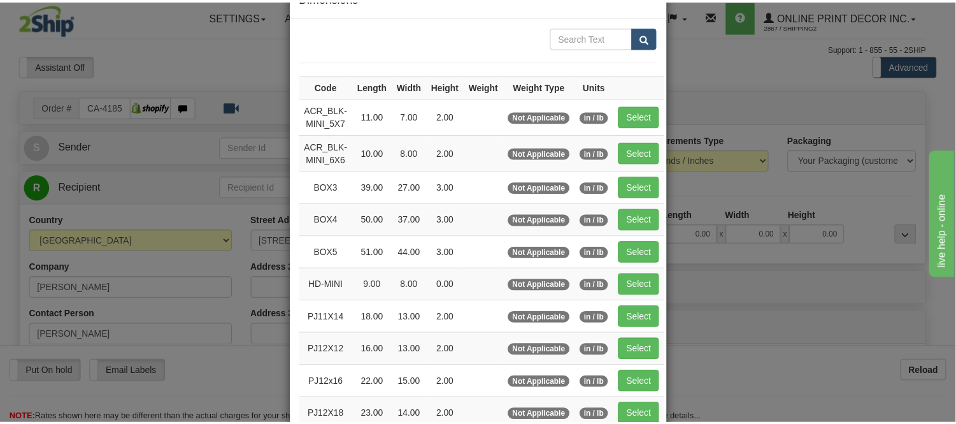
scroll to position [212, 0]
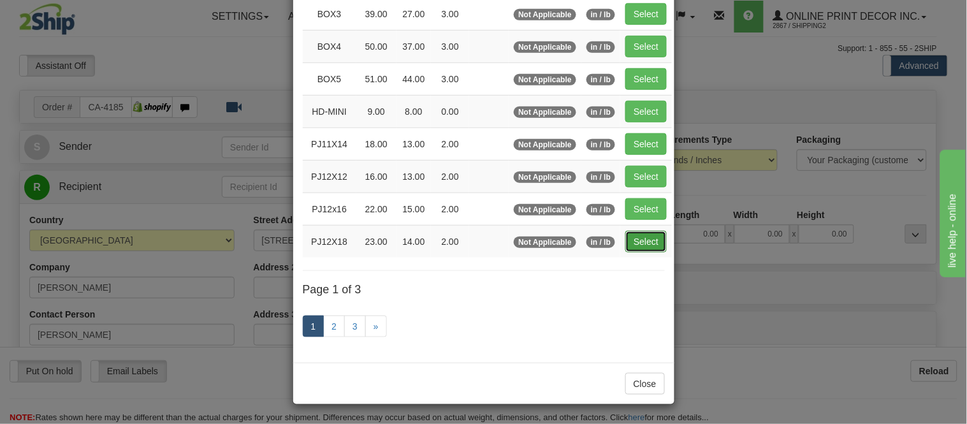
click at [651, 234] on button "Select" at bounding box center [645, 242] width 41 height 22
type input "PJ12X18"
type input "23.00"
type input "14.00"
type input "2.00"
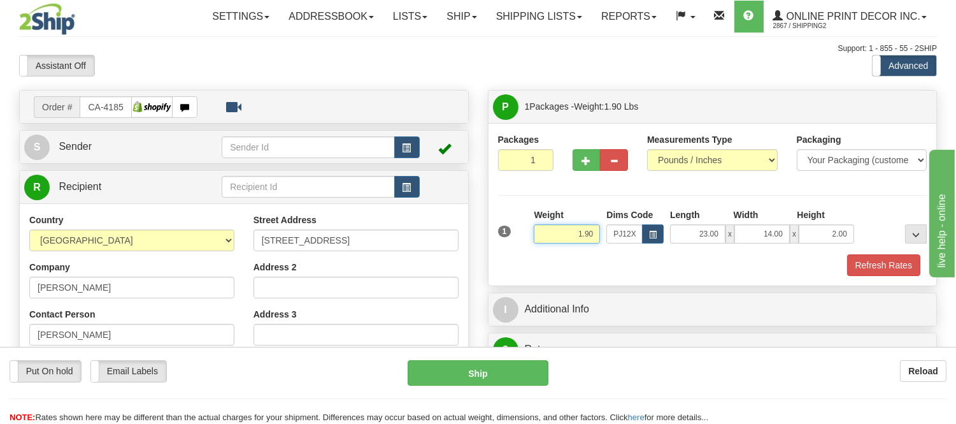
drag, startPoint x: 598, startPoint y: 230, endPoint x: 537, endPoint y: 247, distance: 63.4
click at [537, 247] on div "Weight 1.90" at bounding box center [567, 230] width 73 height 45
type input "2.98"
click at [869, 266] on button "Refresh Rates" at bounding box center [883, 265] width 73 height 22
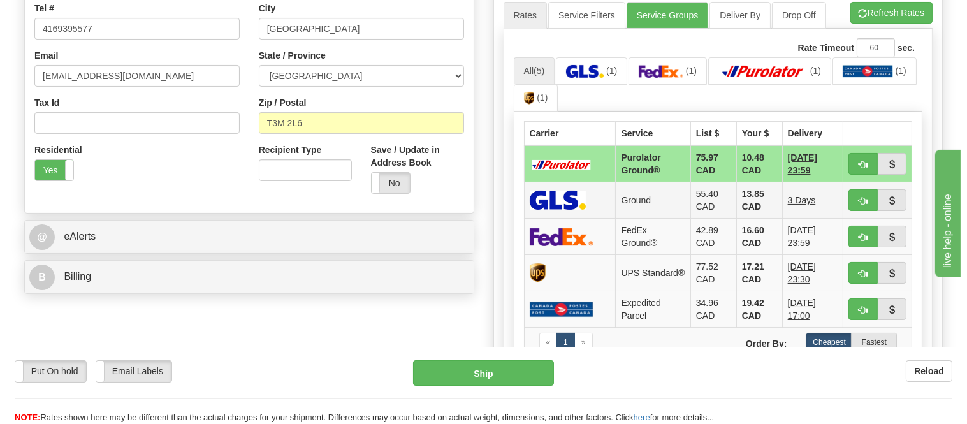
scroll to position [354, 0]
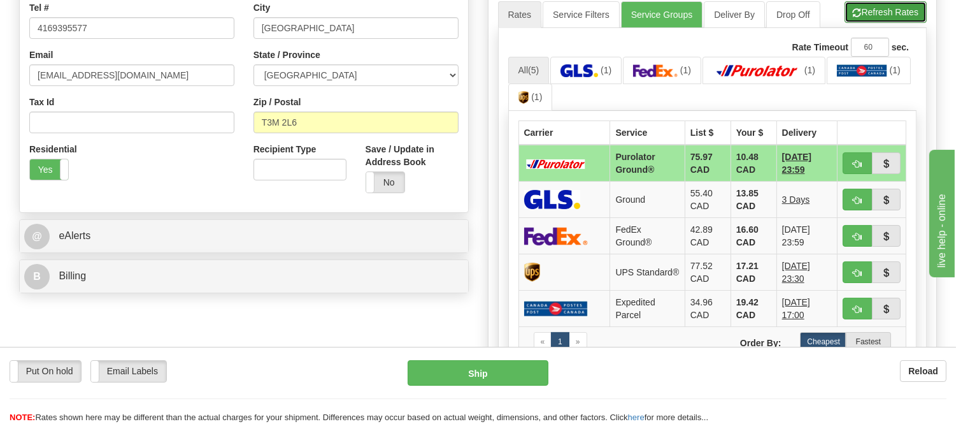
click at [876, 10] on button "Refresh Rates" at bounding box center [886, 12] width 82 height 22
click at [854, 154] on button "button" at bounding box center [857, 163] width 29 height 22
type input "260"
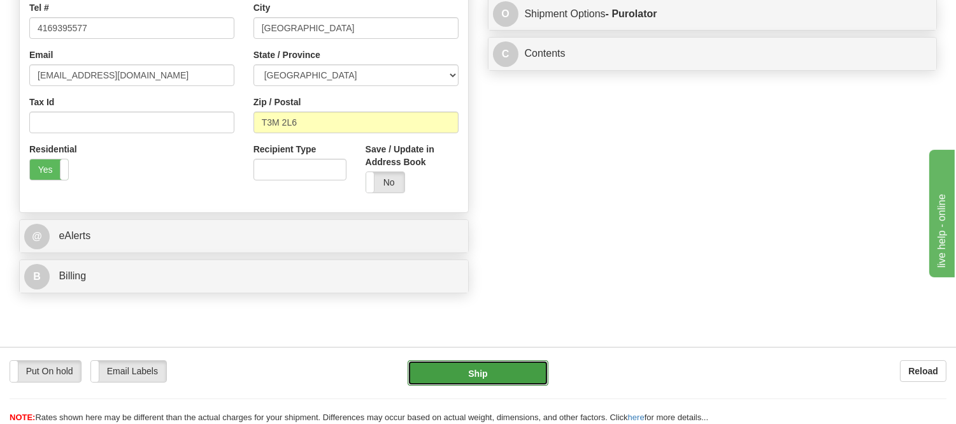
click at [519, 378] on button "Ship" at bounding box center [478, 372] width 140 height 25
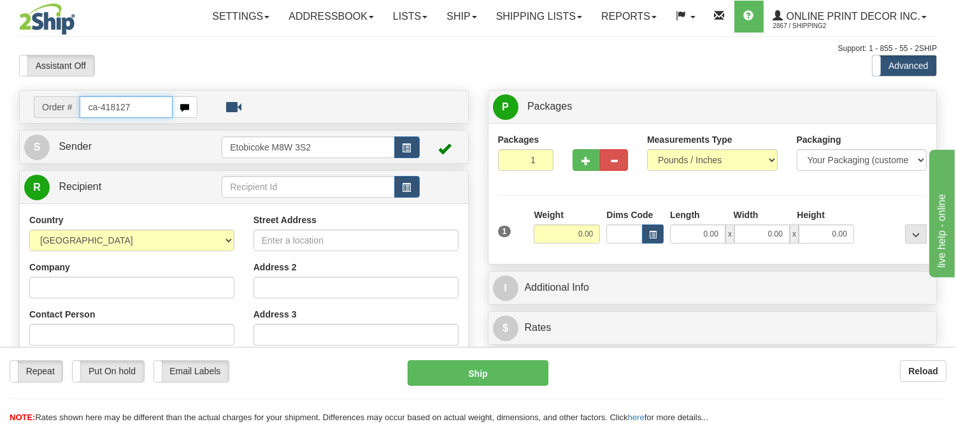
type input "ca-418127"
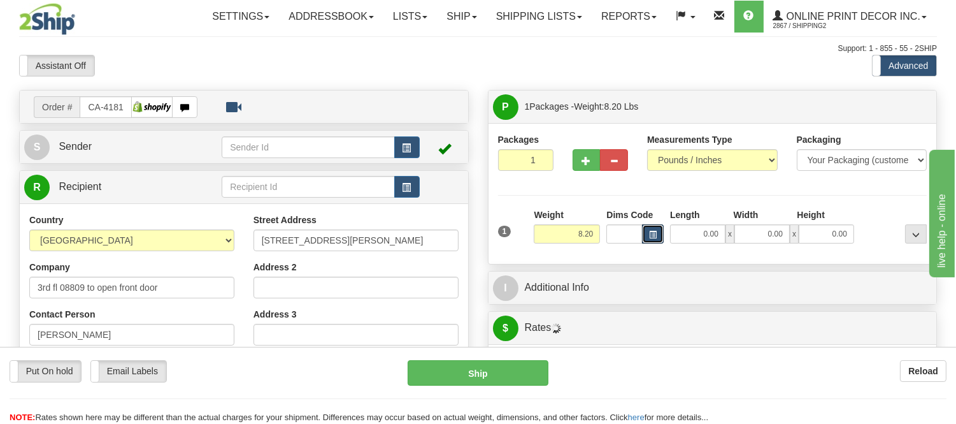
click at [654, 234] on span "button" at bounding box center [653, 234] width 8 height 7
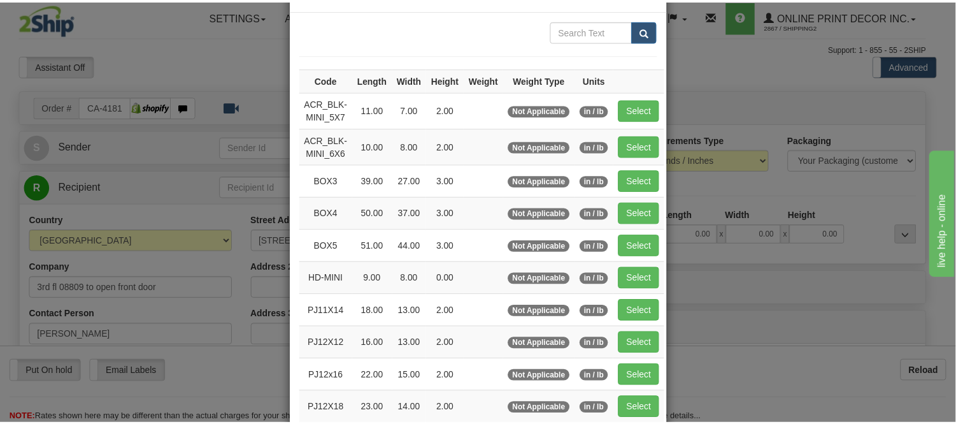
scroll to position [71, 0]
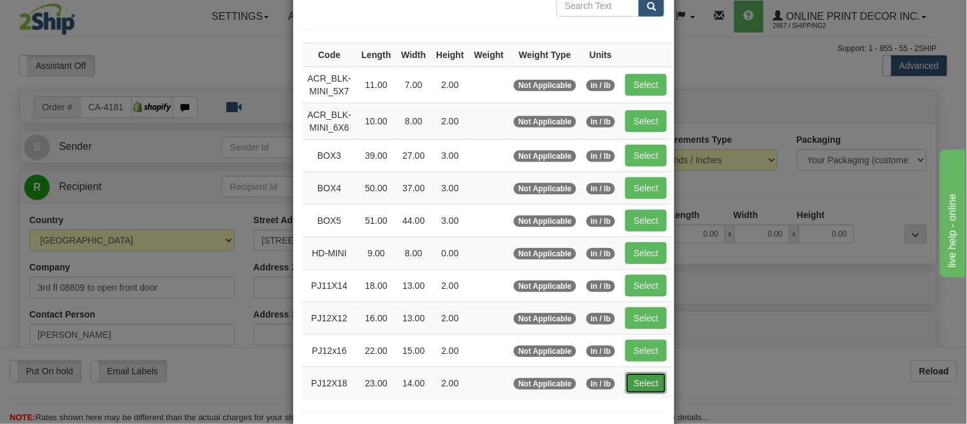
click at [658, 380] on button "Select" at bounding box center [645, 383] width 41 height 22
type input "PJ12X18"
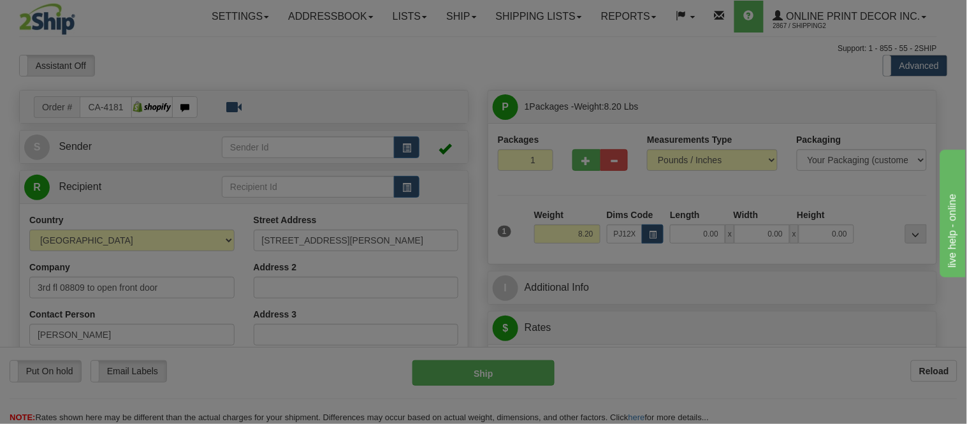
type input "23.00"
type input "14.00"
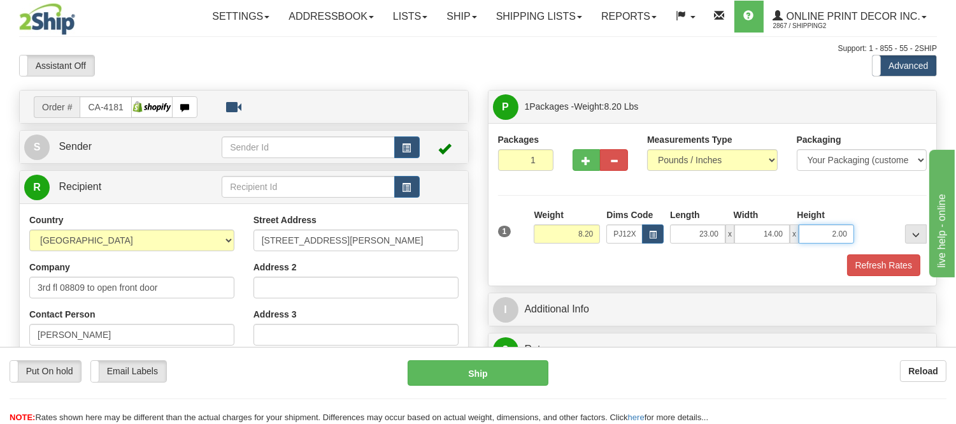
drag, startPoint x: 851, startPoint y: 226, endPoint x: 804, endPoint y: 238, distance: 47.9
click at [804, 238] on input "2.00" at bounding box center [826, 233] width 55 height 19
click button "Delete" at bounding box center [0, 0] width 0 height 0
type input "4.00"
click at [909, 273] on button "Refresh Rates" at bounding box center [883, 265] width 73 height 22
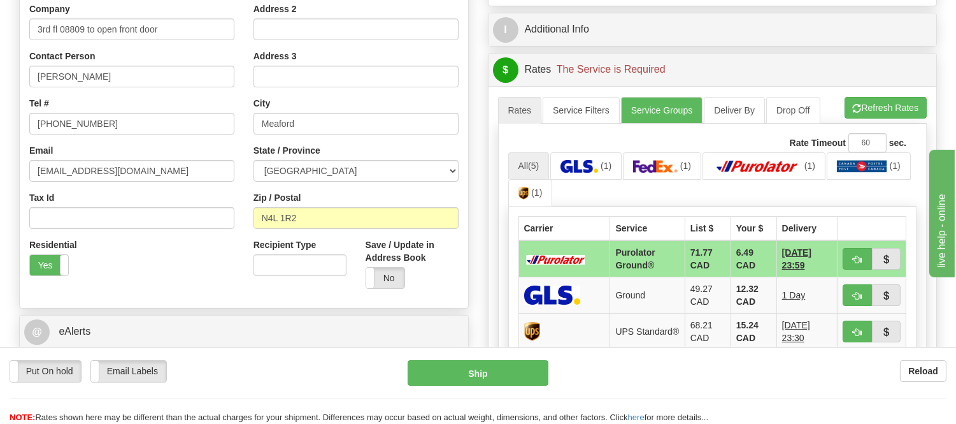
scroll to position [283, 0]
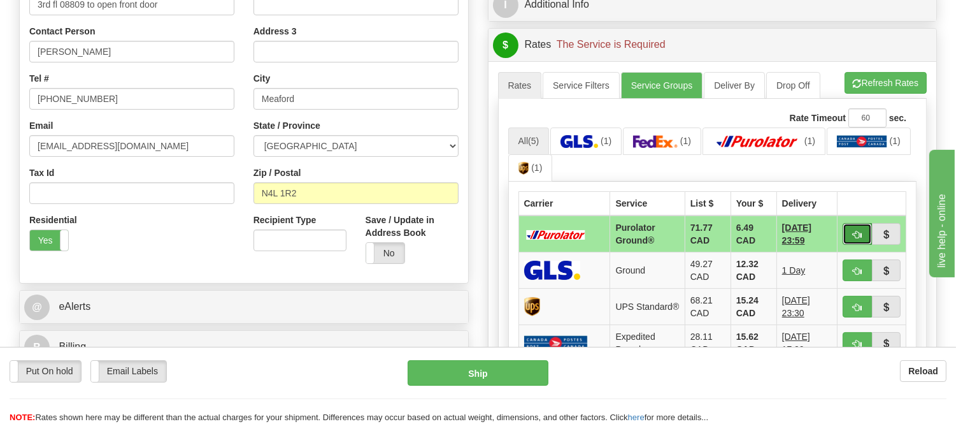
click at [851, 227] on button "button" at bounding box center [857, 234] width 29 height 22
type input "260"
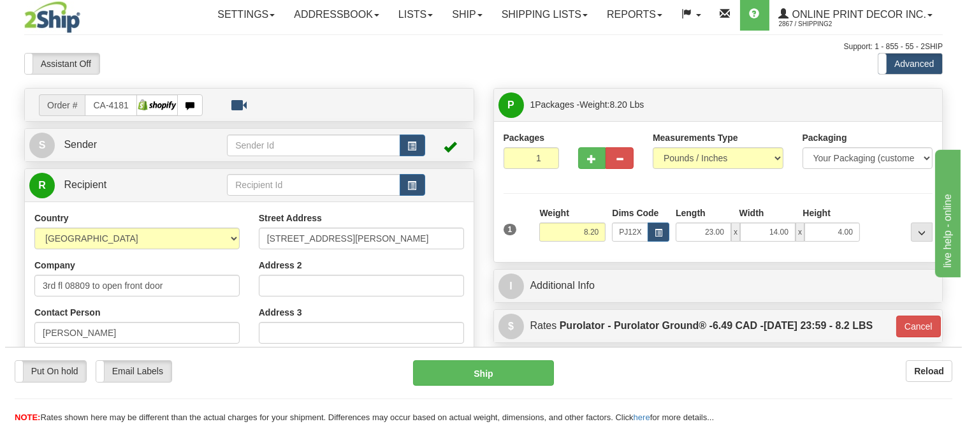
scroll to position [0, 0]
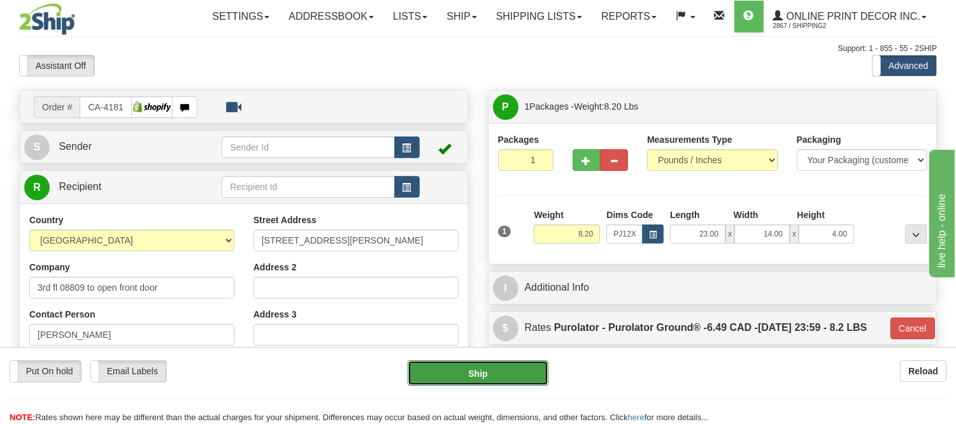
click at [513, 371] on button "Ship" at bounding box center [478, 372] width 140 height 25
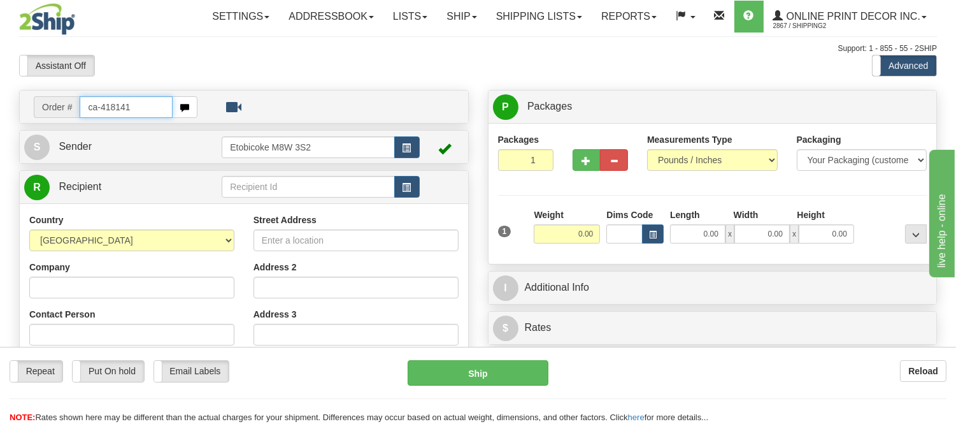
type input "ca-418141"
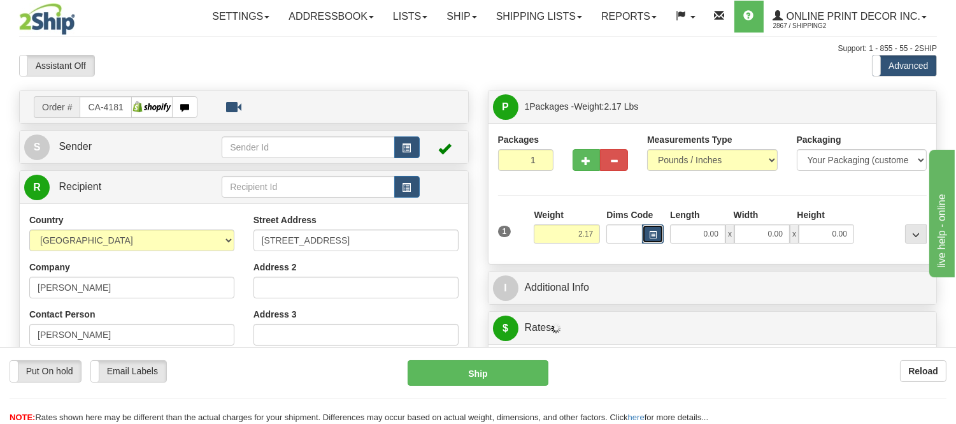
click at [654, 240] on button "button" at bounding box center [653, 233] width 22 height 19
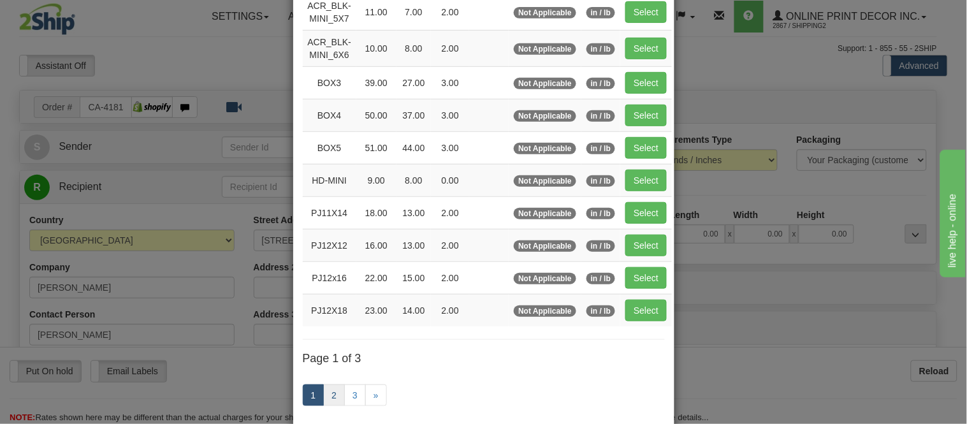
scroll to position [214, 0]
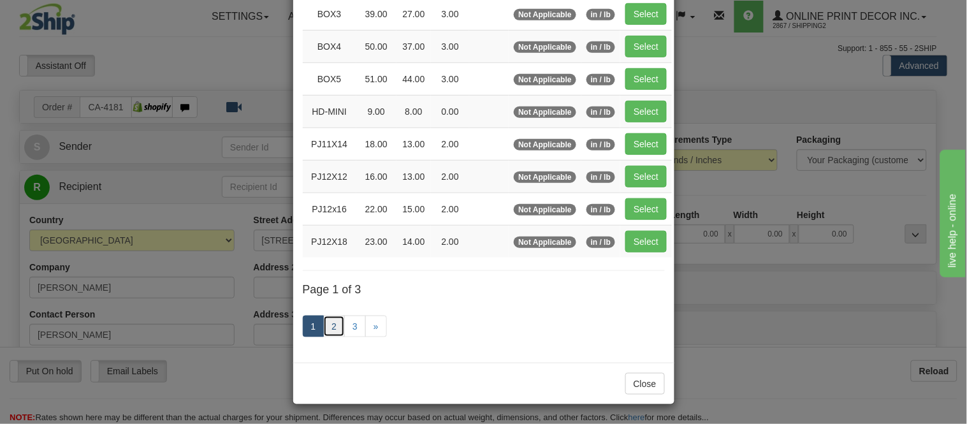
click at [332, 329] on link "2" at bounding box center [334, 326] width 22 height 22
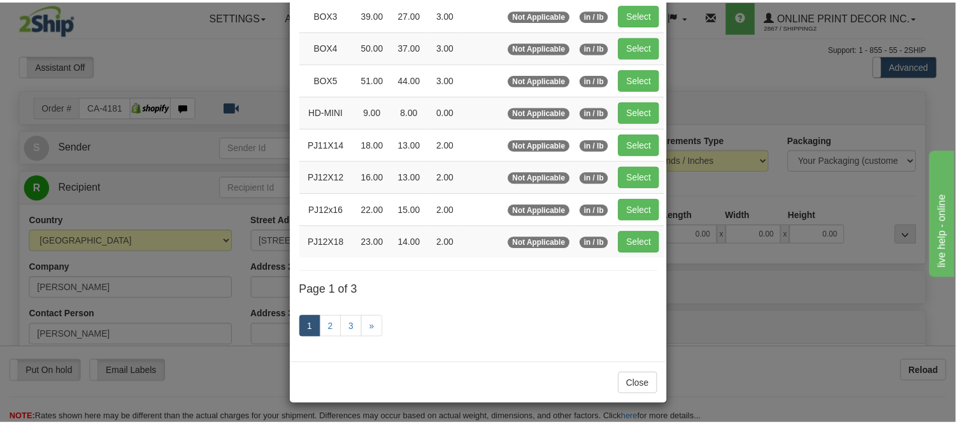
scroll to position [207, 0]
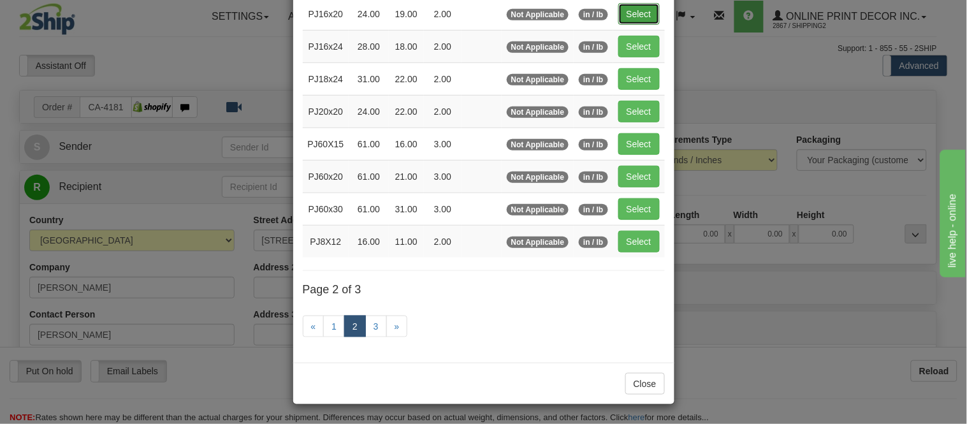
click at [631, 10] on button "Select" at bounding box center [638, 14] width 41 height 22
type input "PJ16x20"
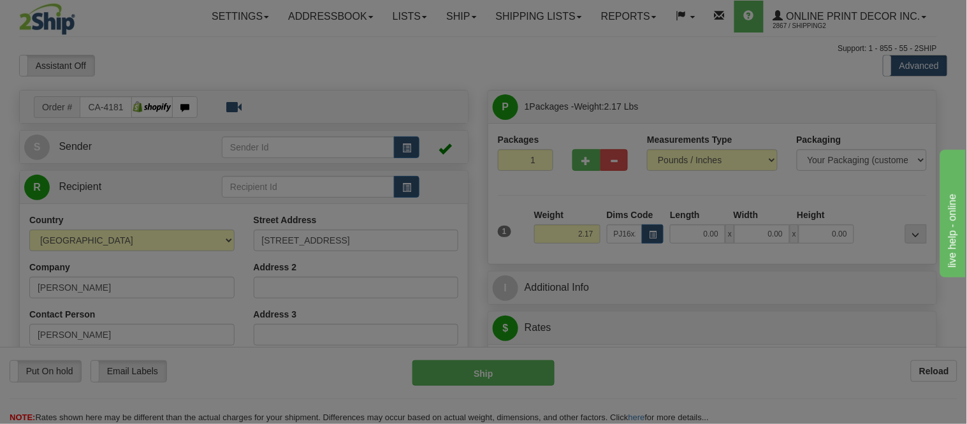
type input "24.00"
type input "19.00"
type input "2.00"
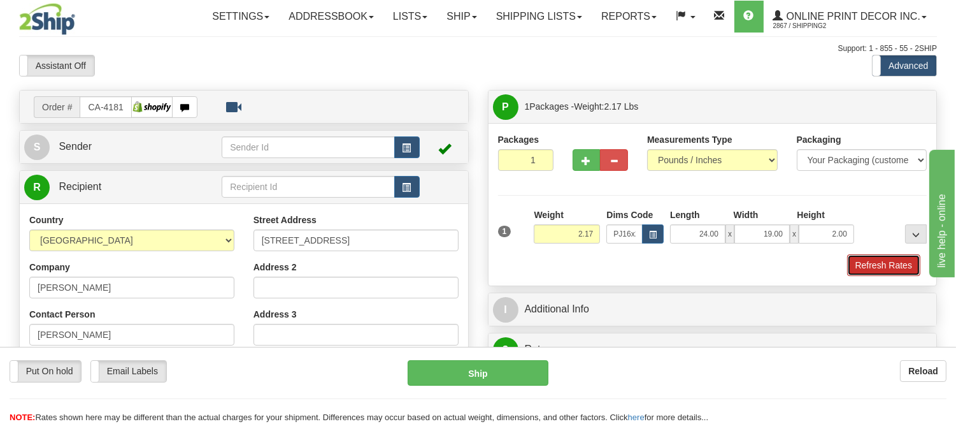
click at [884, 262] on button "Refresh Rates" at bounding box center [883, 265] width 73 height 22
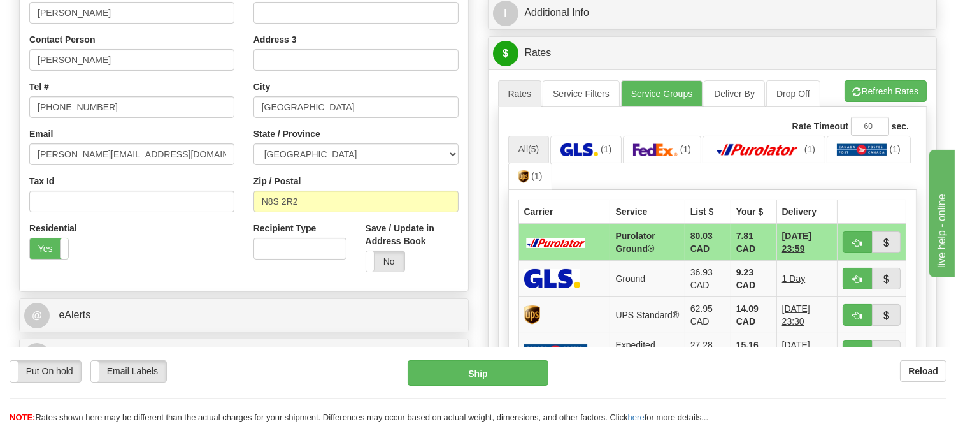
scroll to position [281, 0]
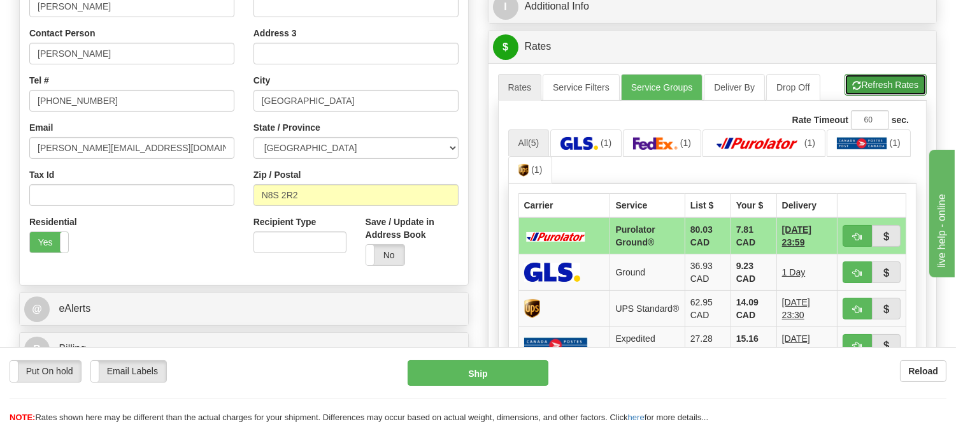
click at [918, 83] on button "Refresh Rates" at bounding box center [886, 85] width 82 height 22
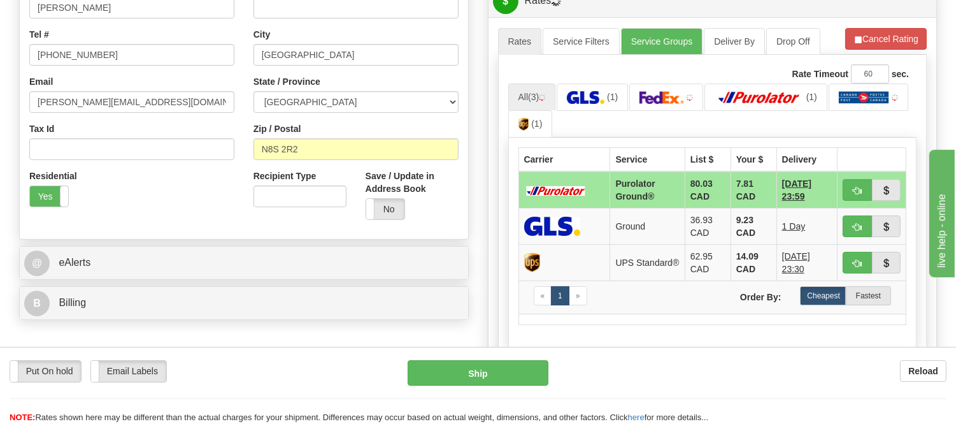
scroll to position [352, 0]
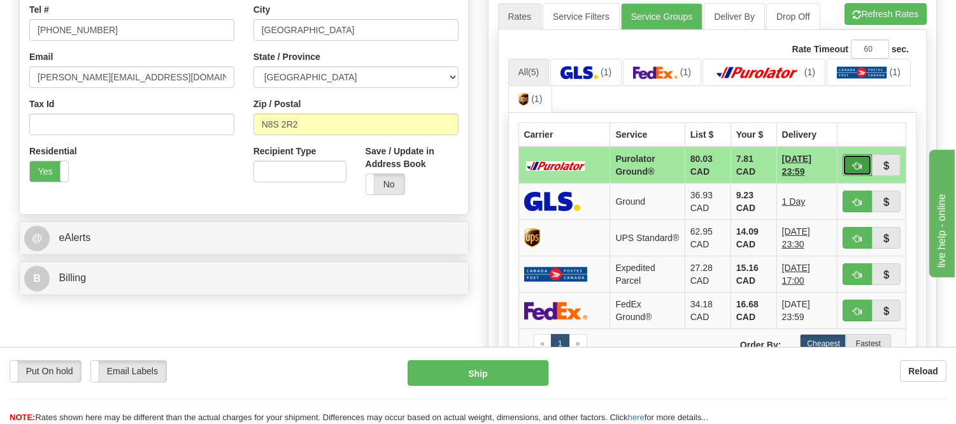
click at [856, 159] on button "button" at bounding box center [857, 165] width 29 height 22
type input "260"
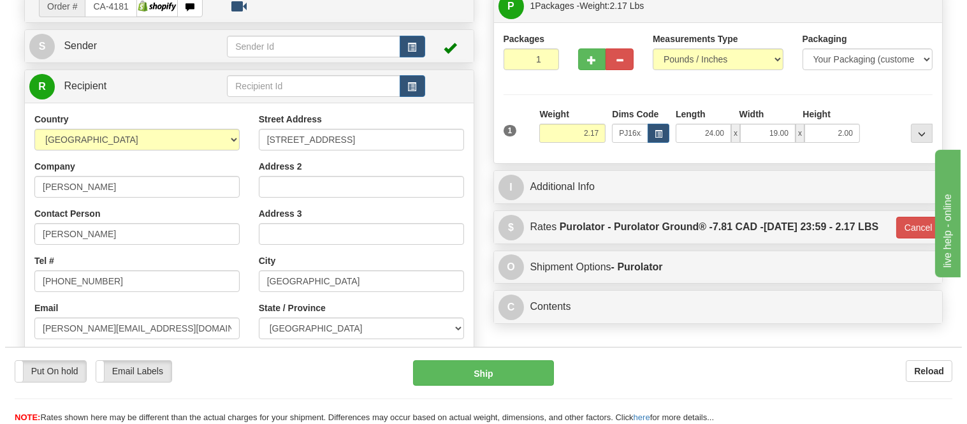
scroll to position [68, 0]
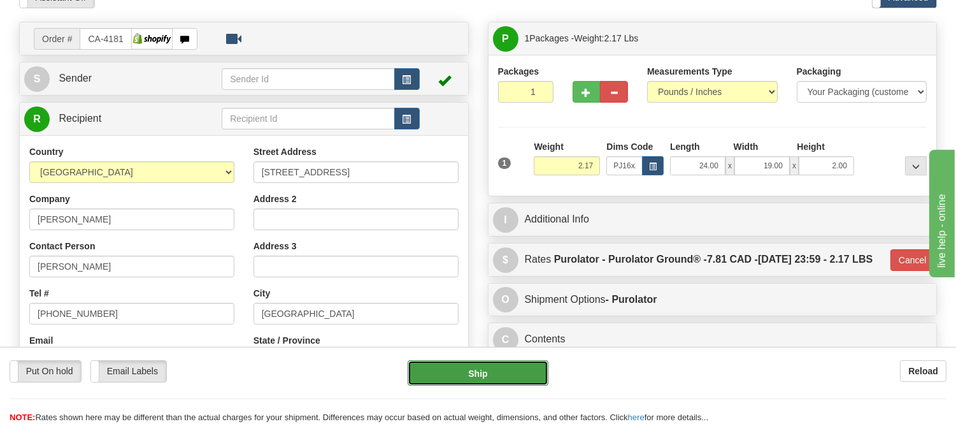
click at [489, 365] on button "Ship" at bounding box center [478, 372] width 140 height 25
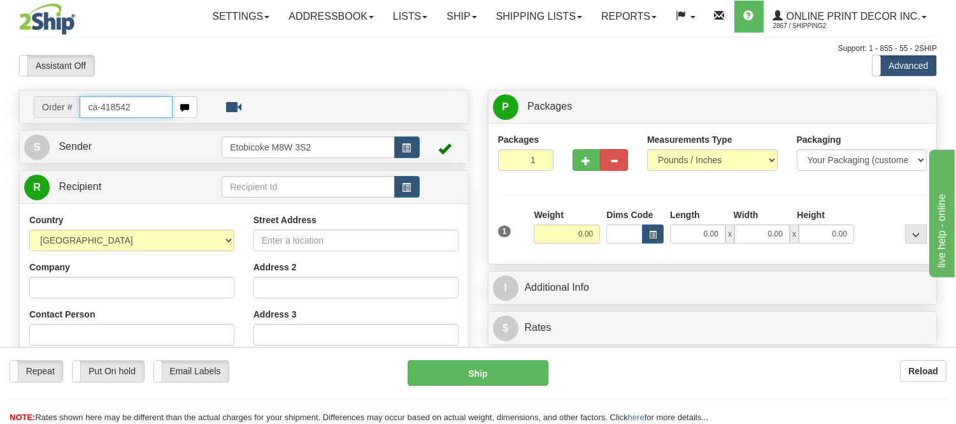
type input "ca-418542"
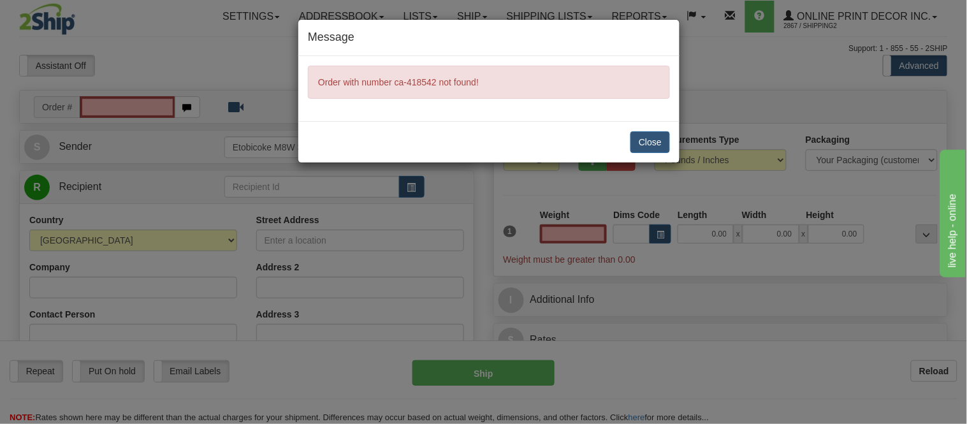
type input "0.00"
click at [654, 132] on button "Close" at bounding box center [650, 142] width 40 height 22
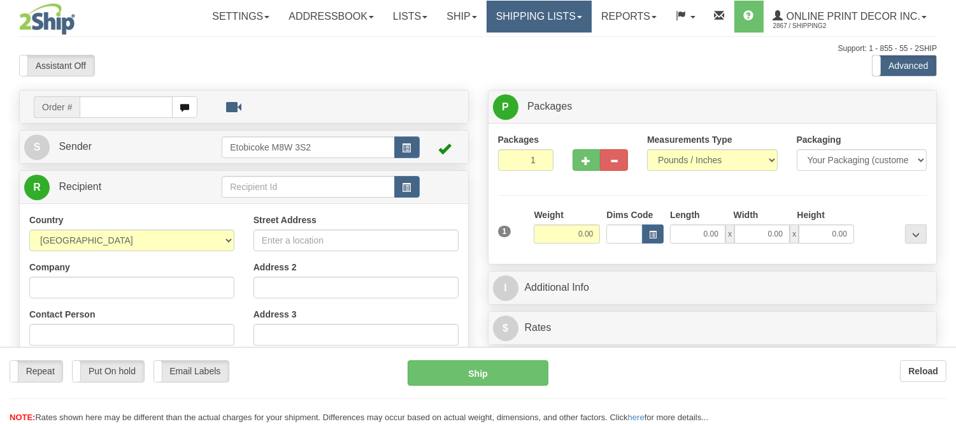
drag, startPoint x: 0, startPoint y: 0, endPoint x: 556, endPoint y: 17, distance: 556.5
click at [556, 17] on div "Toggle navigation Settings Shipping Preferences Fields Preferences New" at bounding box center [478, 359] width 956 height 718
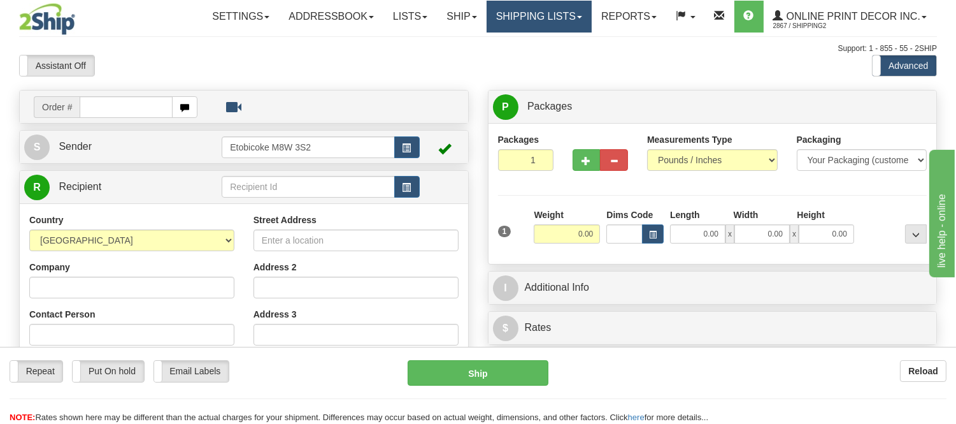
click at [556, 17] on link "Shipping lists" at bounding box center [539, 17] width 105 height 32
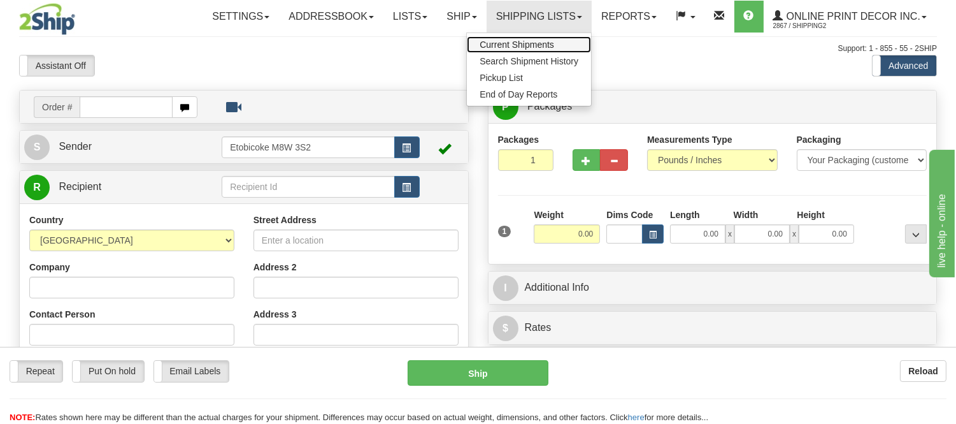
click at [554, 40] on link "Current Shipments" at bounding box center [529, 44] width 124 height 17
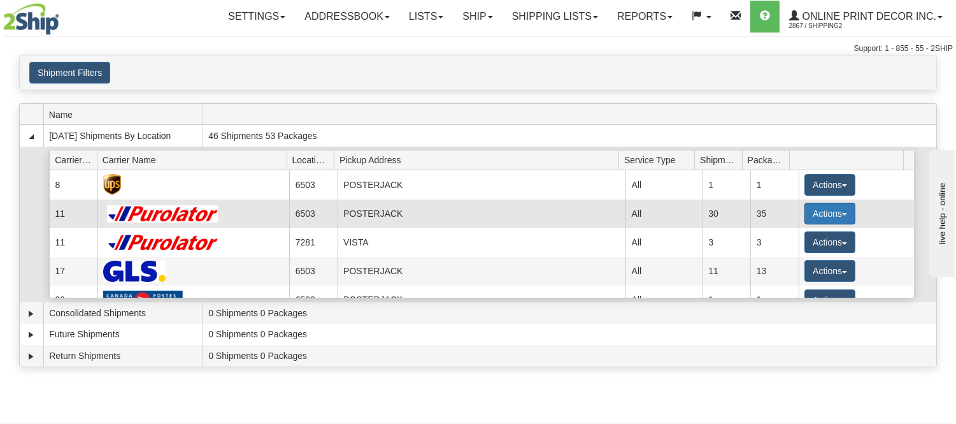
click at [805, 209] on button "Actions" at bounding box center [830, 214] width 51 height 22
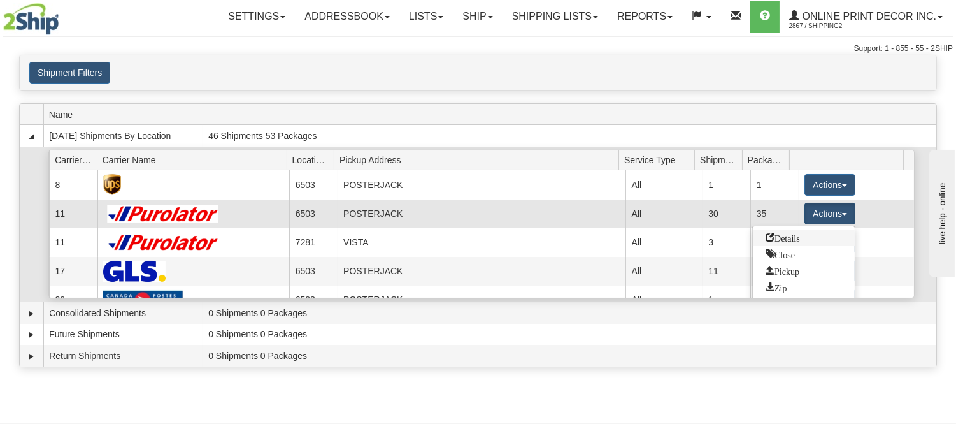
click at [800, 233] on span "Details" at bounding box center [783, 237] width 34 height 9
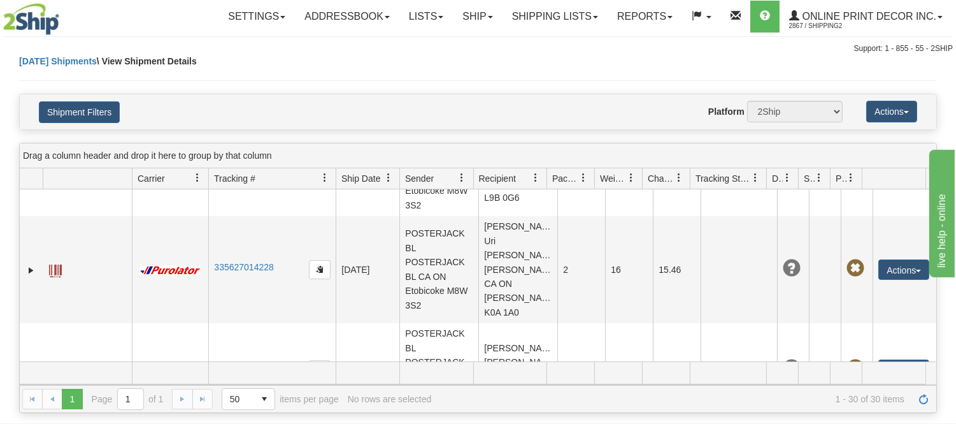
scroll to position [708, 0]
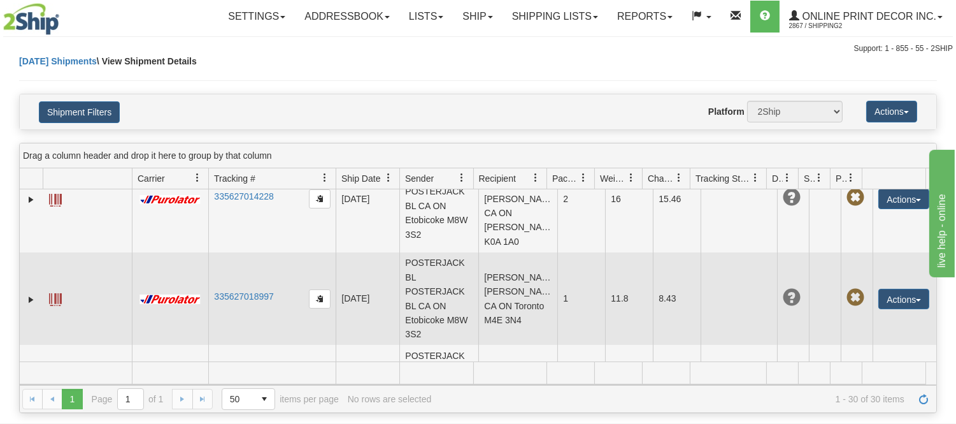
click at [529, 277] on td "[PERSON_NAME] [PERSON_NAME] CA ON Toronto M4E 3N4" at bounding box center [518, 298] width 79 height 93
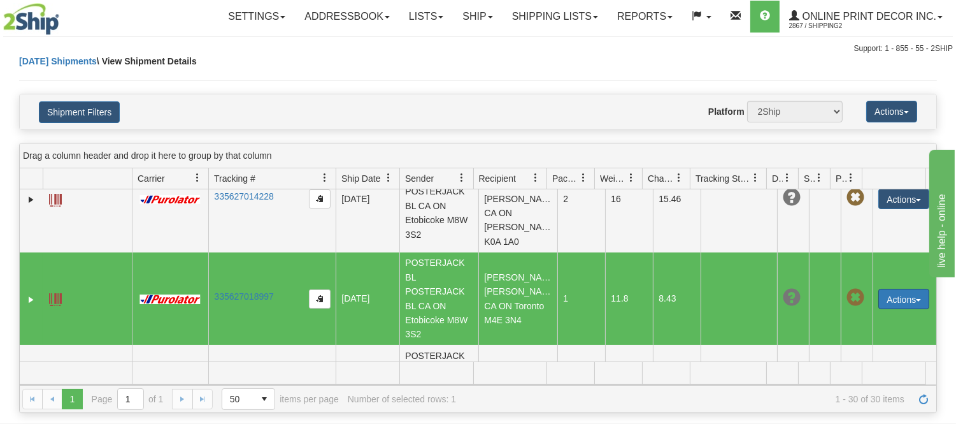
click at [902, 289] on button "Actions" at bounding box center [904, 299] width 51 height 20
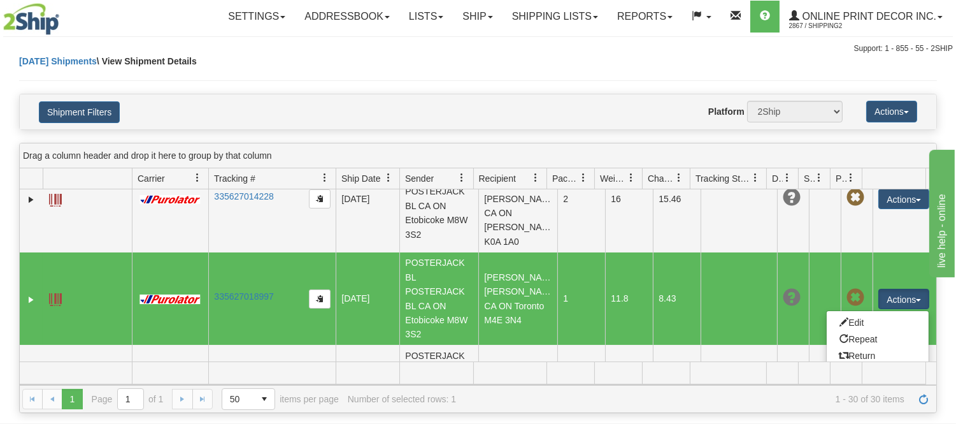
click at [846, 364] on link "Delete" at bounding box center [878, 372] width 102 height 17
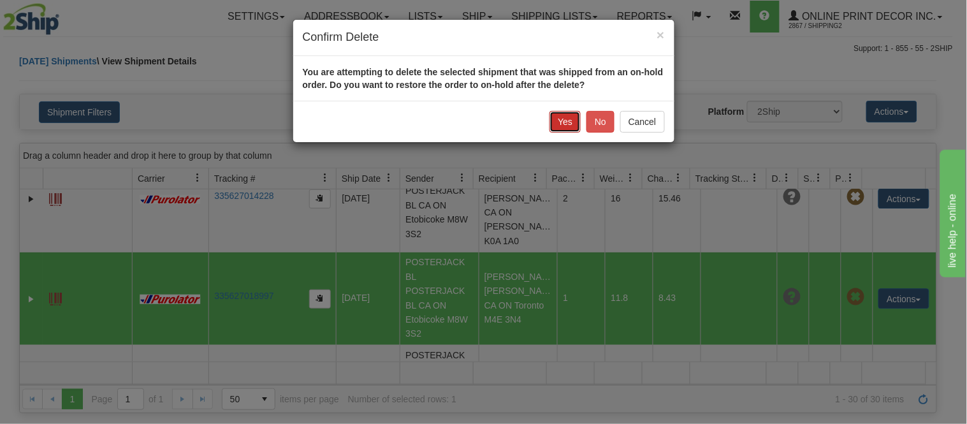
click at [570, 127] on button "Yes" at bounding box center [564, 122] width 31 height 22
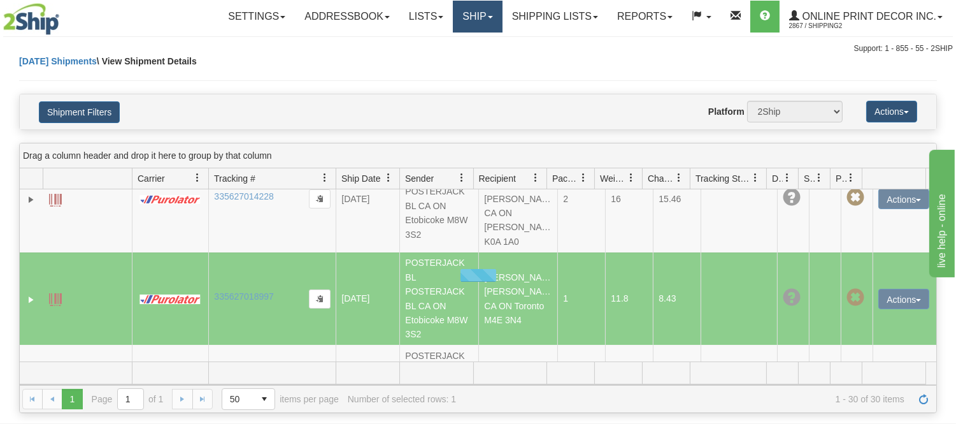
click at [454, 27] on link "Ship" at bounding box center [477, 17] width 49 height 32
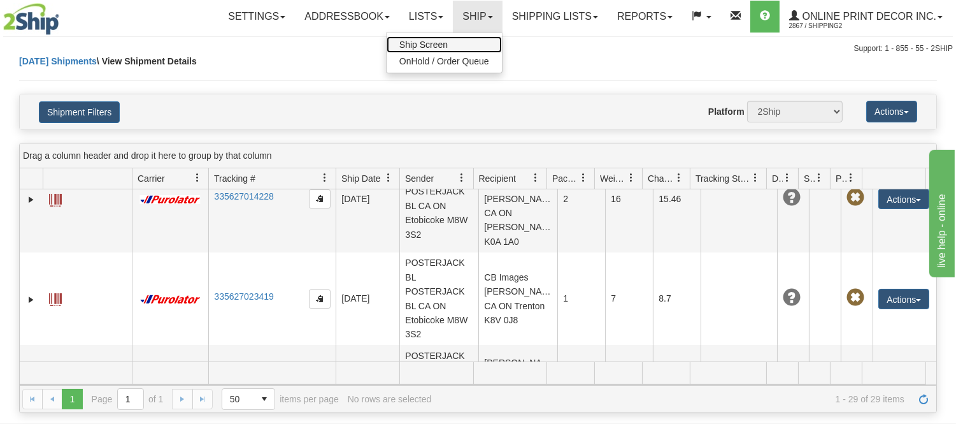
click at [444, 45] on span "Ship Screen" at bounding box center [424, 45] width 48 height 10
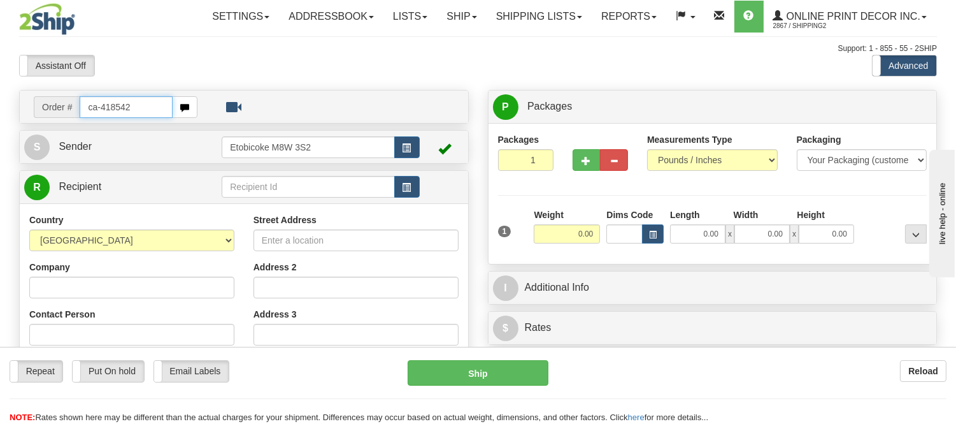
type input "ca-418542"
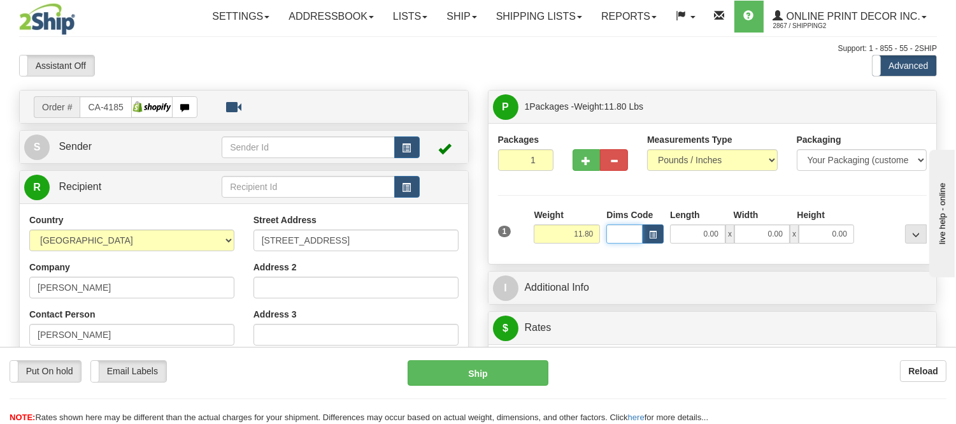
click at [638, 241] on input "Dims Code" at bounding box center [625, 233] width 36 height 19
click at [664, 234] on div "Dims Code" at bounding box center [635, 225] width 64 height 35
click at [656, 234] on span "button" at bounding box center [653, 234] width 8 height 7
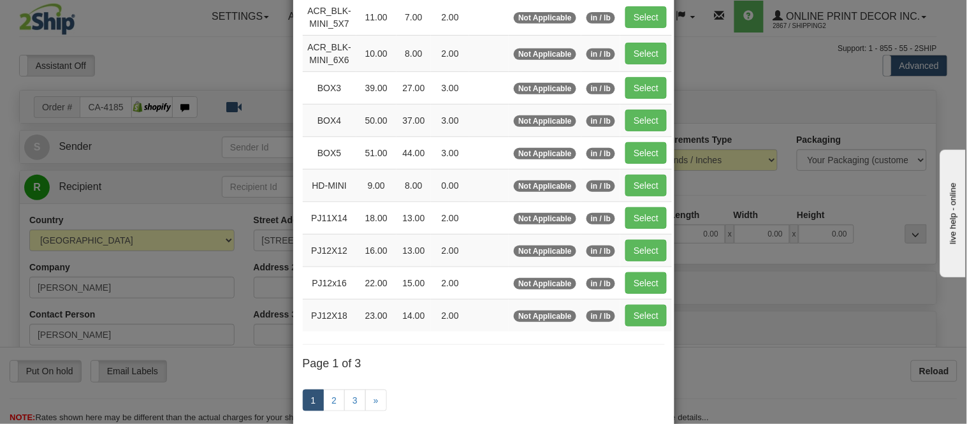
scroll to position [141, 0]
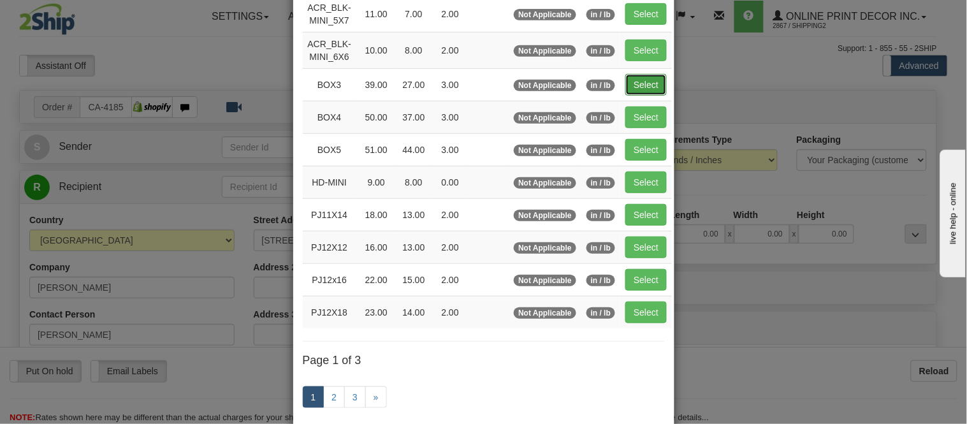
click at [650, 78] on button "Select" at bounding box center [645, 85] width 41 height 22
type input "BOX3"
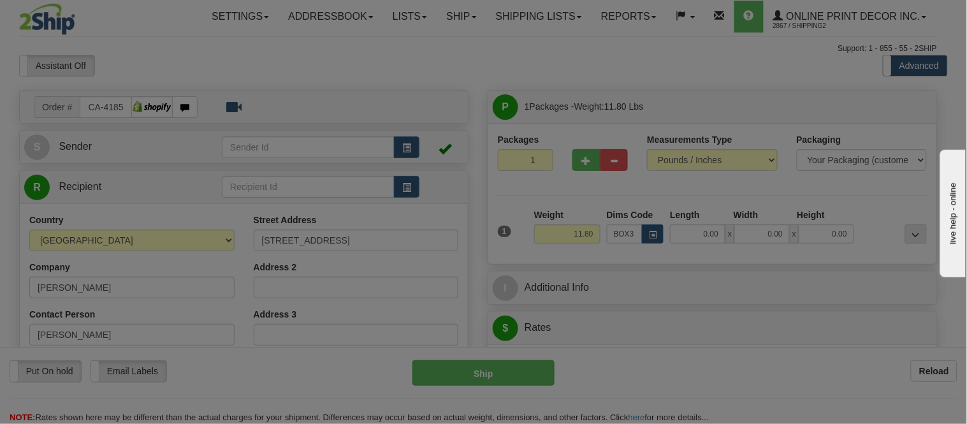
type input "39.00"
type input "27.00"
type input "3.00"
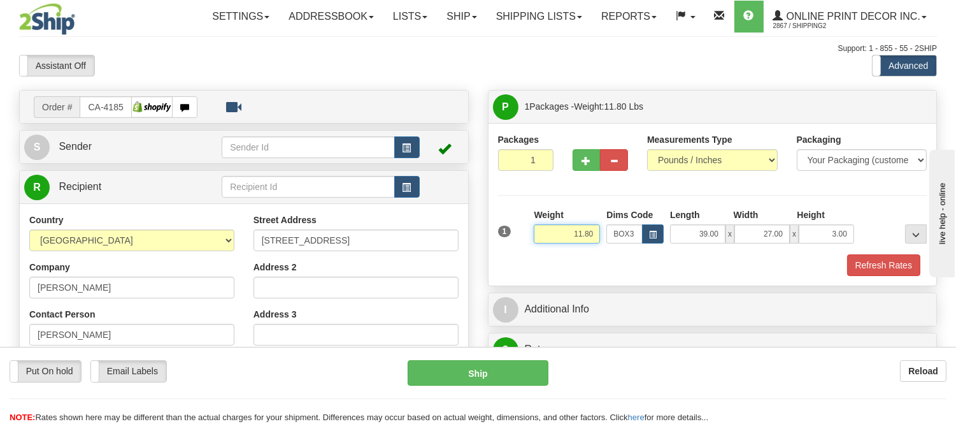
drag, startPoint x: 599, startPoint y: 234, endPoint x: 547, endPoint y: 250, distance: 54.6
click at [547, 250] on div "Weight 11.80" at bounding box center [567, 230] width 73 height 45
type input "8.98"
drag, startPoint x: 589, startPoint y: 149, endPoint x: 582, endPoint y: 152, distance: 6.9
click at [584, 150] on button "button" at bounding box center [587, 160] width 28 height 22
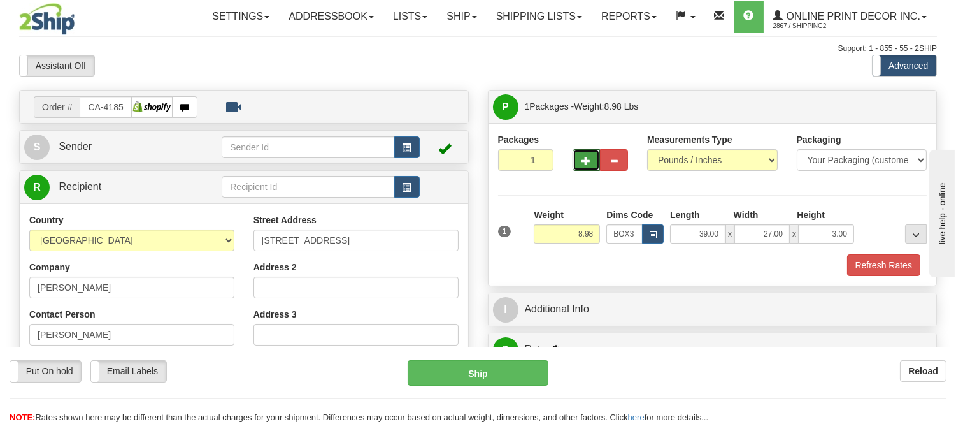
radio input "true"
type input "2"
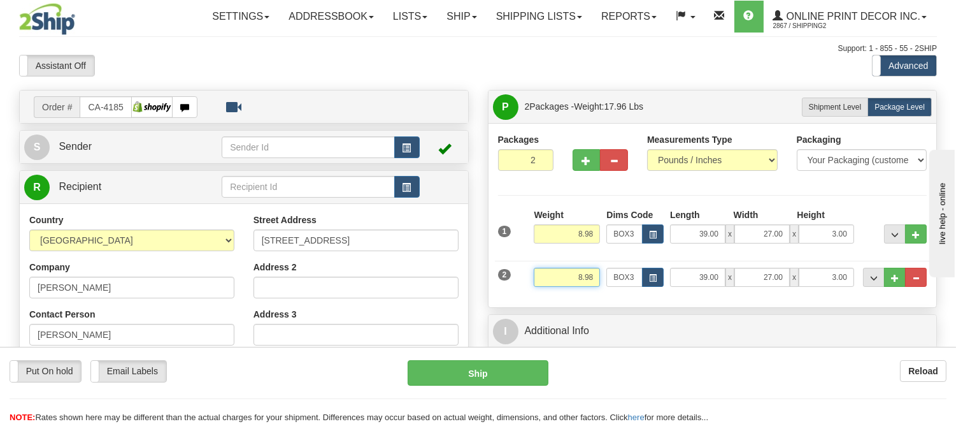
drag, startPoint x: 595, startPoint y: 279, endPoint x: 505, endPoint y: 279, distance: 89.8
click at [505, 279] on div "2 Weight 8.98 Dims Code BOX3 Length Width x" at bounding box center [713, 275] width 436 height 43
click button "Delete" at bounding box center [0, 0] width 0 height 0
type input "4.00"
click at [645, 278] on button "button" at bounding box center [653, 277] width 22 height 19
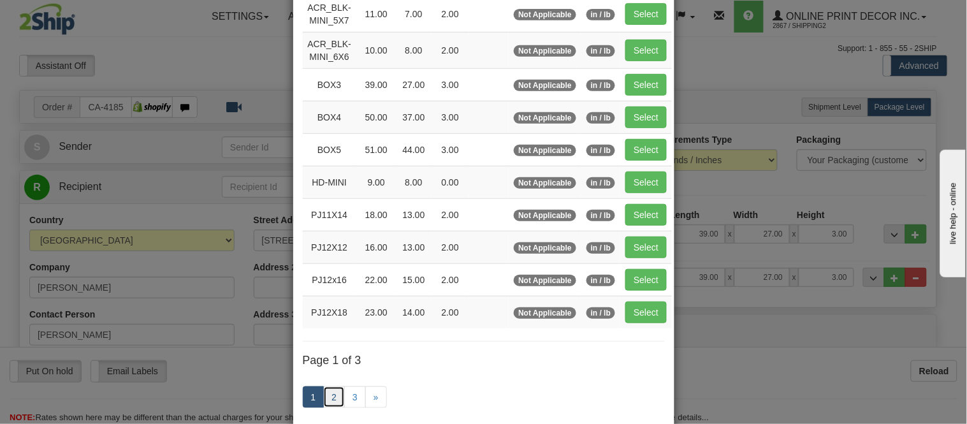
click at [335, 392] on link "2" at bounding box center [334, 397] width 22 height 22
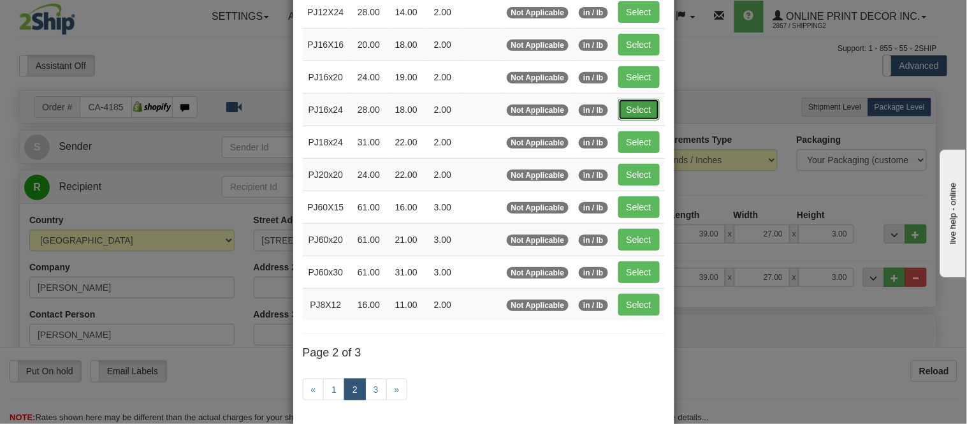
click at [619, 109] on button "Select" at bounding box center [638, 110] width 41 height 22
type input "PJ16x24"
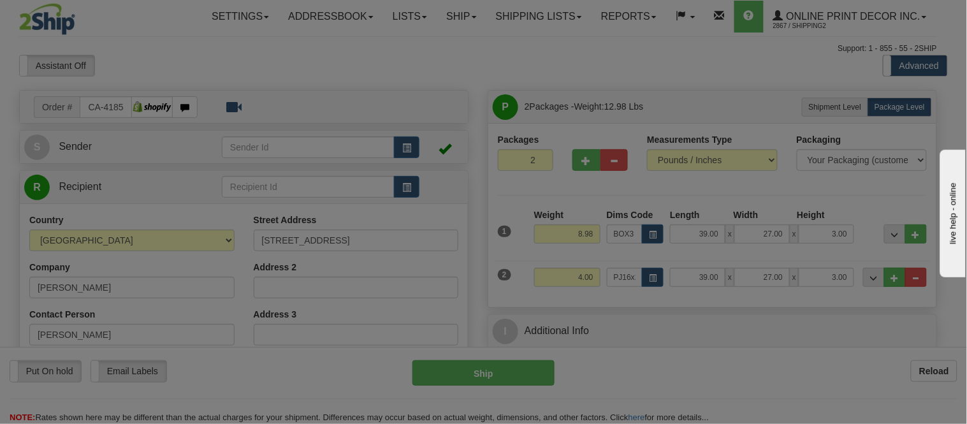
type input "28.00"
type input "18.00"
type input "2.00"
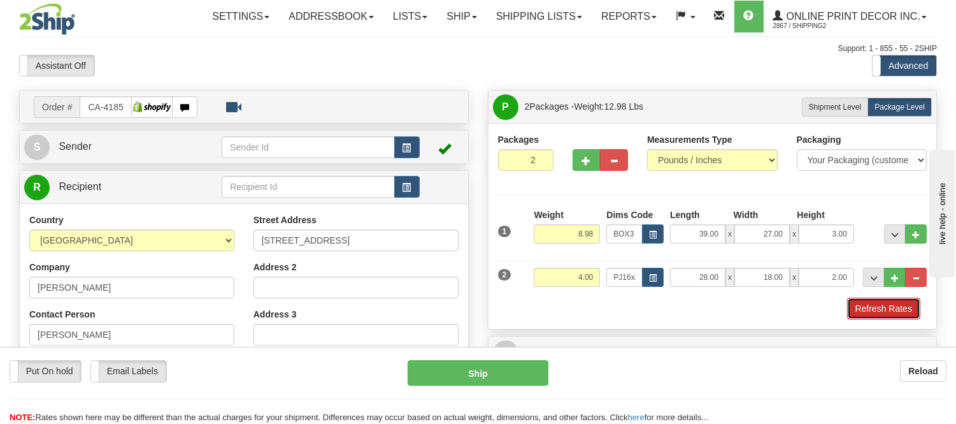
click at [893, 313] on button "Refresh Rates" at bounding box center [883, 309] width 73 height 22
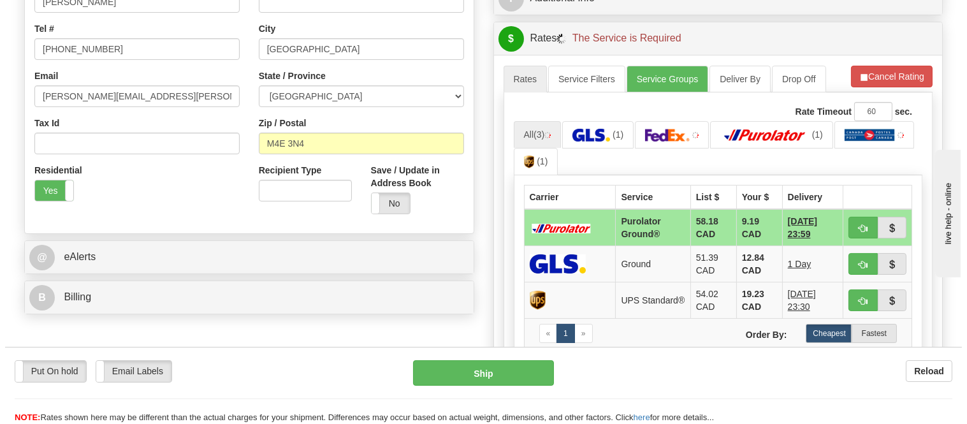
scroll to position [352, 0]
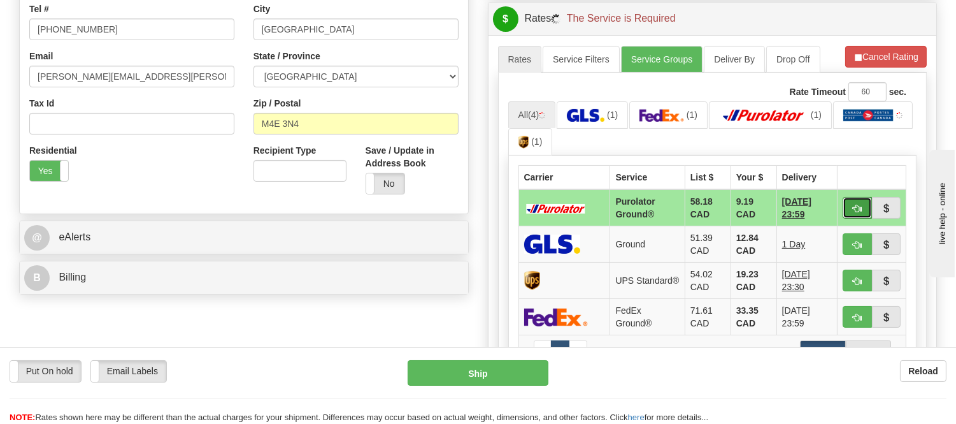
click at [859, 212] on span "button" at bounding box center [857, 209] width 9 height 8
click at [869, 129] on ul "All (4) (1) (1) (1) (1)" at bounding box center [712, 128] width 409 height 55
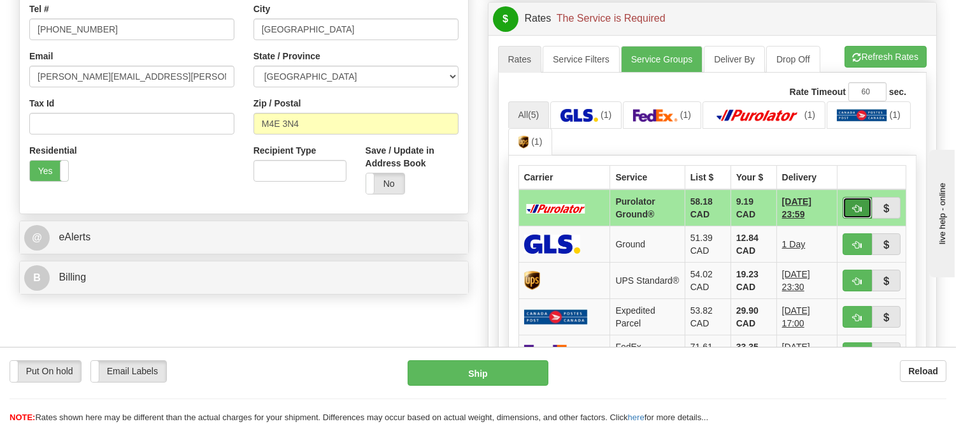
click at [858, 200] on button "button" at bounding box center [857, 208] width 29 height 22
type input "260"
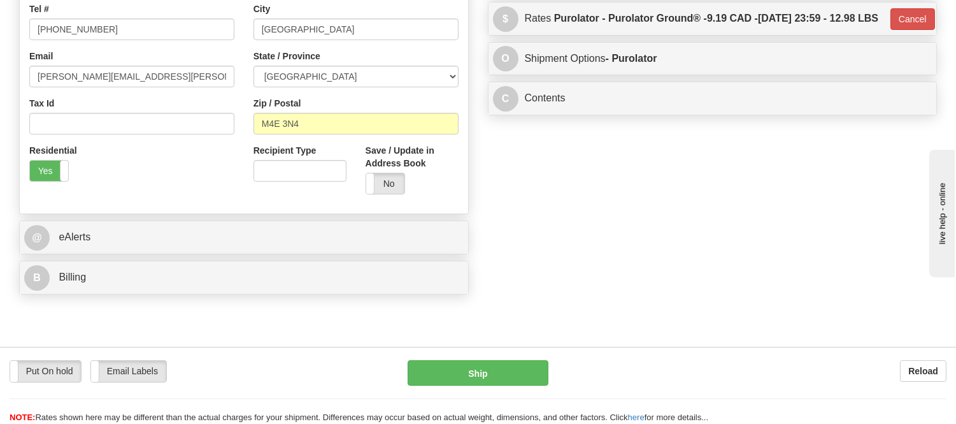
click at [492, 391] on div "Put On hold Put On hold Email Labels Email Labels Edit Reload Ship" at bounding box center [478, 392] width 956 height 64
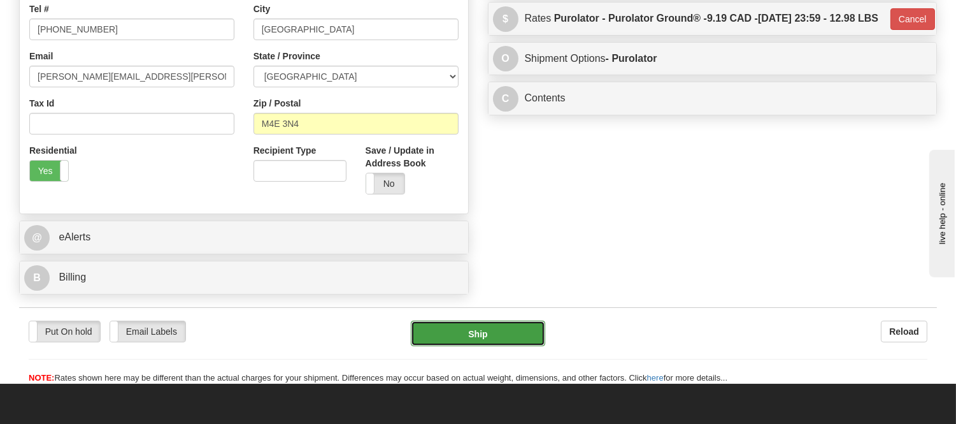
click at [499, 336] on button "Ship" at bounding box center [478, 333] width 134 height 25
